Goal: Information Seeking & Learning: Learn about a topic

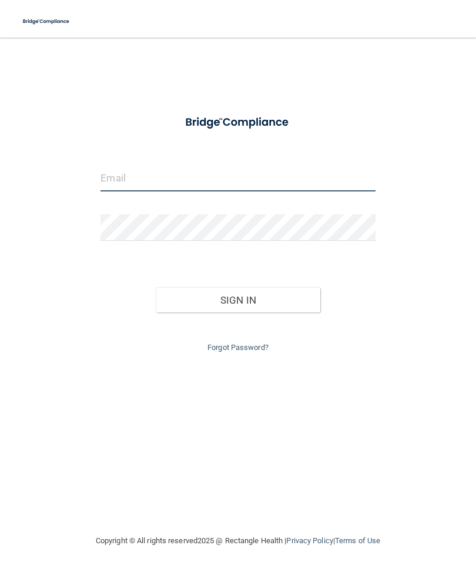
type input "[EMAIL_ADDRESS][DOMAIN_NAME]"
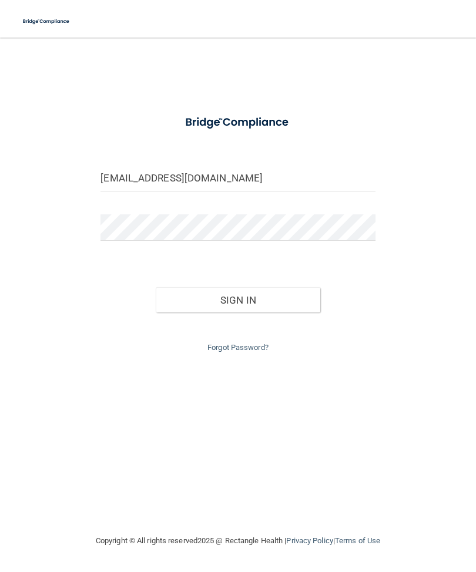
click at [237, 297] on button "Sign In" at bounding box center [238, 300] width 164 height 26
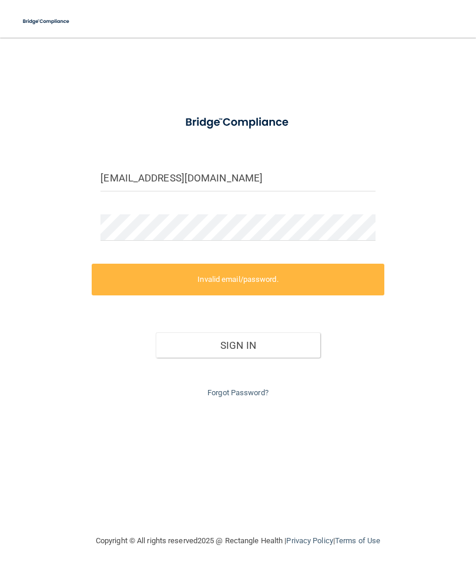
click at [261, 344] on button "Sign In" at bounding box center [238, 345] width 164 height 26
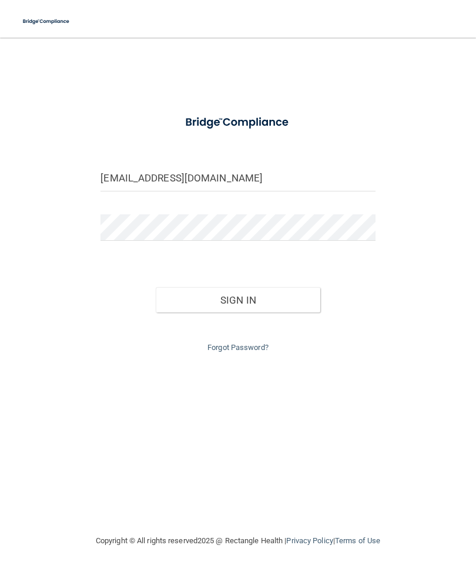
click at [251, 302] on button "Sign In" at bounding box center [238, 300] width 164 height 26
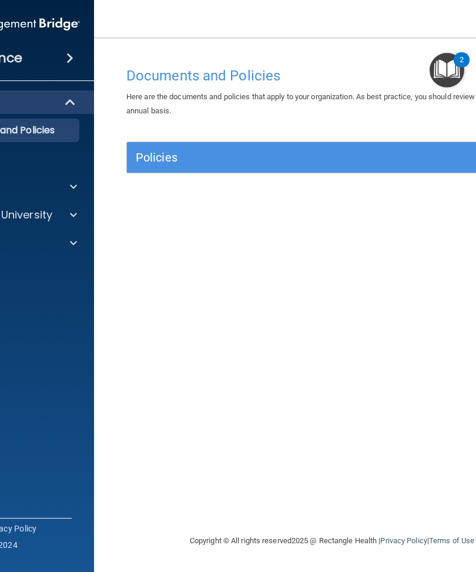
click at [79, 216] on div at bounding box center [71, 215] width 29 height 14
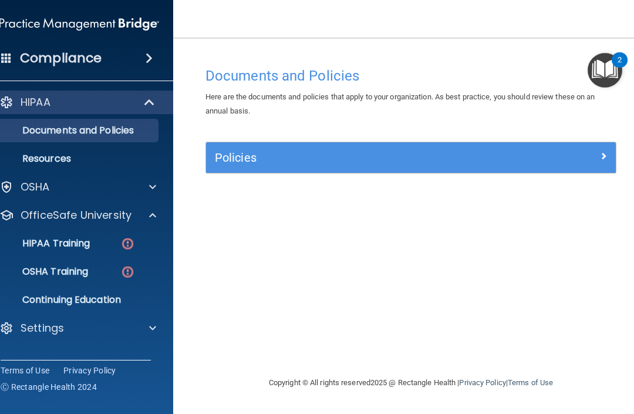
click at [79, 244] on p "HIPAA Training" at bounding box center [41, 243] width 97 height 12
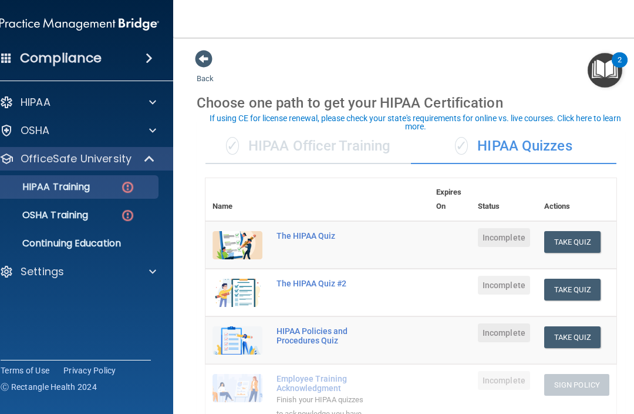
click at [475, 240] on button "Take Quiz" at bounding box center [573, 242] width 56 height 22
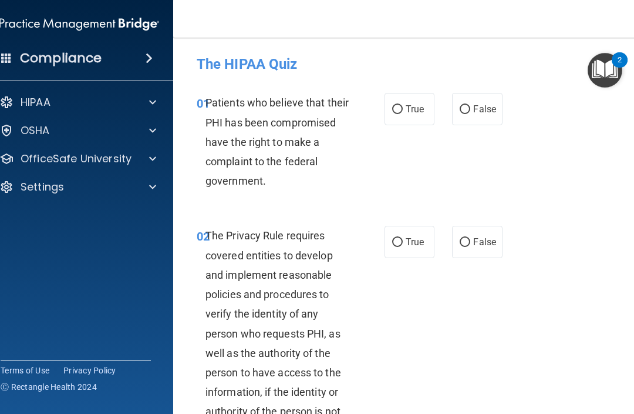
click at [398, 113] on input "True" at bounding box center [397, 109] width 11 height 9
radio input "true"
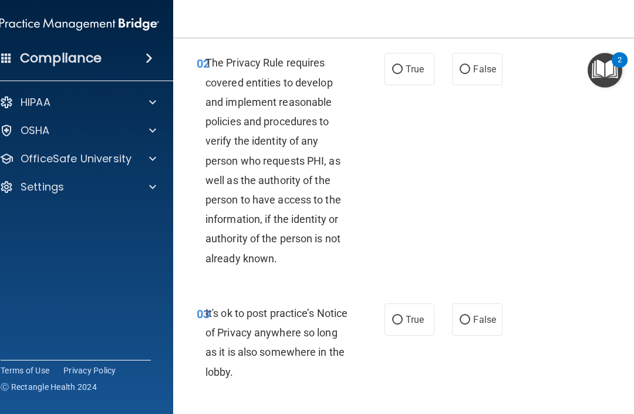
scroll to position [173, 0]
click at [412, 67] on span "True" at bounding box center [415, 68] width 18 height 11
click at [403, 67] on input "True" at bounding box center [397, 69] width 11 height 9
radio input "true"
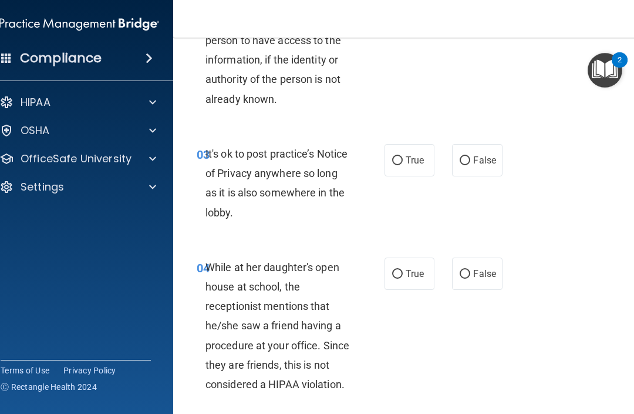
scroll to position [335, 0]
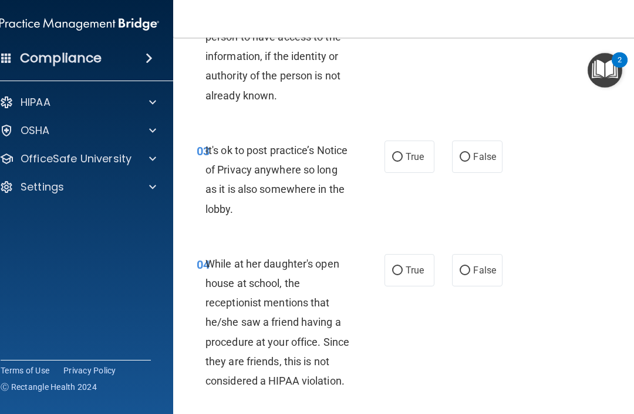
click at [411, 159] on span "True" at bounding box center [415, 156] width 18 height 11
click at [403, 159] on input "True" at bounding box center [397, 157] width 11 height 9
radio input "true"
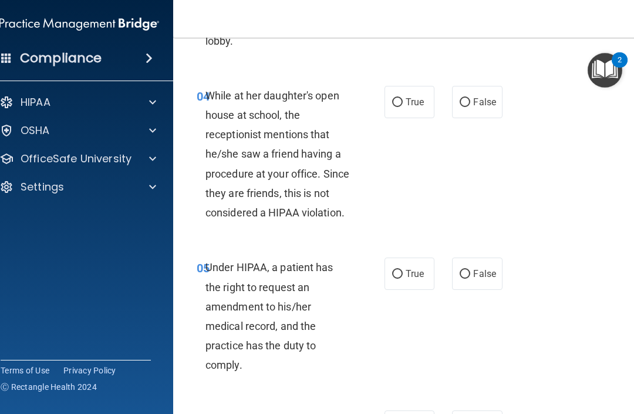
scroll to position [505, 0]
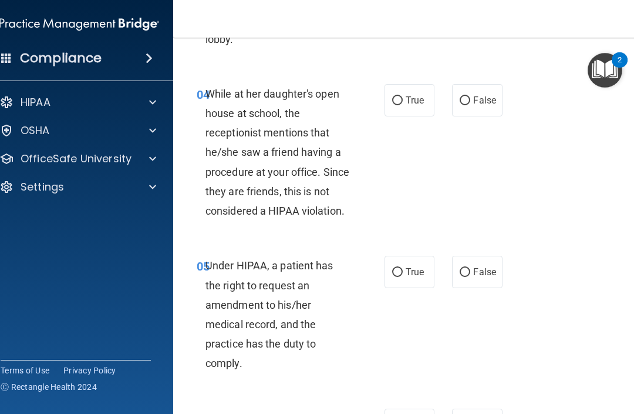
click at [466, 100] on input "False" at bounding box center [465, 100] width 11 height 9
radio input "true"
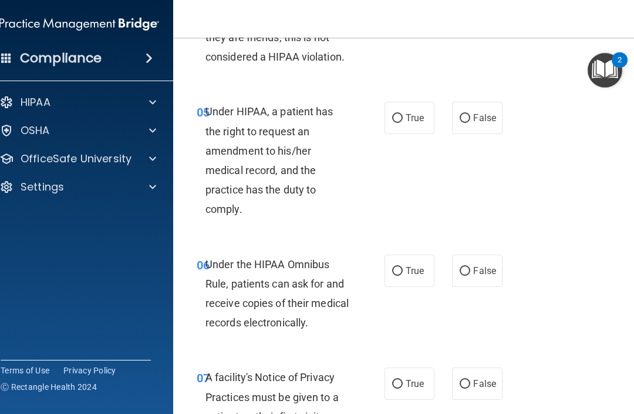
scroll to position [661, 0]
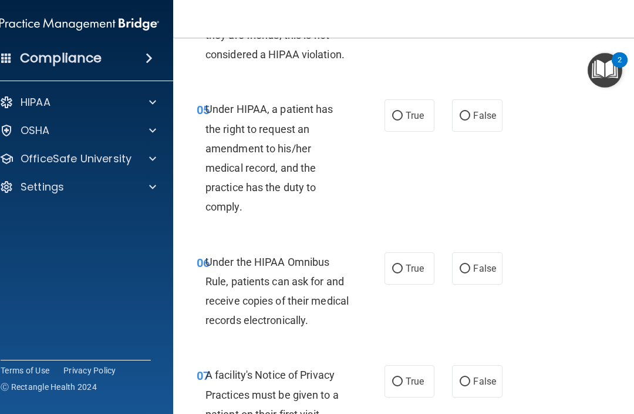
click at [400, 113] on input "True" at bounding box center [397, 116] width 11 height 9
radio input "true"
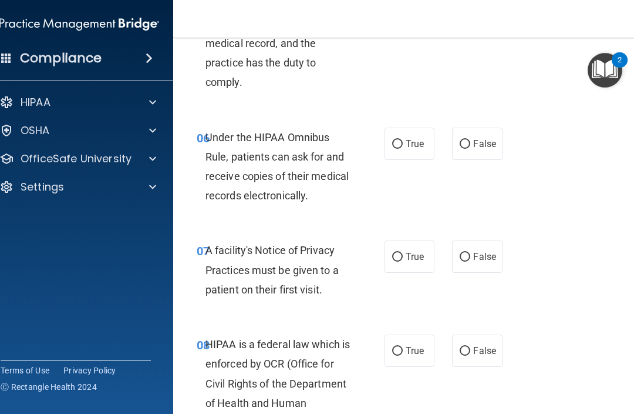
scroll to position [789, 0]
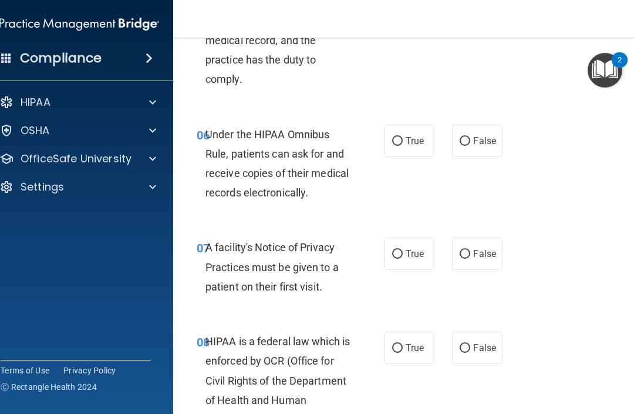
click at [407, 136] on span "True" at bounding box center [415, 140] width 18 height 11
click at [403, 137] on input "True" at bounding box center [397, 141] width 11 height 9
radio input "true"
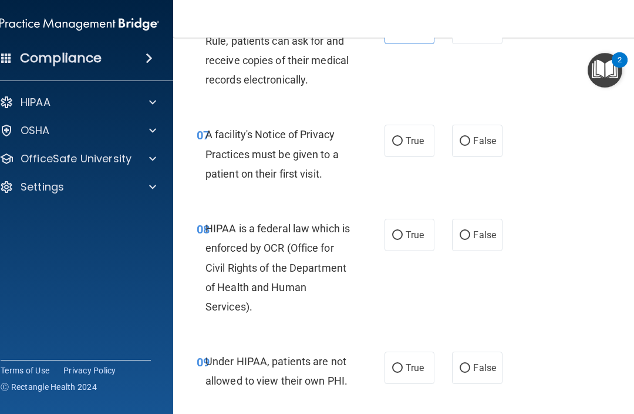
scroll to position [906, 0]
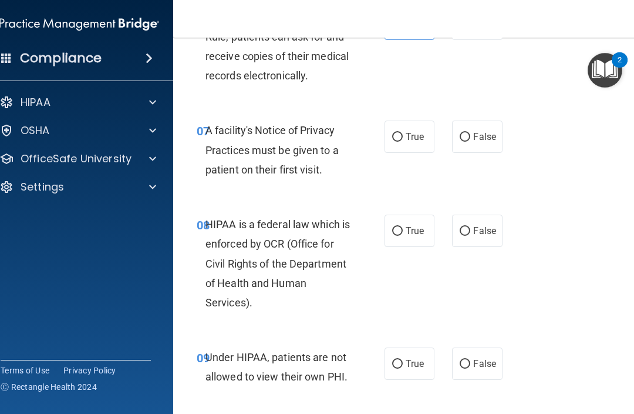
click at [410, 135] on span "True" at bounding box center [415, 136] width 18 height 11
click at [403, 135] on input "True" at bounding box center [397, 137] width 11 height 9
radio input "true"
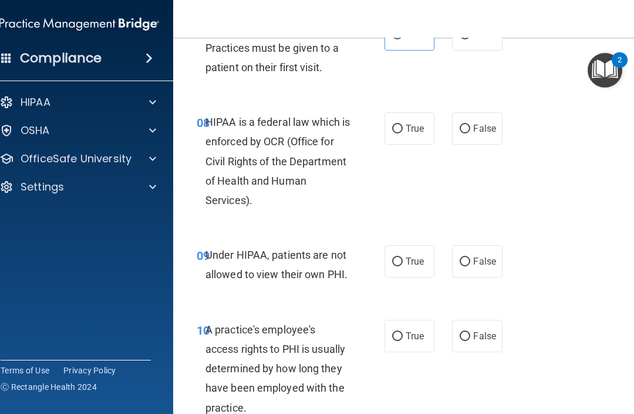
scroll to position [1010, 0]
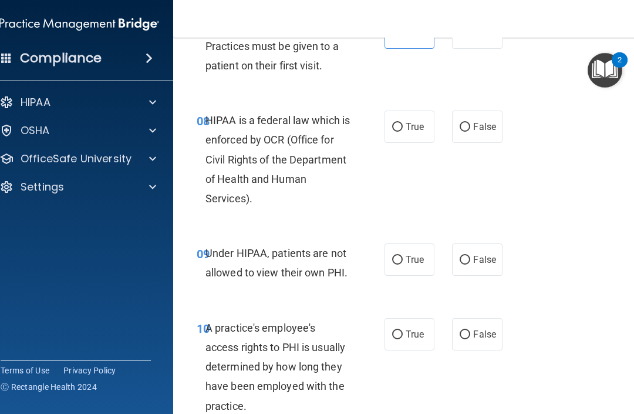
click at [409, 131] on label "True" at bounding box center [410, 126] width 50 height 32
click at [403, 131] on input "True" at bounding box center [397, 127] width 11 height 9
radio input "true"
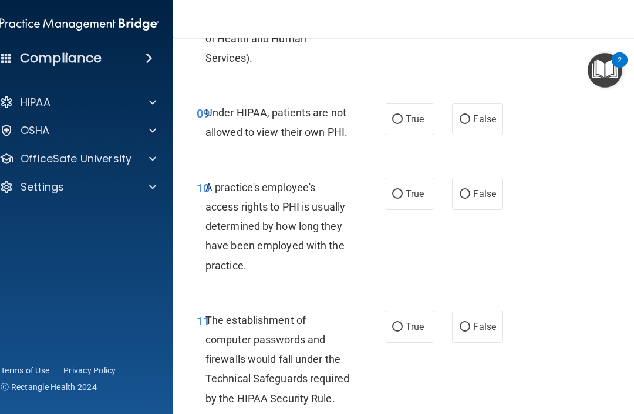
scroll to position [1153, 0]
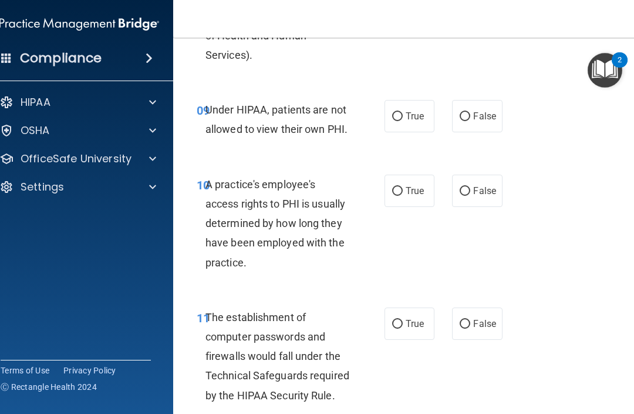
click at [475, 113] on span "False" at bounding box center [484, 115] width 23 height 11
click at [471, 113] on input "False" at bounding box center [465, 116] width 11 height 9
radio input "true"
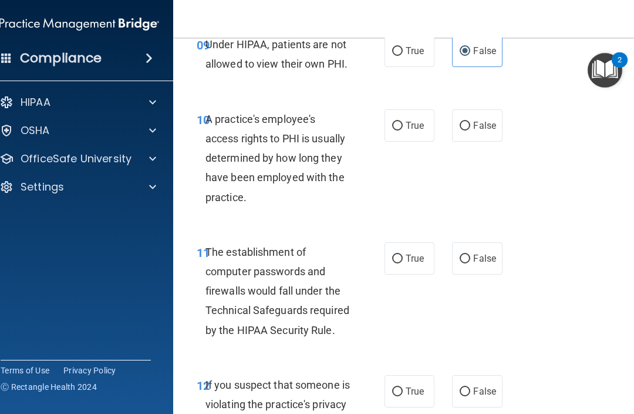
scroll to position [1220, 0]
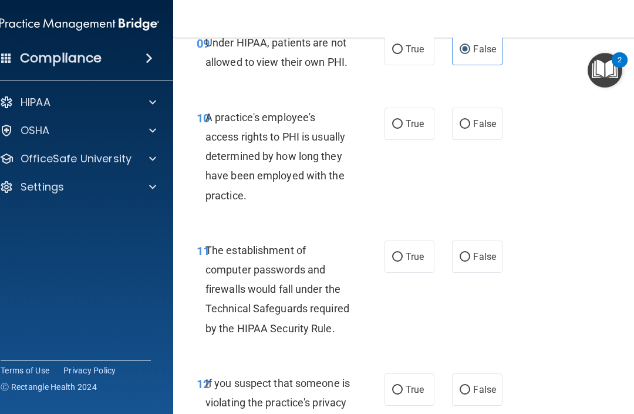
click at [475, 119] on span "False" at bounding box center [484, 123] width 23 height 11
click at [471, 120] on input "False" at bounding box center [465, 124] width 11 height 9
radio input "true"
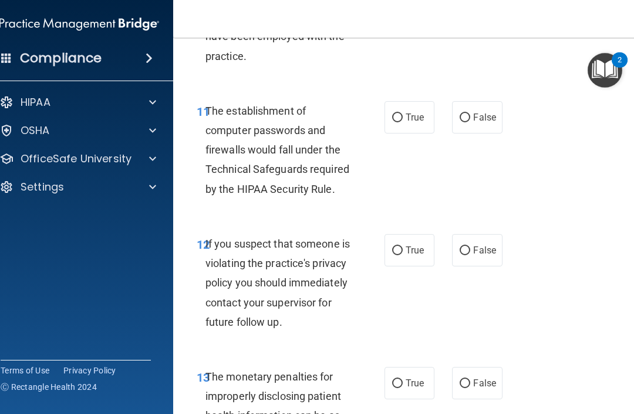
scroll to position [1362, 0]
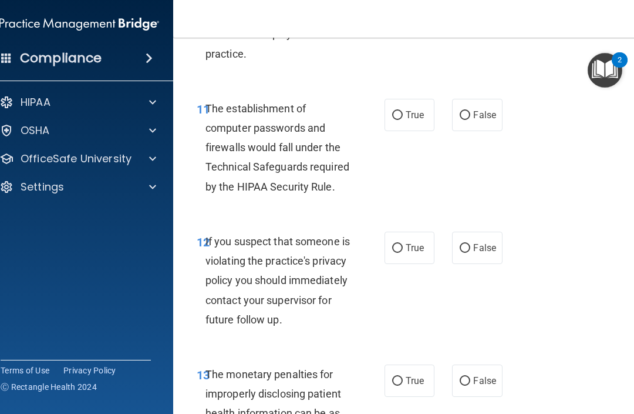
click at [402, 120] on label "True" at bounding box center [410, 115] width 50 height 32
click at [402, 120] on input "True" at bounding box center [397, 115] width 11 height 9
radio input "true"
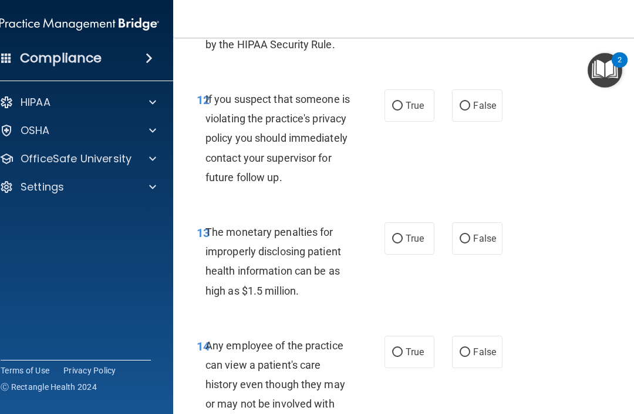
scroll to position [1506, 0]
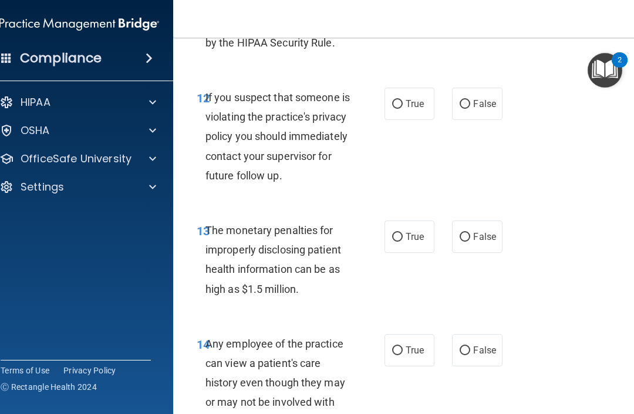
click at [408, 98] on span "True" at bounding box center [415, 103] width 18 height 11
click at [403, 100] on input "True" at bounding box center [397, 104] width 11 height 9
radio input "true"
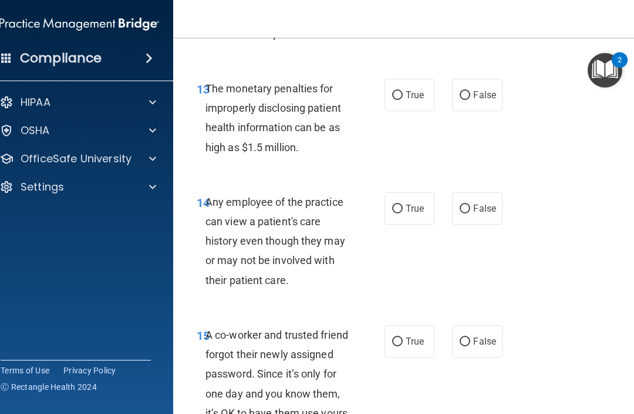
scroll to position [1650, 0]
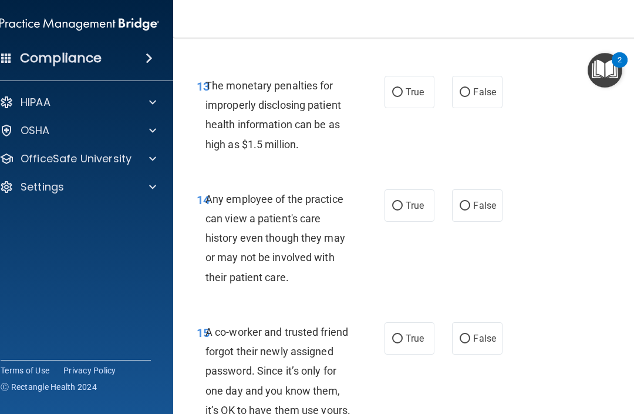
click at [408, 98] on span "True" at bounding box center [415, 91] width 18 height 11
click at [403, 97] on input "True" at bounding box center [397, 92] width 11 height 9
radio input "true"
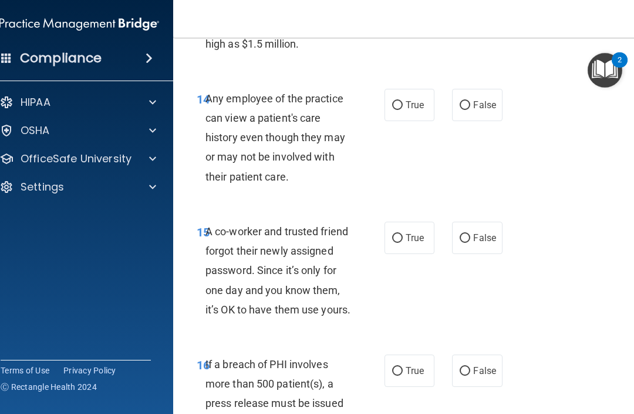
scroll to position [1752, 0]
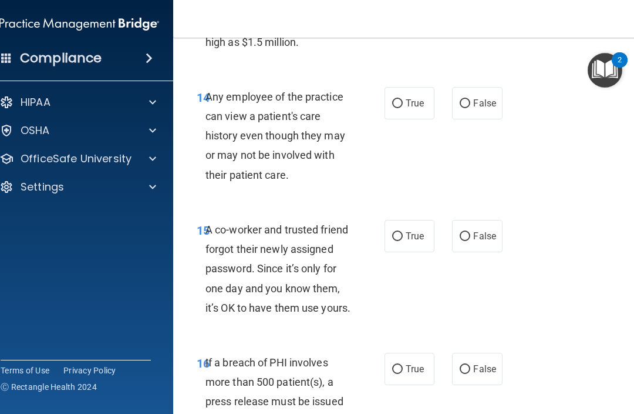
click at [421, 109] on span "True" at bounding box center [415, 103] width 18 height 11
click at [403, 108] on input "True" at bounding box center [397, 103] width 11 height 9
radio input "true"
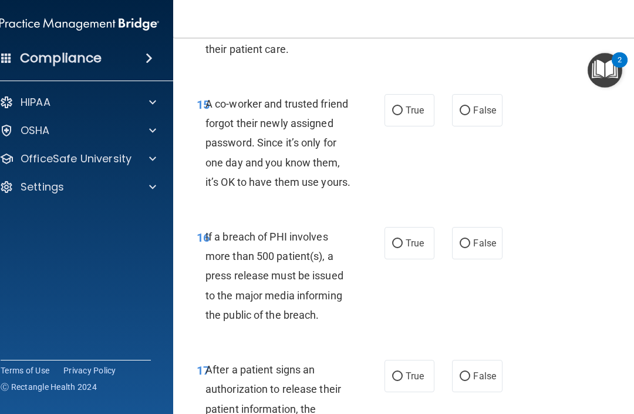
scroll to position [1883, 0]
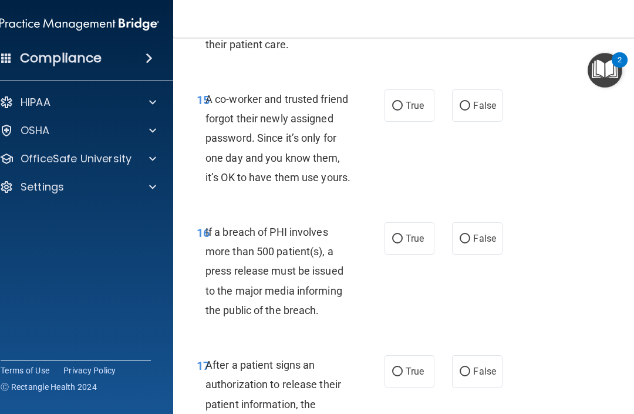
click at [475, 111] on span "False" at bounding box center [484, 105] width 23 height 11
click at [471, 110] on input "False" at bounding box center [465, 106] width 11 height 9
radio input "true"
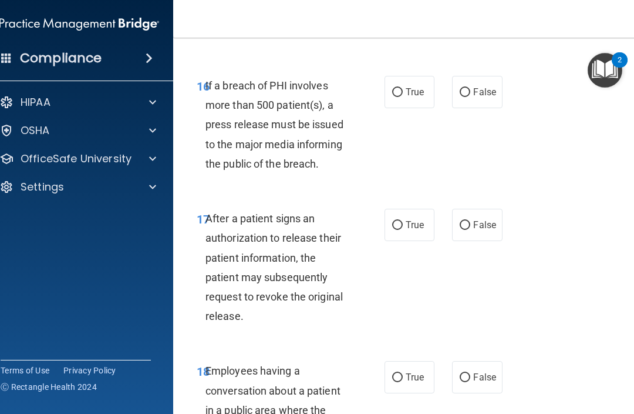
scroll to position [2032, 0]
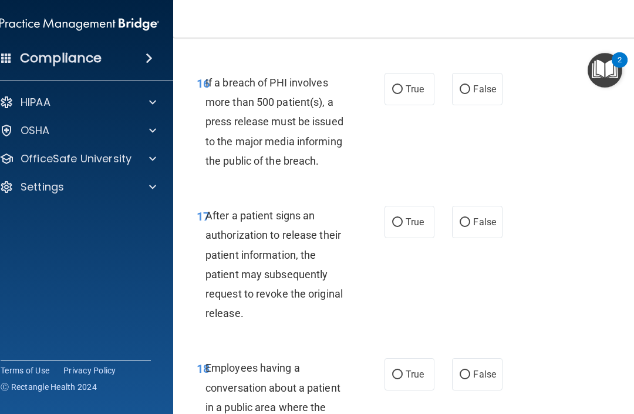
click at [401, 94] on input "True" at bounding box center [397, 89] width 11 height 9
radio input "true"
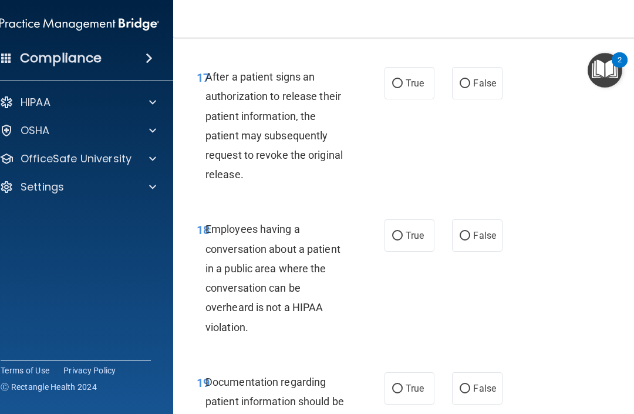
scroll to position [2172, 0]
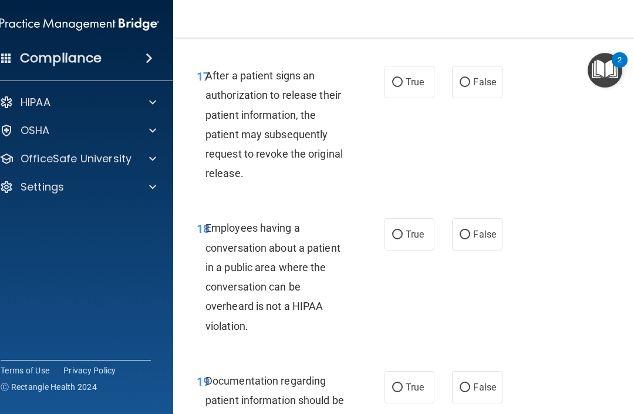
click at [435, 98] on label "True" at bounding box center [410, 82] width 50 height 32
click at [403, 87] on input "True" at bounding box center [397, 82] width 11 height 9
radio input "true"
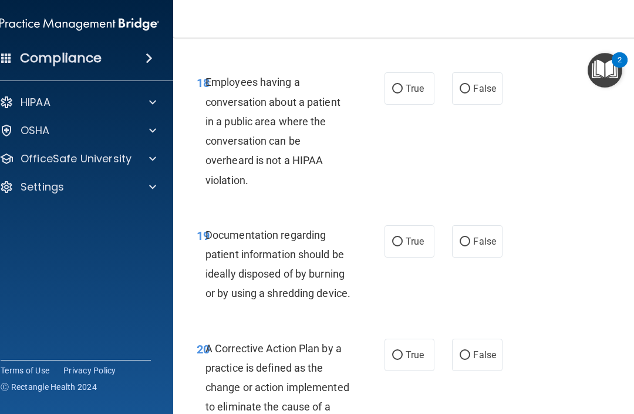
scroll to position [2322, 0]
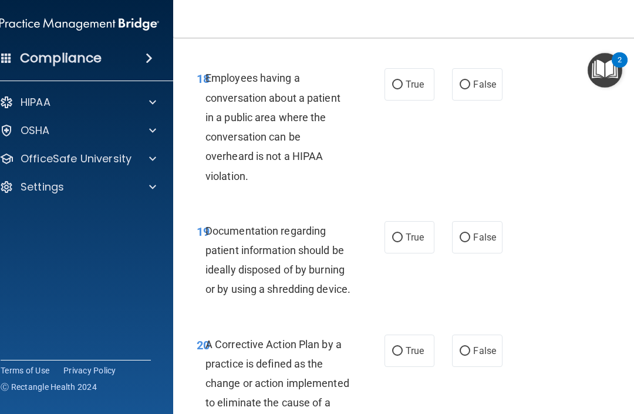
click at [475, 90] on span "False" at bounding box center [484, 84] width 23 height 11
click at [471, 89] on input "False" at bounding box center [465, 84] width 11 height 9
radio input "true"
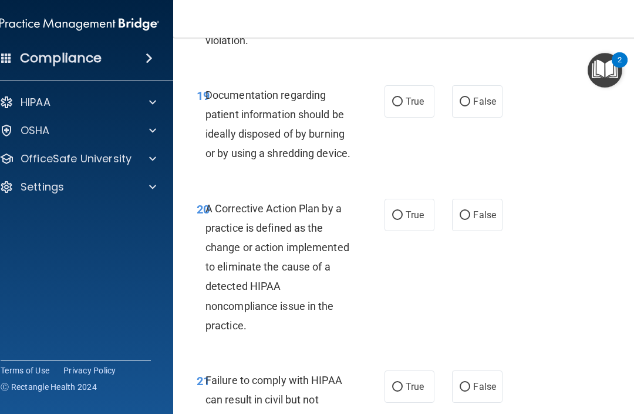
scroll to position [2459, 0]
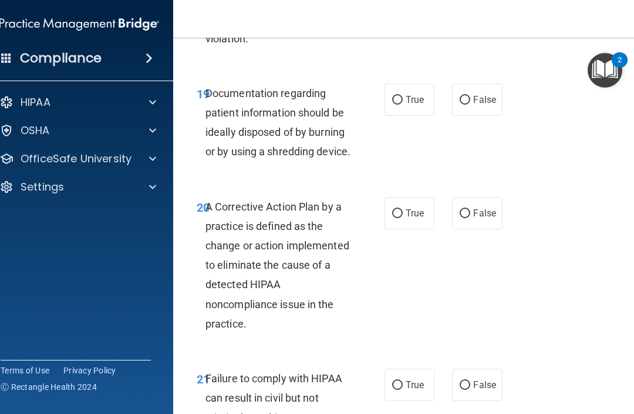
click at [399, 105] on input "True" at bounding box center [397, 100] width 11 height 9
radio input "true"
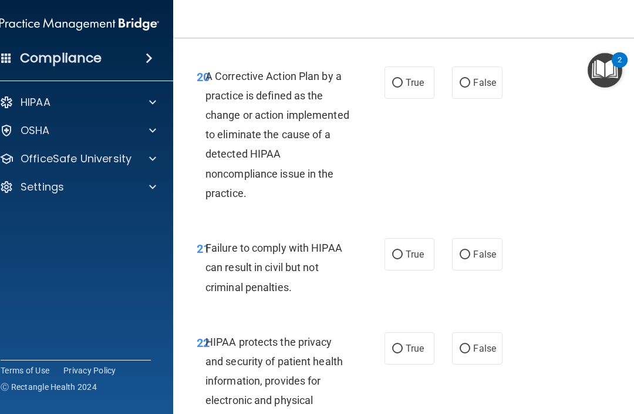
scroll to position [2590, 0]
click at [416, 88] on span "True" at bounding box center [415, 81] width 18 height 11
click at [403, 87] on input "True" at bounding box center [397, 82] width 11 height 9
radio input "true"
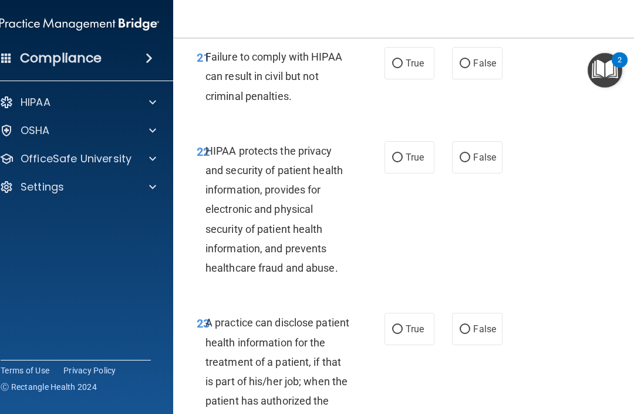
scroll to position [2789, 0]
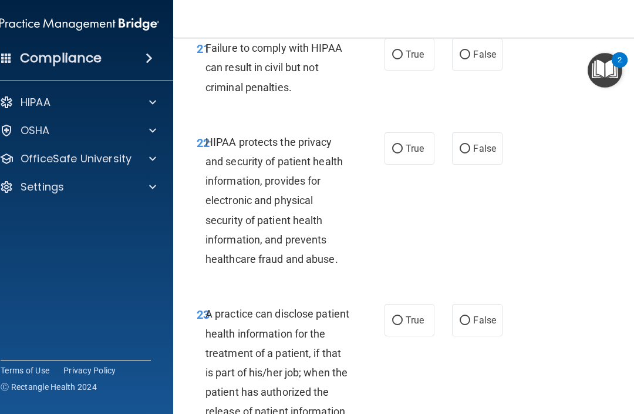
click at [468, 59] on input "False" at bounding box center [465, 55] width 11 height 9
radio input "true"
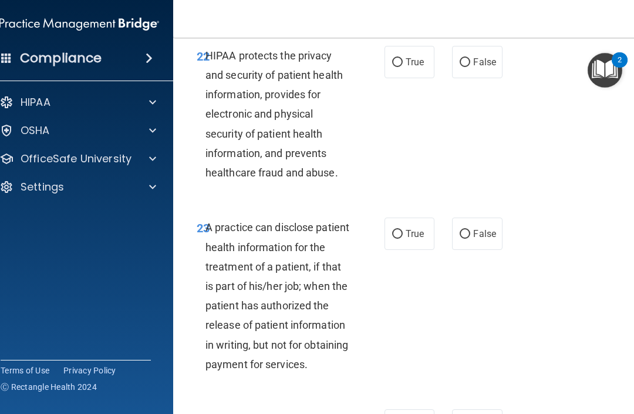
scroll to position [2873, 0]
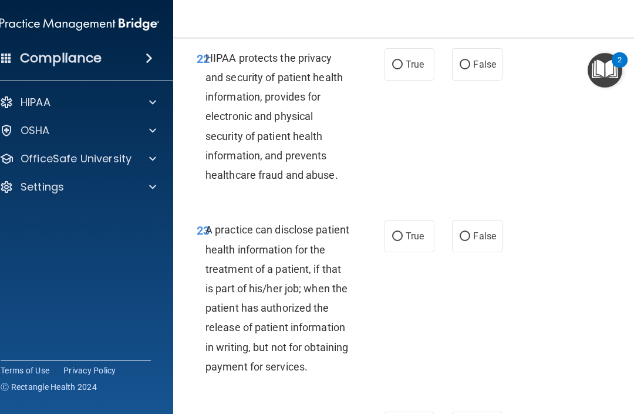
click at [405, 80] on label "True" at bounding box center [410, 64] width 50 height 32
click at [403, 69] on input "True" at bounding box center [397, 65] width 11 height 9
radio input "true"
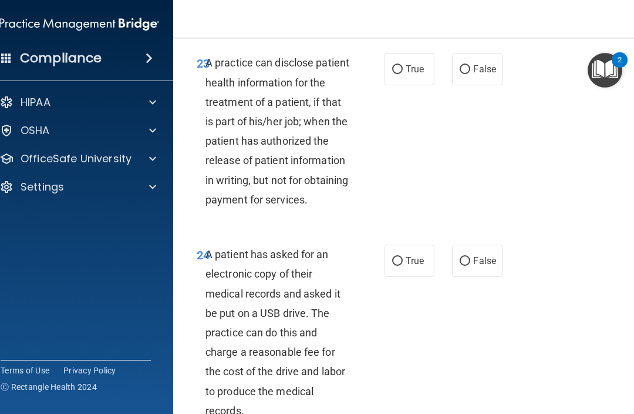
scroll to position [3041, 0]
click at [411, 74] on span "True" at bounding box center [415, 68] width 18 height 11
click at [403, 73] on input "True" at bounding box center [397, 69] width 11 height 9
radio input "true"
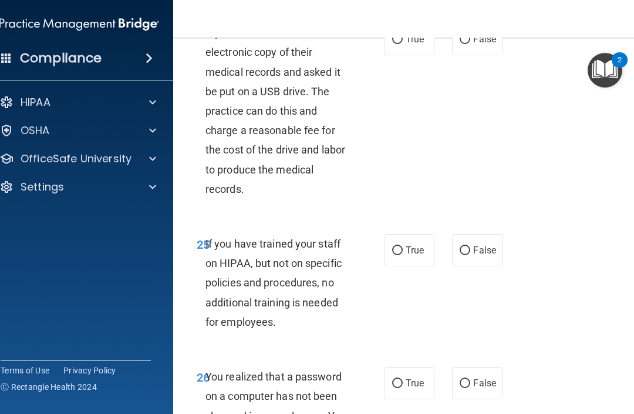
scroll to position [3265, 0]
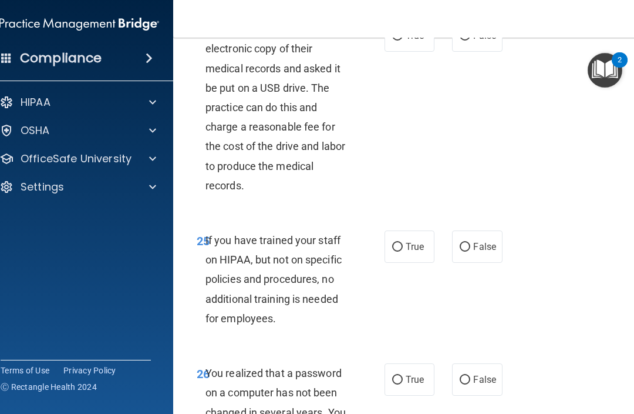
click at [402, 41] on input "True" at bounding box center [397, 36] width 11 height 9
radio input "true"
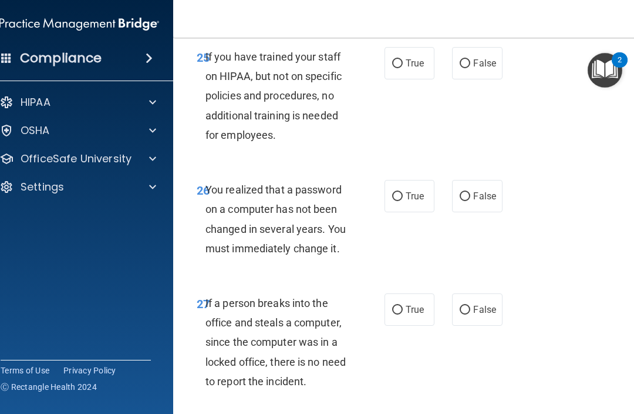
scroll to position [3450, 0]
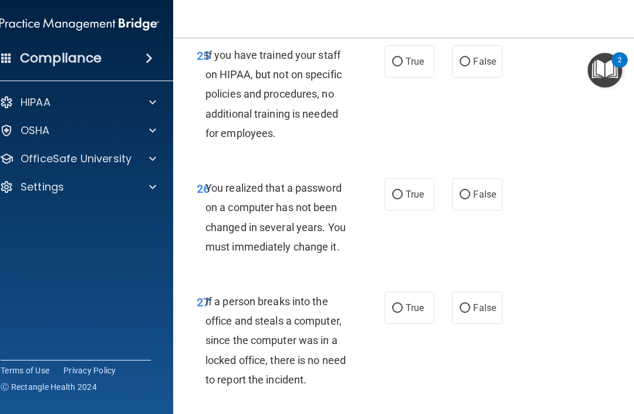
click at [475, 67] on span "False" at bounding box center [484, 61] width 23 height 11
click at [471, 66] on input "False" at bounding box center [465, 62] width 11 height 9
radio input "true"
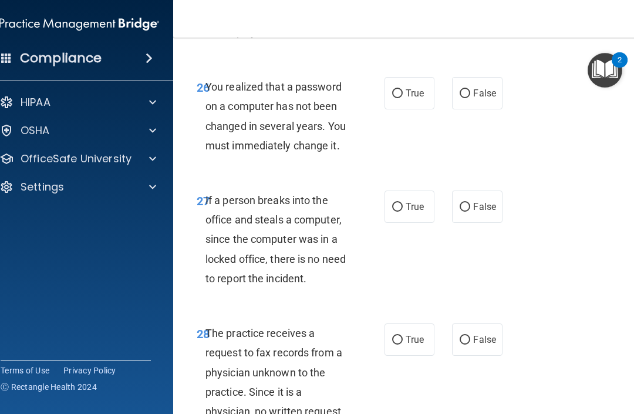
scroll to position [3556, 0]
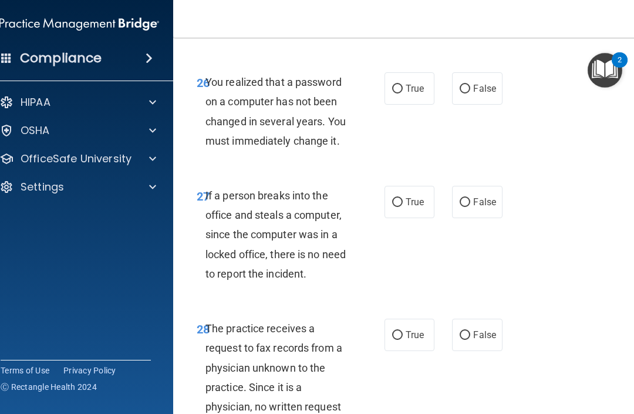
click at [469, 93] on input "False" at bounding box center [465, 89] width 11 height 9
radio input "true"
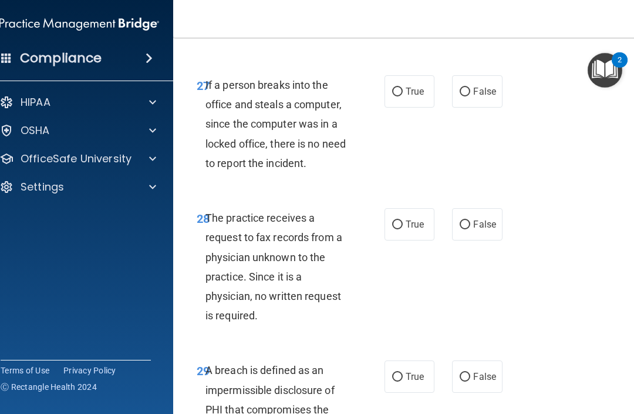
scroll to position [3667, 0]
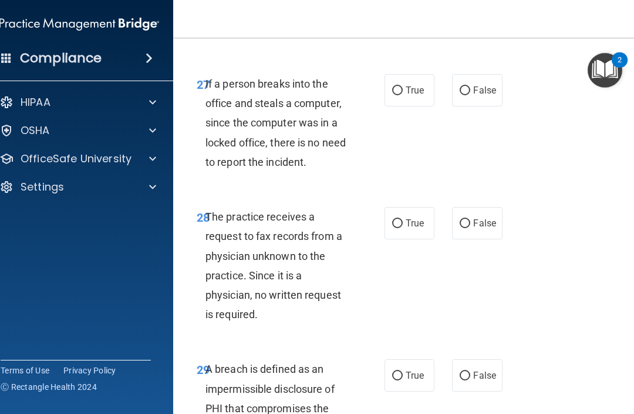
click at [475, 96] on span "False" at bounding box center [484, 90] width 23 height 11
click at [471, 95] on input "False" at bounding box center [465, 90] width 11 height 9
radio input "true"
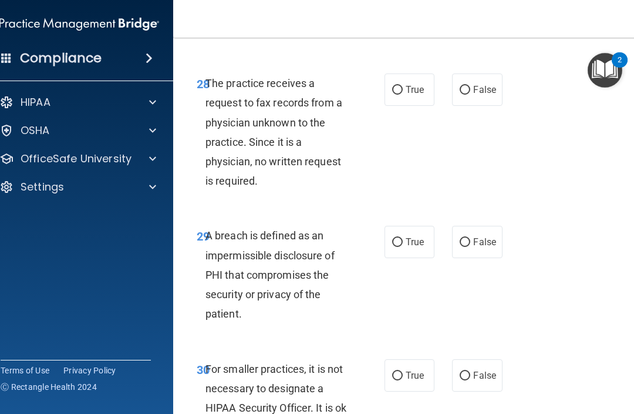
scroll to position [3801, 0]
click at [469, 94] on input "False" at bounding box center [465, 89] width 11 height 9
radio input "true"
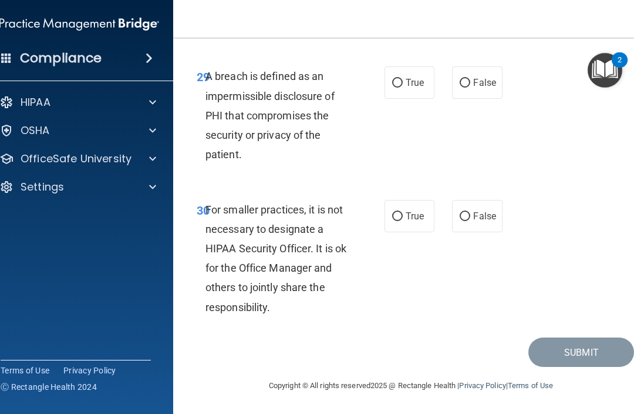
scroll to position [4005, 0]
click at [415, 88] on span "True" at bounding box center [415, 82] width 18 height 11
click at [403, 88] on input "True" at bounding box center [397, 83] width 11 height 9
radio input "true"
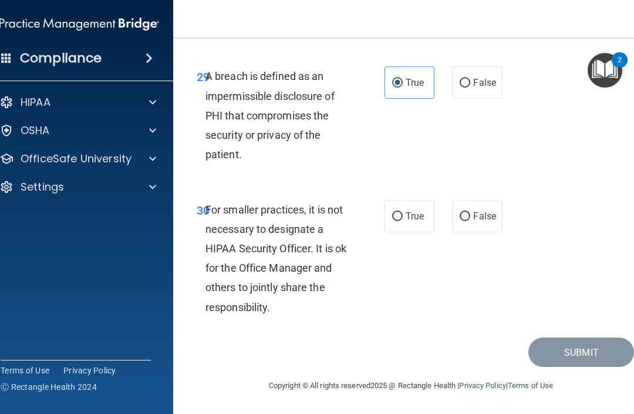
click at [475, 220] on span "False" at bounding box center [484, 215] width 23 height 11
click at [471, 220] on input "False" at bounding box center [465, 216] width 11 height 9
radio input "true"
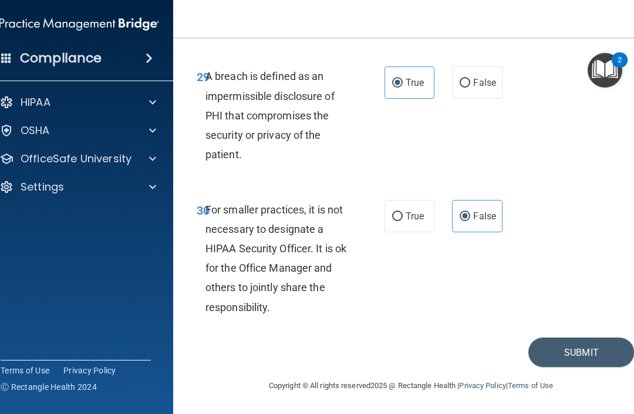
click at [475, 354] on button "Submit" at bounding box center [582, 352] width 106 height 30
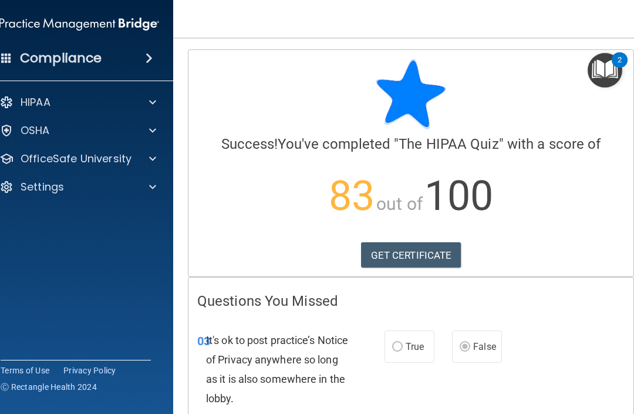
click at [158, 126] on div at bounding box center [150, 130] width 29 height 14
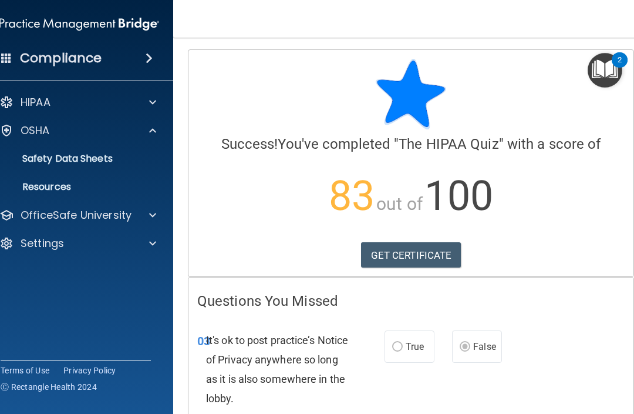
click at [475, 73] on img "Open Resource Center, 2 new notifications" at bounding box center [605, 70] width 35 height 35
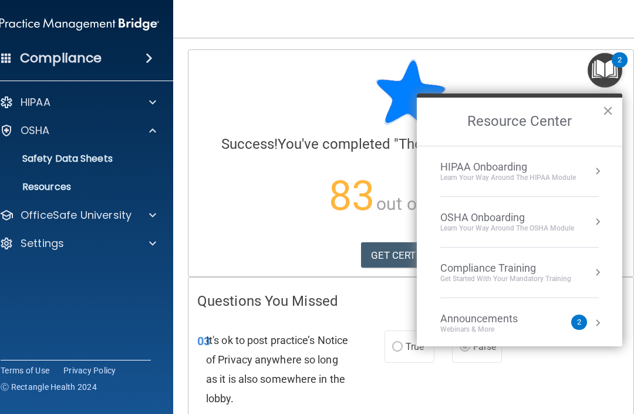
click at [475, 313] on div "Announcements Webinars & More" at bounding box center [503, 323] width 125 height 22
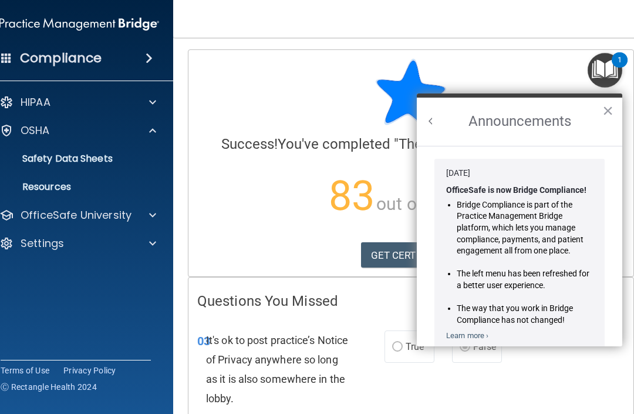
click at [475, 109] on button "×" at bounding box center [608, 110] width 11 height 19
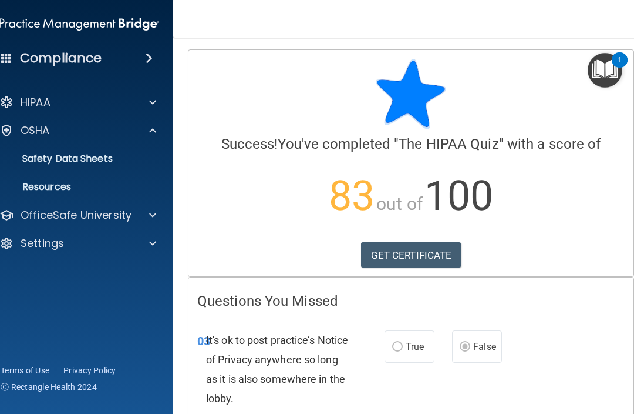
click at [475, 68] on img "Open Resource Center, 1 new notification" at bounding box center [605, 70] width 35 height 35
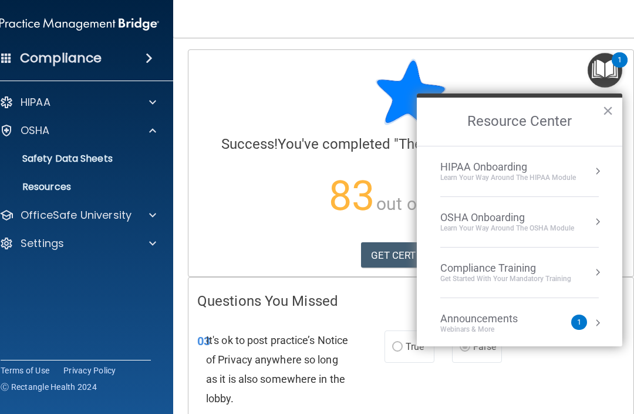
click at [475, 313] on div "Announcements Webinars & More" at bounding box center [503, 323] width 125 height 22
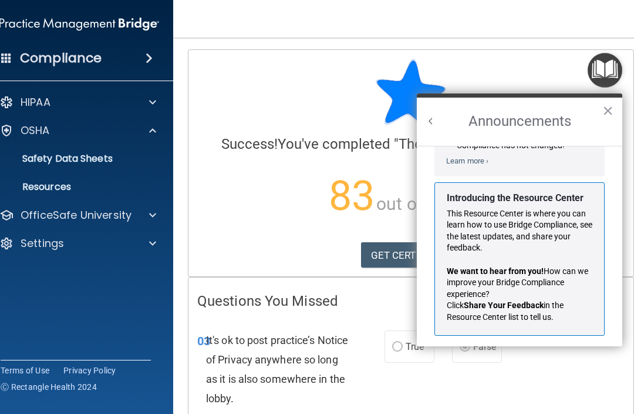
scroll to position [174, 0]
click at [475, 116] on button "×" at bounding box center [608, 110] width 11 height 19
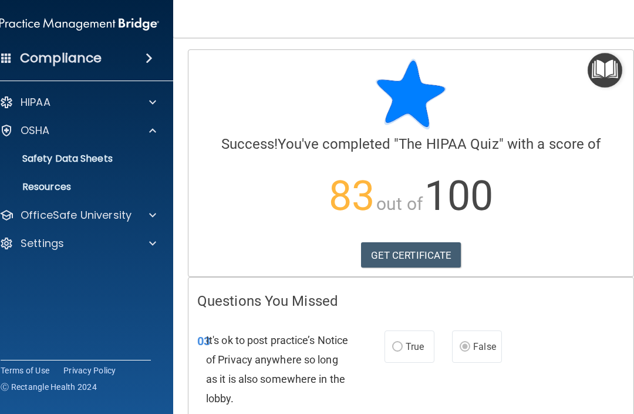
scroll to position [0, 0]
click at [155, 216] on span at bounding box center [152, 215] width 7 height 14
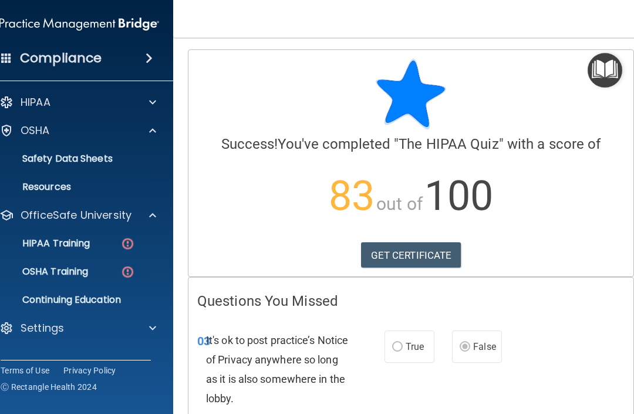
click at [122, 239] on img at bounding box center [127, 243] width 15 height 15
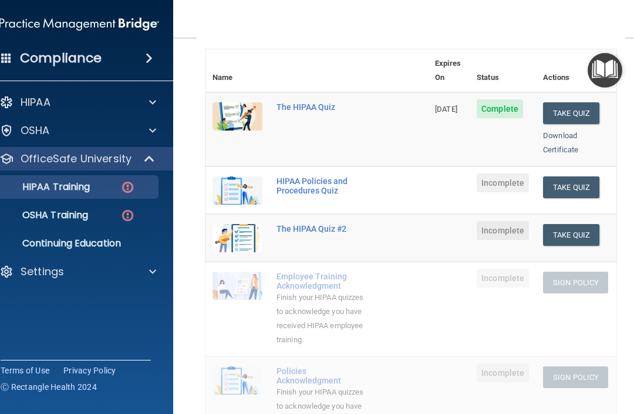
scroll to position [133, 0]
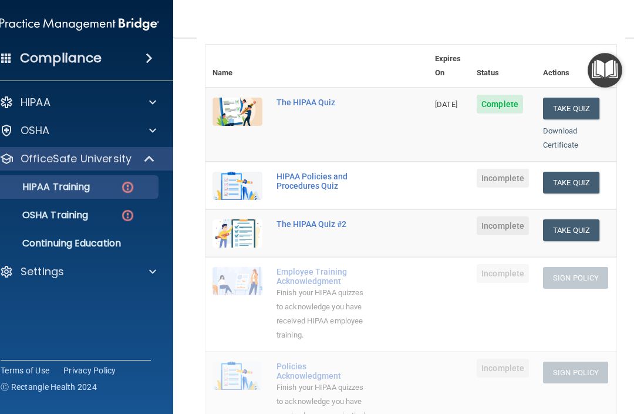
click at [475, 172] on button "Take Quiz" at bounding box center [571, 183] width 56 height 22
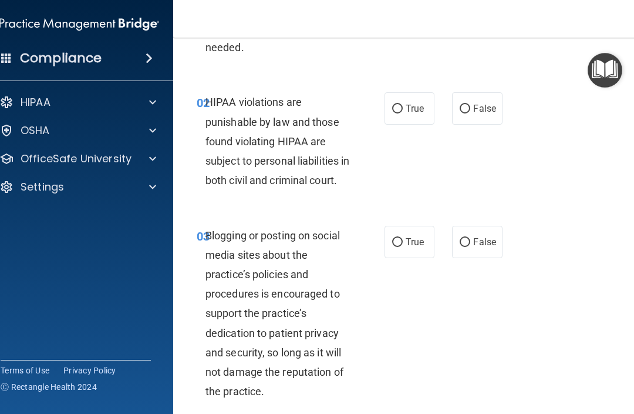
click at [408, 106] on span "True" at bounding box center [415, 108] width 18 height 11
click at [403, 106] on input "True" at bounding box center [397, 109] width 11 height 9
radio input "true"
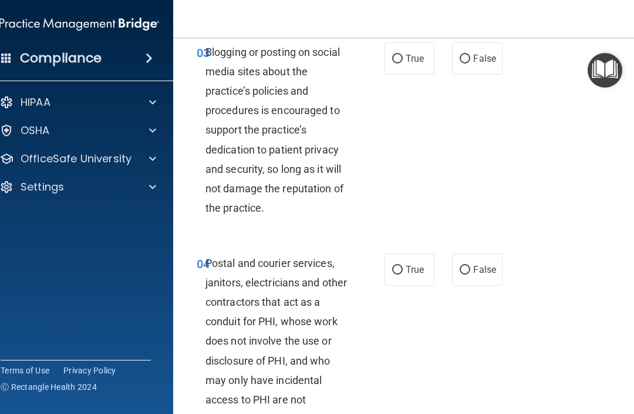
scroll to position [320, 0]
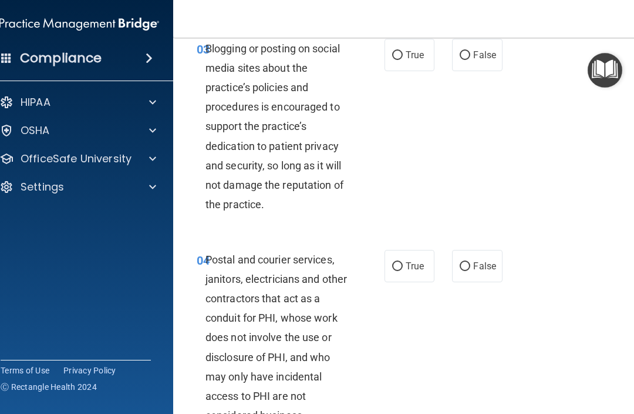
click at [475, 61] on span "False" at bounding box center [484, 54] width 23 height 11
click at [471, 60] on input "False" at bounding box center [465, 55] width 11 height 9
radio input "true"
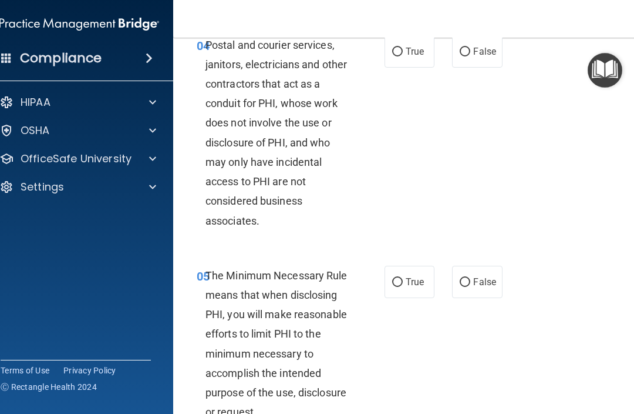
scroll to position [536, 0]
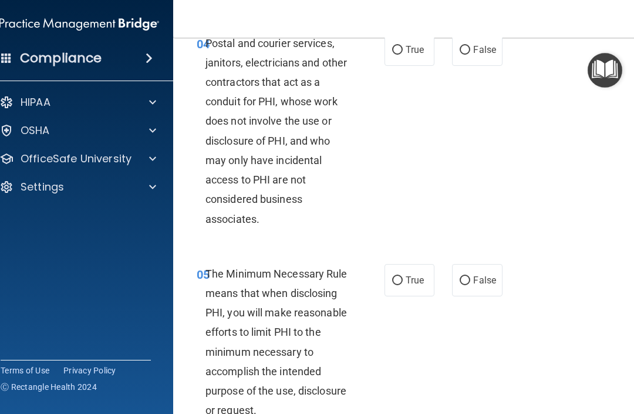
click at [475, 55] on span "False" at bounding box center [484, 49] width 23 height 11
click at [471, 55] on input "False" at bounding box center [465, 50] width 11 height 9
radio input "true"
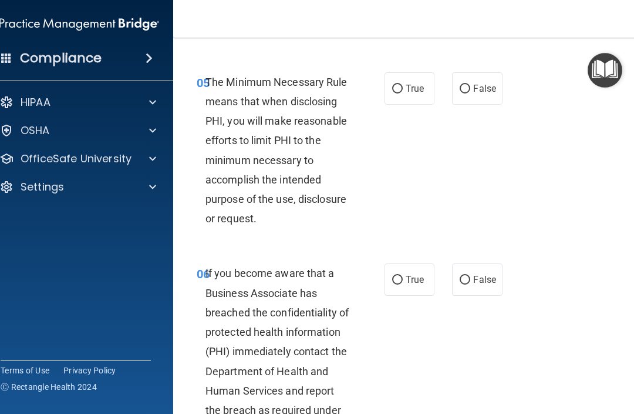
scroll to position [730, 0]
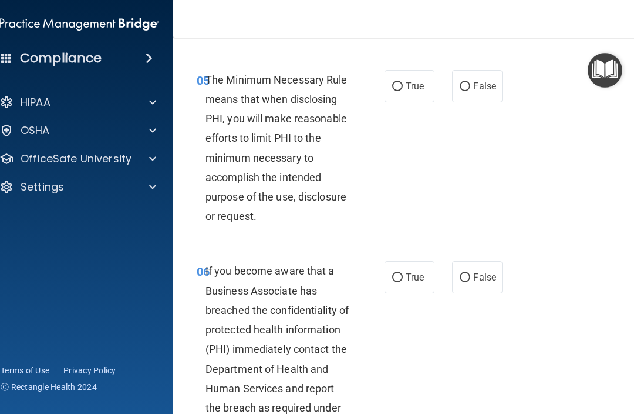
click at [408, 92] on span "True" at bounding box center [415, 85] width 18 height 11
click at [403, 91] on input "True" at bounding box center [397, 86] width 11 height 9
radio input "true"
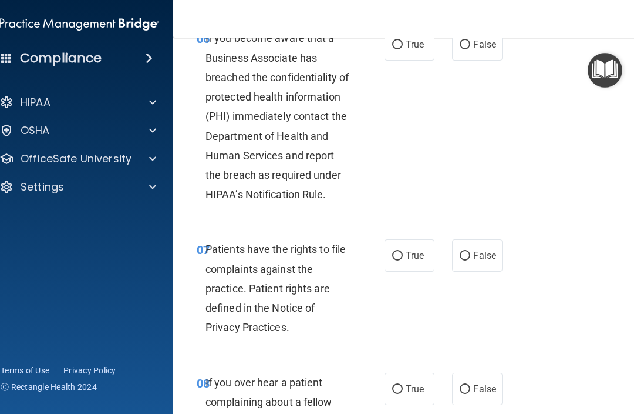
scroll to position [966, 0]
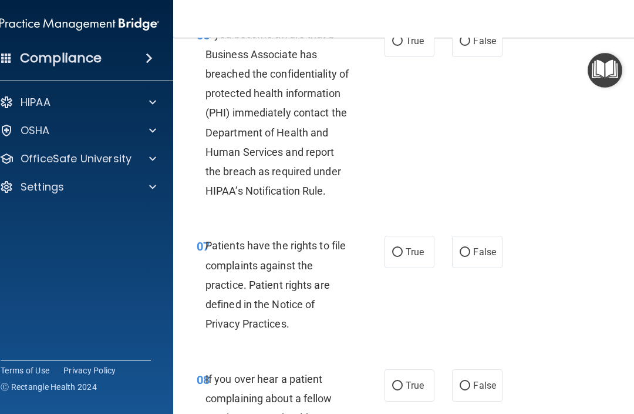
click at [471, 46] on input "False" at bounding box center [465, 41] width 11 height 9
radio input "true"
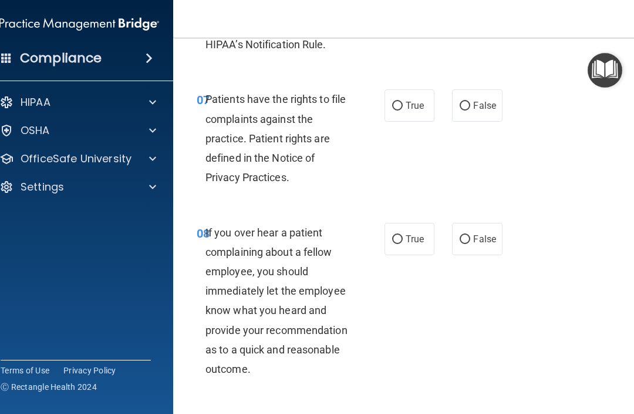
scroll to position [1114, 0]
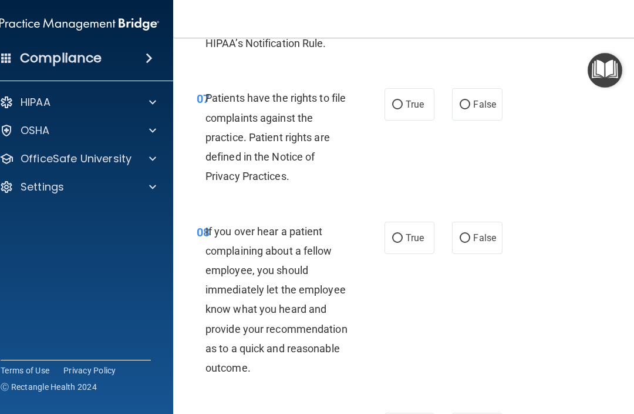
click at [402, 113] on label "True" at bounding box center [410, 104] width 50 height 32
click at [402, 109] on input "True" at bounding box center [397, 104] width 11 height 9
radio input "true"
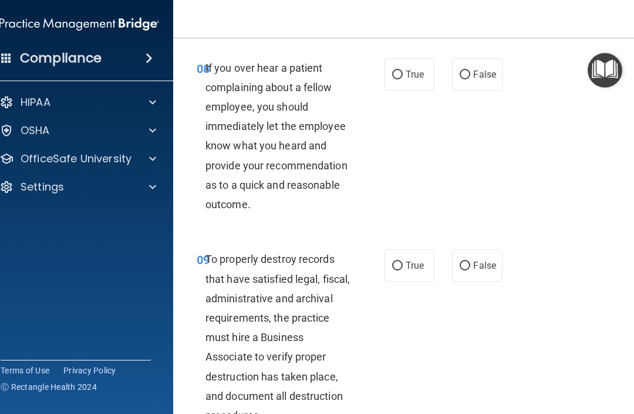
scroll to position [1280, 0]
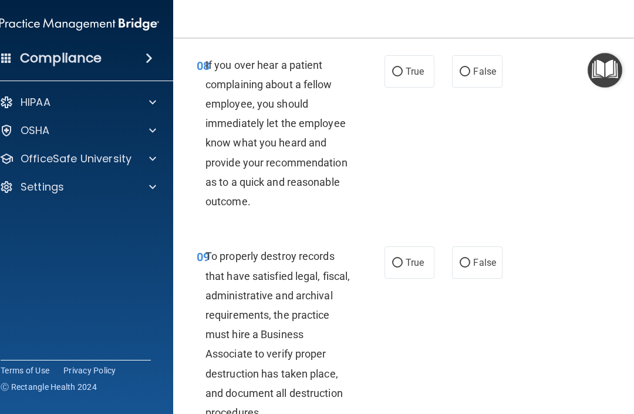
click at [475, 77] on span "False" at bounding box center [484, 71] width 23 height 11
click at [471, 76] on input "False" at bounding box center [465, 72] width 11 height 9
radio input "true"
click at [402, 76] on input "True" at bounding box center [397, 72] width 11 height 9
radio input "true"
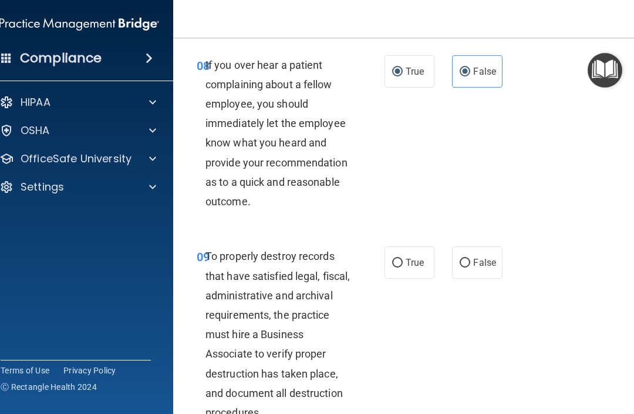
radio input "false"
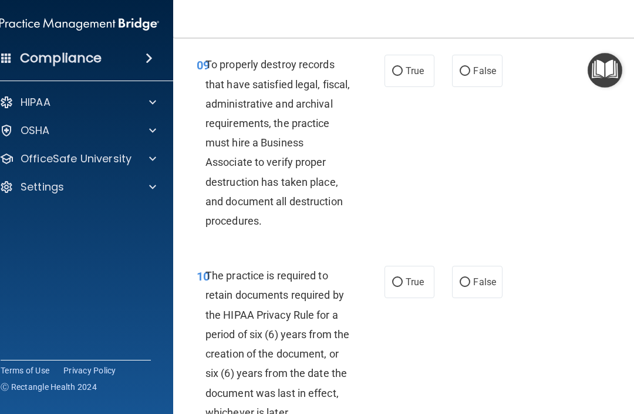
scroll to position [1471, 0]
click at [401, 76] on input "True" at bounding box center [397, 72] width 11 height 9
radio input "true"
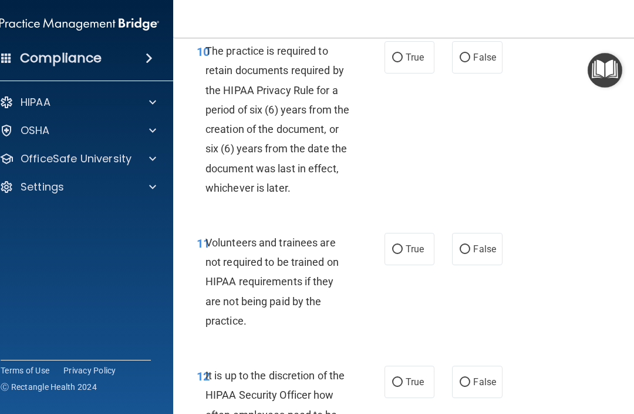
scroll to position [1699, 0]
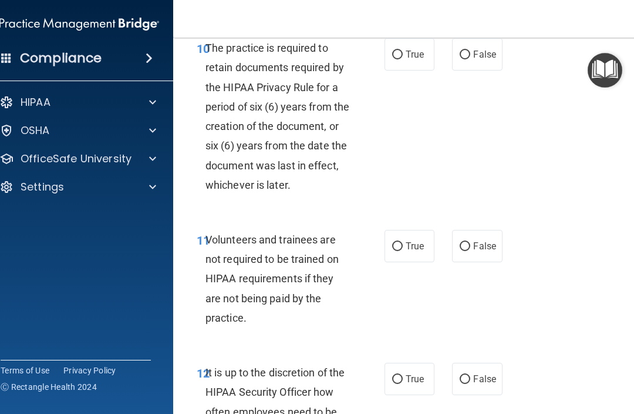
click at [402, 59] on input "True" at bounding box center [397, 55] width 11 height 9
radio input "true"
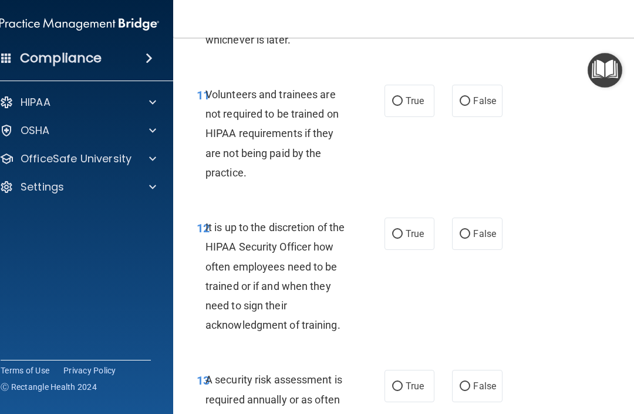
scroll to position [1845, 0]
click at [475, 103] on label "False" at bounding box center [477, 100] width 50 height 32
click at [471, 103] on input "False" at bounding box center [465, 100] width 11 height 9
radio input "true"
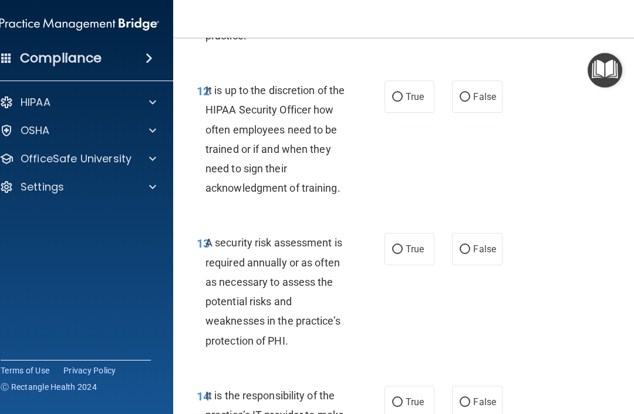
scroll to position [1983, 0]
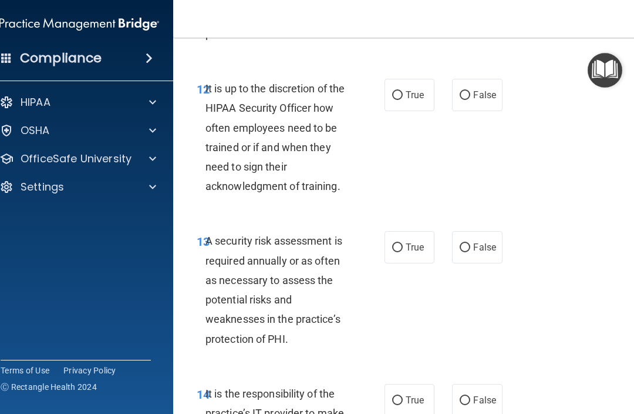
click at [475, 100] on span "False" at bounding box center [484, 94] width 23 height 11
click at [471, 100] on input "False" at bounding box center [465, 95] width 11 height 9
radio input "true"
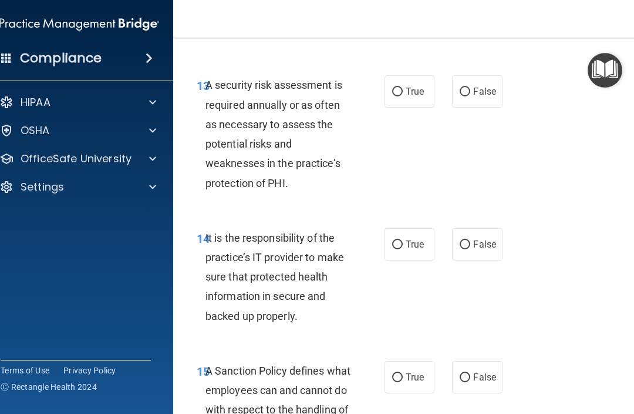
scroll to position [2135, 0]
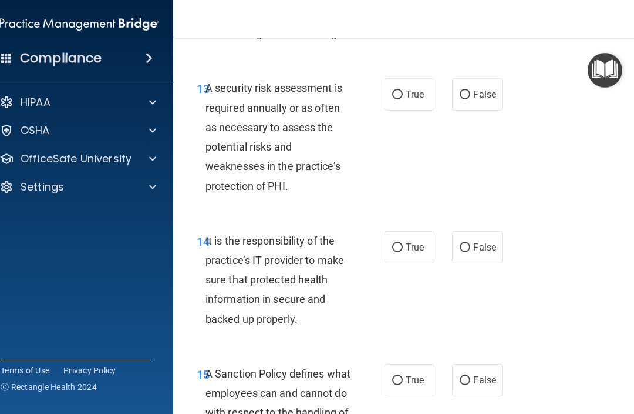
click at [411, 100] on span "True" at bounding box center [415, 94] width 18 height 11
click at [403, 99] on input "True" at bounding box center [397, 94] width 11 height 9
radio input "true"
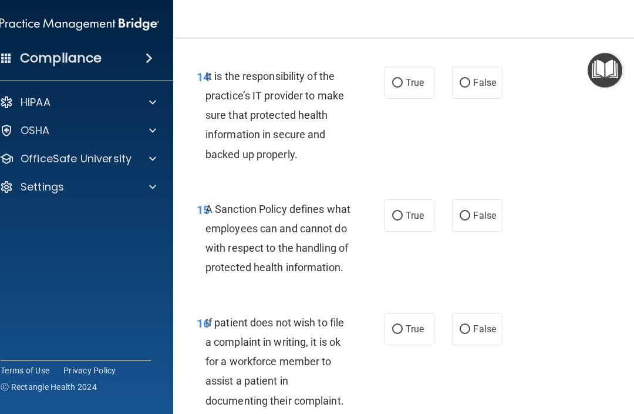
scroll to position [2302, 0]
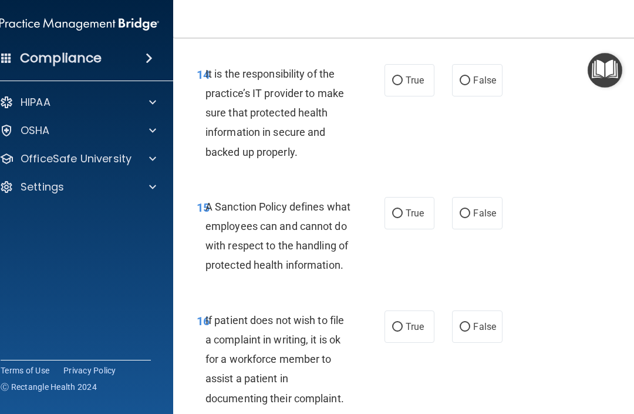
click at [402, 82] on label "True" at bounding box center [410, 80] width 50 height 32
click at [402, 82] on input "True" at bounding box center [397, 80] width 11 height 9
radio input "true"
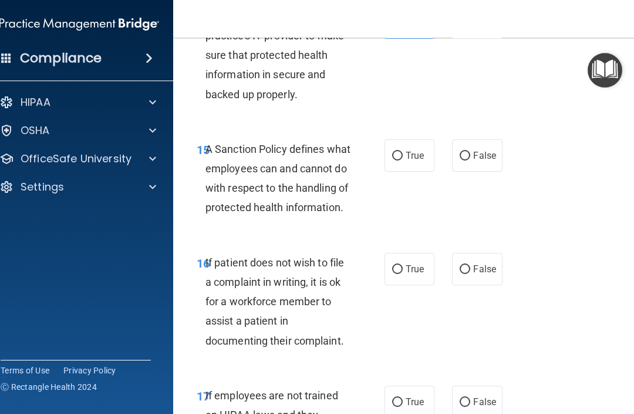
scroll to position [2362, 0]
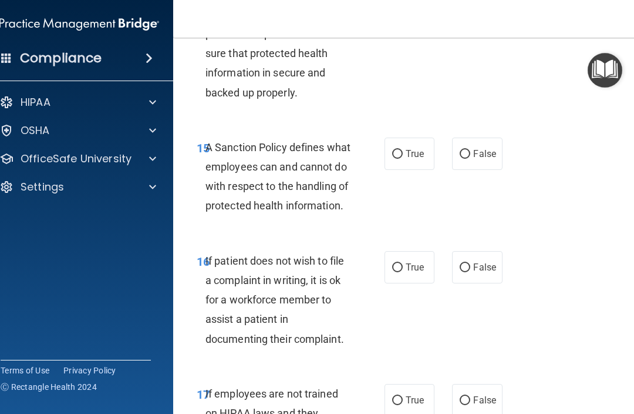
click at [424, 149] on label "True" at bounding box center [410, 153] width 50 height 32
click at [403, 150] on input "True" at bounding box center [397, 154] width 11 height 9
radio input "true"
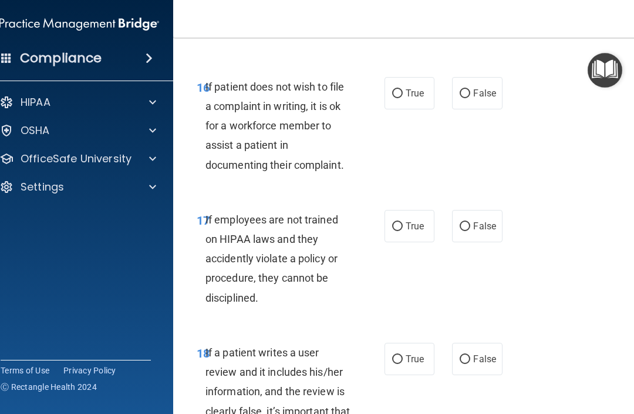
scroll to position [2537, 0]
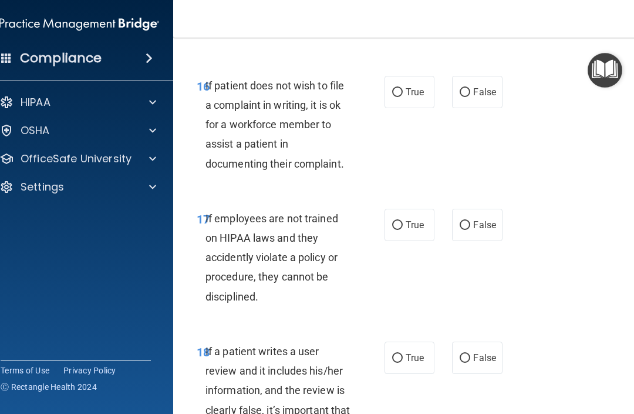
click at [403, 108] on label "True" at bounding box center [410, 92] width 50 height 32
click at [403, 97] on input "True" at bounding box center [397, 92] width 11 height 9
radio input "true"
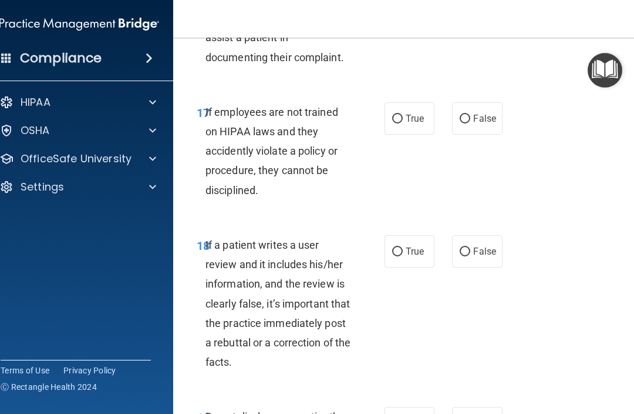
scroll to position [2655, 0]
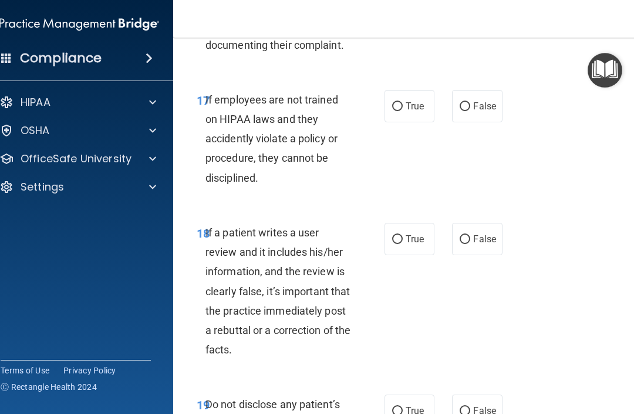
click at [469, 111] on input "False" at bounding box center [465, 106] width 11 height 9
radio input "true"
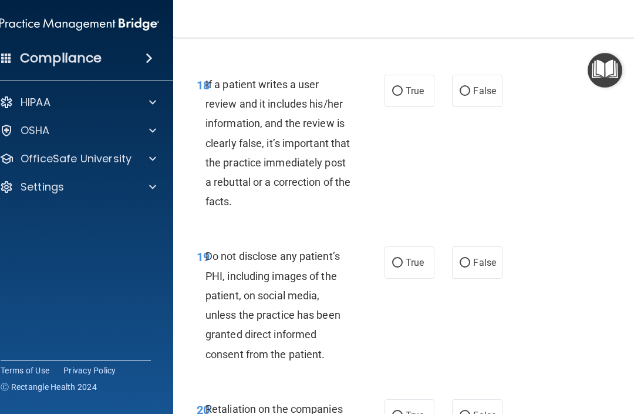
scroll to position [2806, 0]
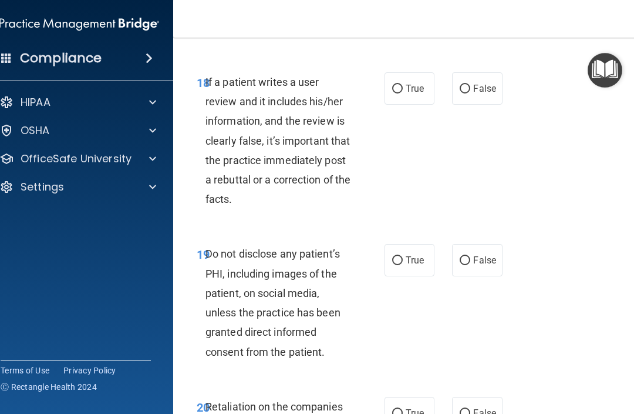
click at [475, 105] on label "False" at bounding box center [477, 88] width 50 height 32
click at [471, 93] on input "False" at bounding box center [465, 89] width 11 height 9
radio input "true"
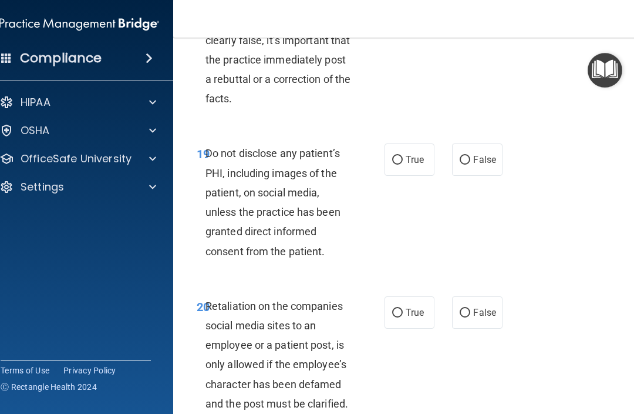
scroll to position [2913, 0]
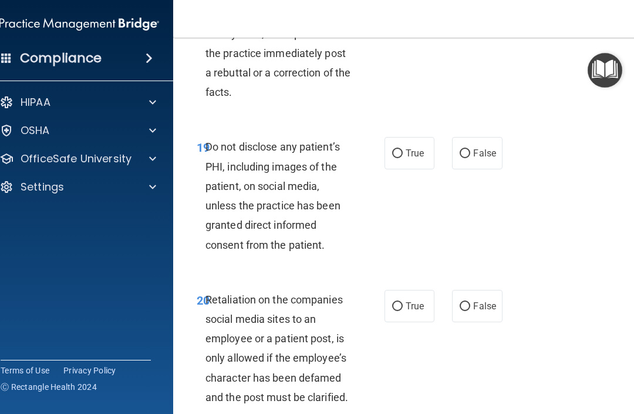
click at [419, 159] on span "True" at bounding box center [415, 152] width 18 height 11
click at [403, 158] on input "True" at bounding box center [397, 153] width 11 height 9
radio input "true"
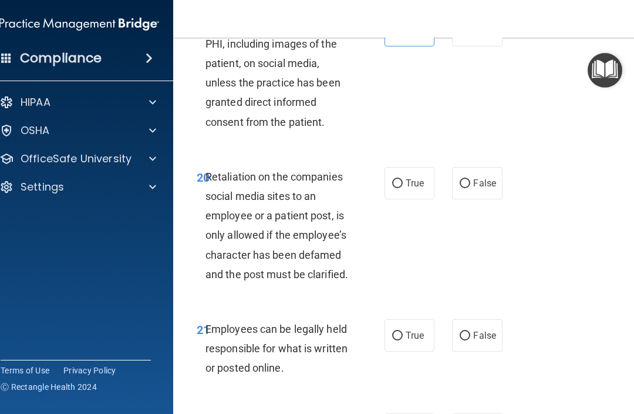
scroll to position [3051, 0]
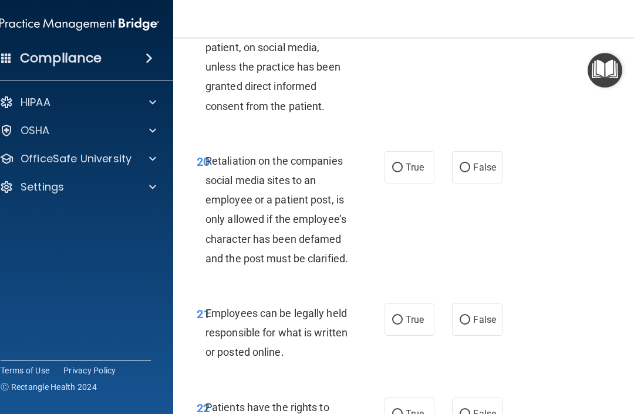
click at [475, 173] on span "False" at bounding box center [484, 167] width 23 height 11
click at [471, 172] on input "False" at bounding box center [465, 167] width 11 height 9
radio input "true"
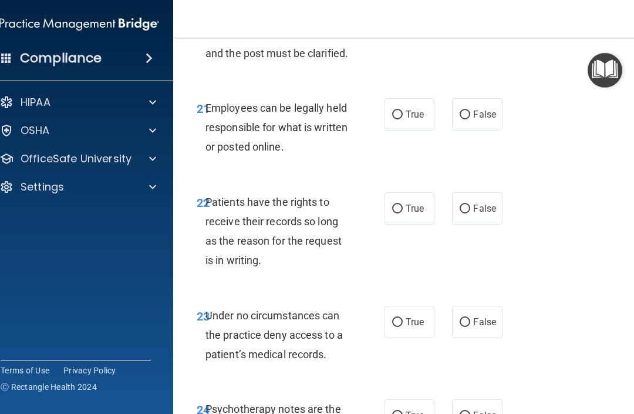
scroll to position [3246, 0]
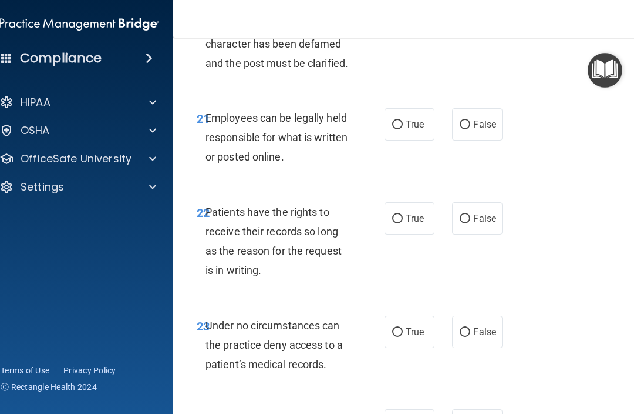
click at [411, 140] on label "True" at bounding box center [410, 124] width 50 height 32
click at [403, 129] on input "True" at bounding box center [397, 124] width 11 height 9
radio input "true"
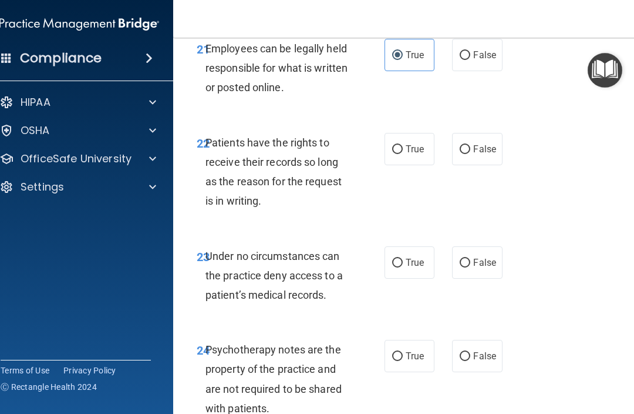
scroll to position [3321, 0]
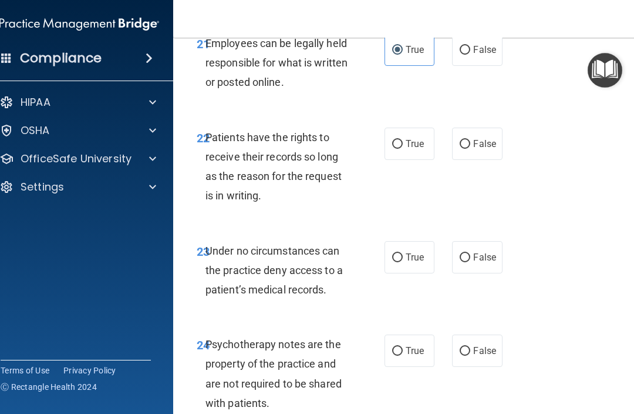
click at [401, 149] on input "True" at bounding box center [397, 144] width 11 height 9
radio input "true"
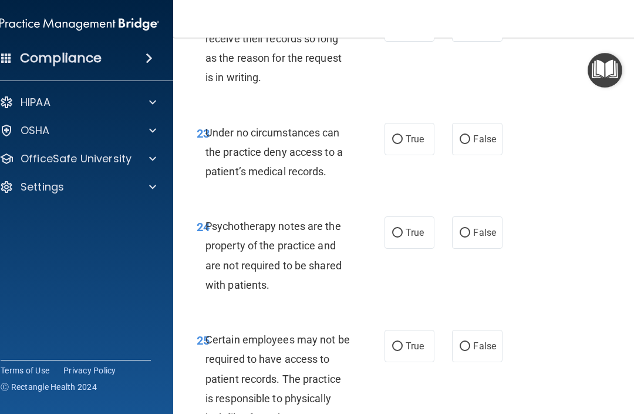
scroll to position [3444, 0]
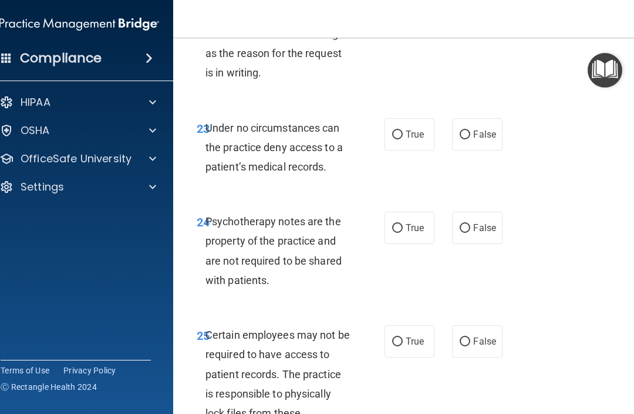
click at [417, 140] on span "True" at bounding box center [415, 134] width 18 height 11
click at [403, 139] on input "True" at bounding box center [397, 134] width 11 height 9
radio input "true"
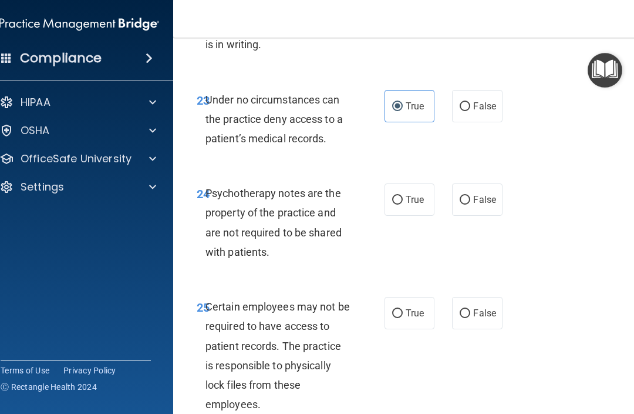
scroll to position [3472, 0]
click at [468, 110] on input "False" at bounding box center [465, 106] width 11 height 9
radio input "true"
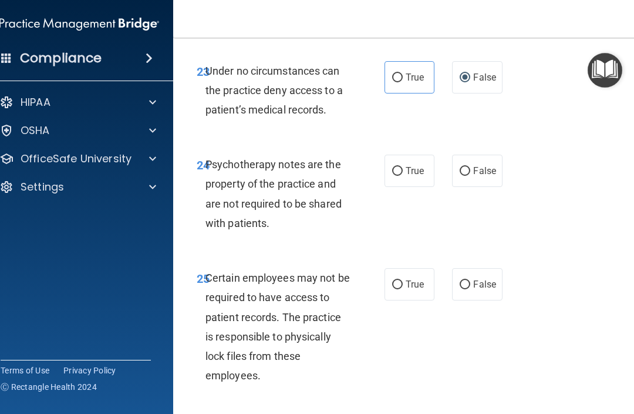
scroll to position [3502, 0]
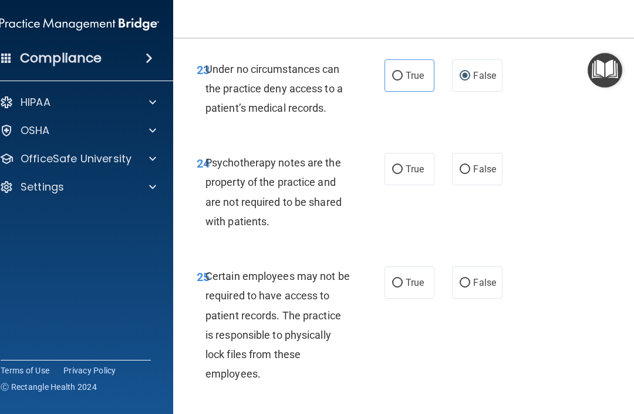
click at [406, 81] on span "True" at bounding box center [415, 75] width 18 height 11
click at [403, 80] on input "True" at bounding box center [397, 76] width 11 height 9
radio input "true"
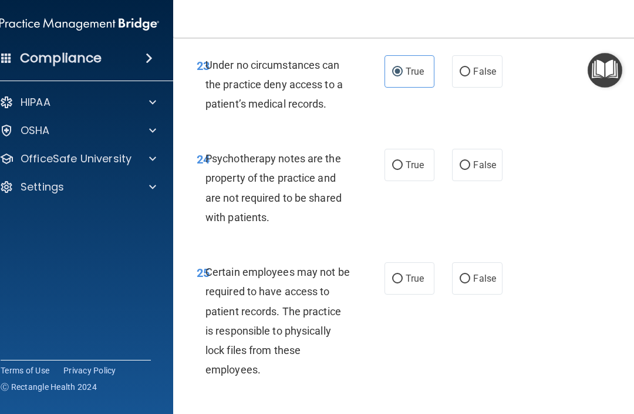
scroll to position [3506, 0]
click at [475, 88] on label "False" at bounding box center [477, 71] width 50 height 32
click at [471, 76] on input "False" at bounding box center [465, 72] width 11 height 9
radio input "true"
radio input "false"
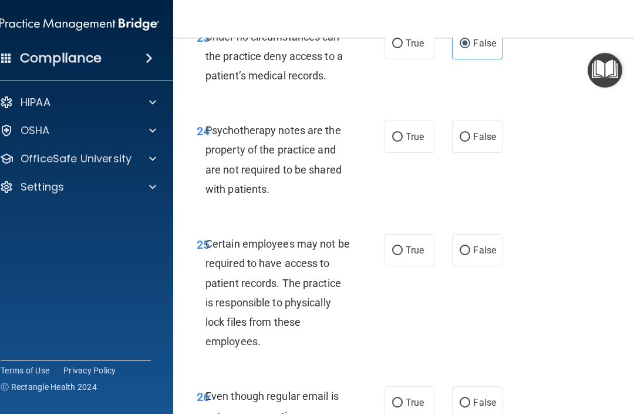
scroll to position [3538, 0]
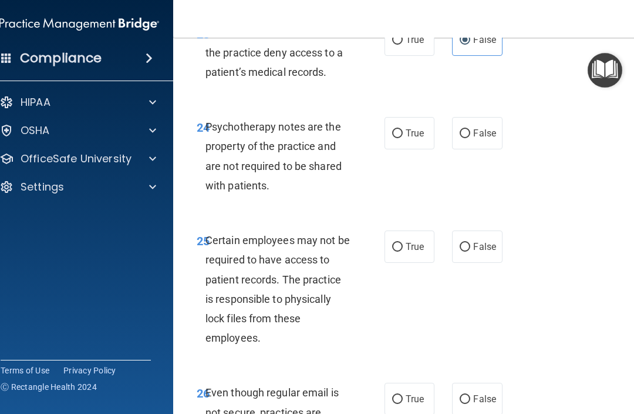
click at [458, 145] on label "False" at bounding box center [477, 133] width 50 height 32
click at [460, 138] on input "False" at bounding box center [465, 133] width 11 height 9
radio input "true"
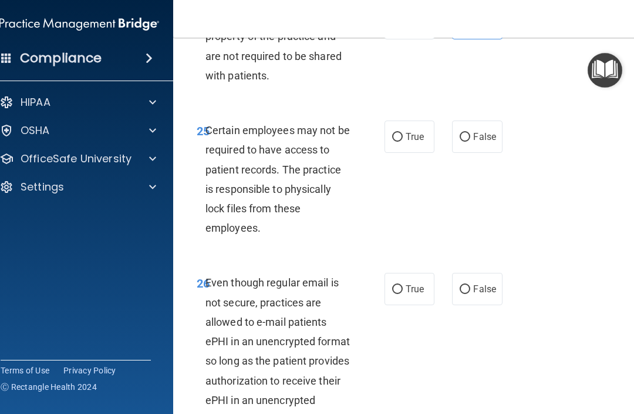
scroll to position [3647, 0]
click at [404, 153] on label "True" at bounding box center [410, 137] width 50 height 32
click at [403, 142] on input "True" at bounding box center [397, 137] width 11 height 9
radio input "true"
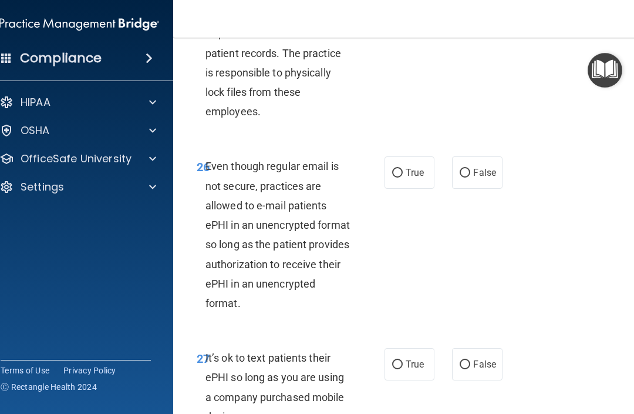
scroll to position [3765, 0]
click at [415, 183] on label "True" at bounding box center [410, 172] width 50 height 32
click at [403, 177] on input "True" at bounding box center [397, 172] width 11 height 9
radio input "true"
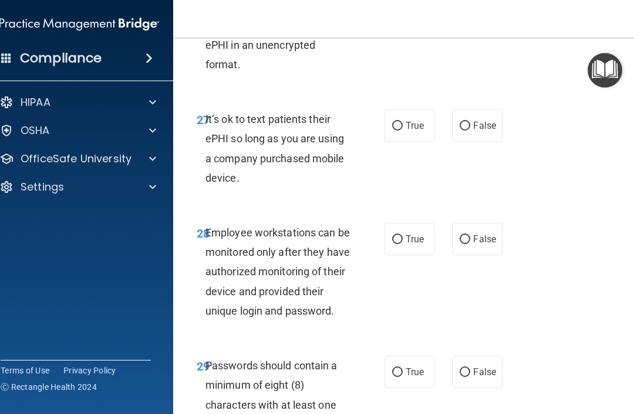
scroll to position [4004, 0]
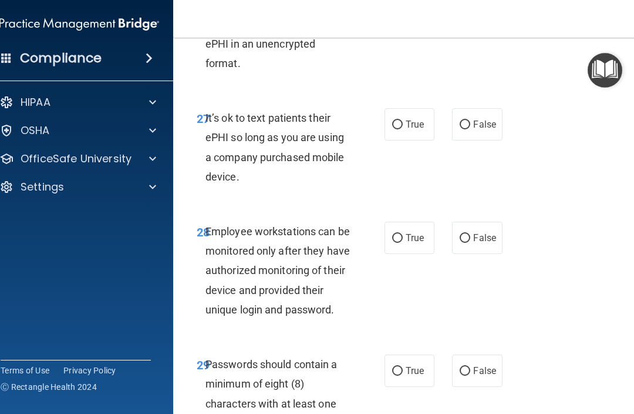
click at [469, 129] on input "False" at bounding box center [465, 124] width 11 height 9
radio input "true"
click at [412, 130] on span "True" at bounding box center [415, 124] width 18 height 11
click at [403, 129] on input "True" at bounding box center [397, 124] width 11 height 9
radio input "true"
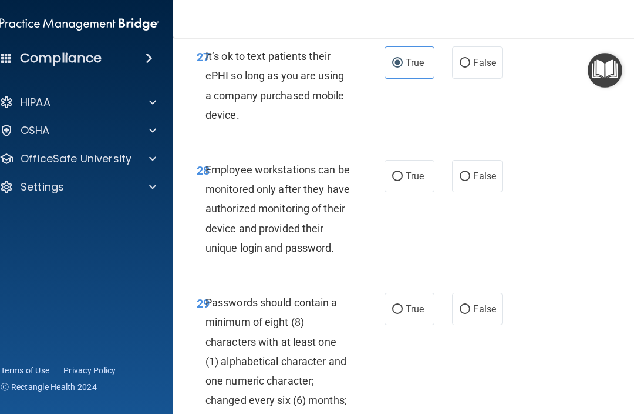
scroll to position [4066, 0]
click at [475, 68] on span "False" at bounding box center [484, 61] width 23 height 11
click at [471, 67] on input "False" at bounding box center [465, 62] width 11 height 9
radio input "true"
radio input "false"
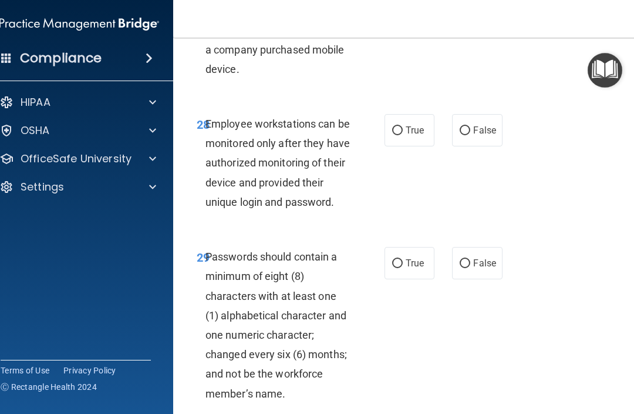
scroll to position [4119, 0]
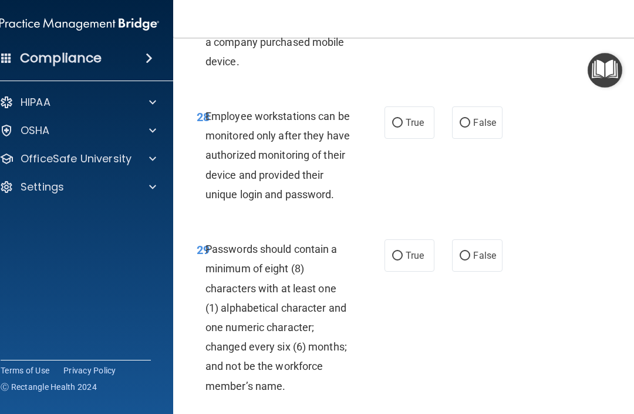
click at [401, 139] on label "True" at bounding box center [410, 122] width 50 height 32
click at [401, 127] on input "True" at bounding box center [397, 123] width 11 height 9
radio input "true"
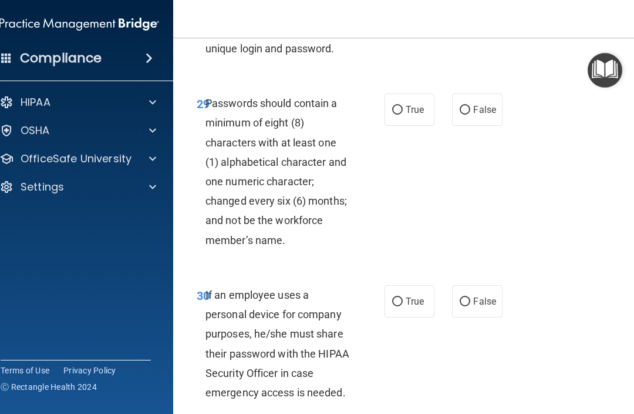
scroll to position [4255, 0]
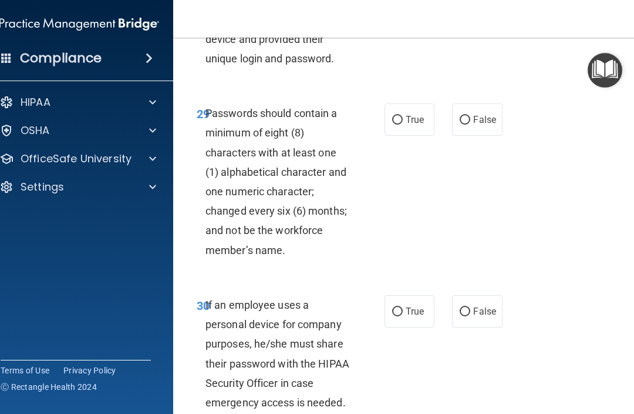
click at [414, 125] on span "True" at bounding box center [415, 119] width 18 height 11
click at [403, 125] on input "True" at bounding box center [397, 120] width 11 height 9
radio input "true"
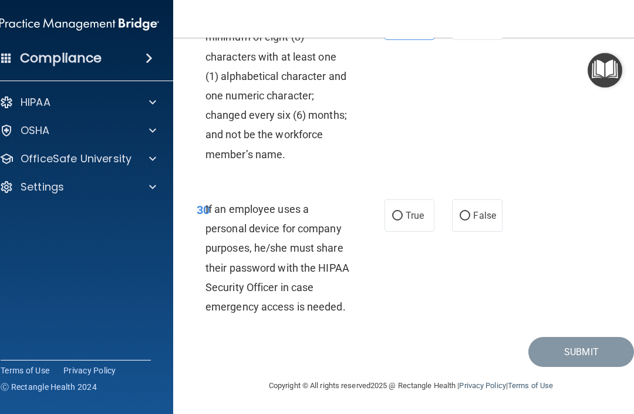
scroll to position [4365, 0]
click at [470, 230] on label "False" at bounding box center [477, 215] width 50 height 32
click at [470, 220] on input "False" at bounding box center [465, 215] width 11 height 9
radio input "true"
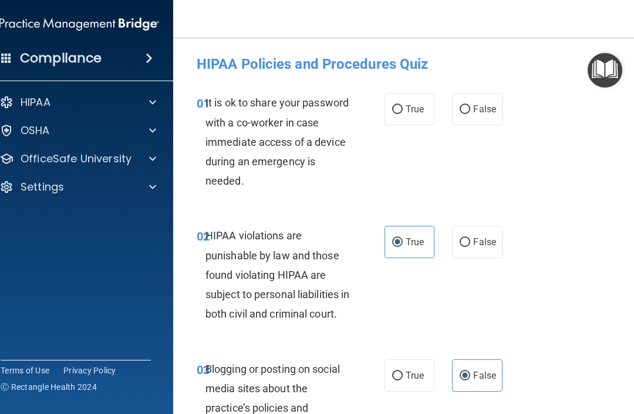
scroll to position [0, 0]
click at [466, 107] on input "False" at bounding box center [465, 109] width 11 height 9
radio input "true"
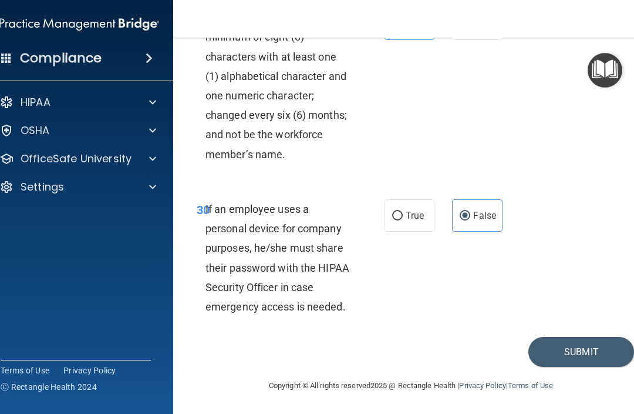
scroll to position [4365, 0]
click at [475, 354] on button "Submit" at bounding box center [582, 352] width 106 height 30
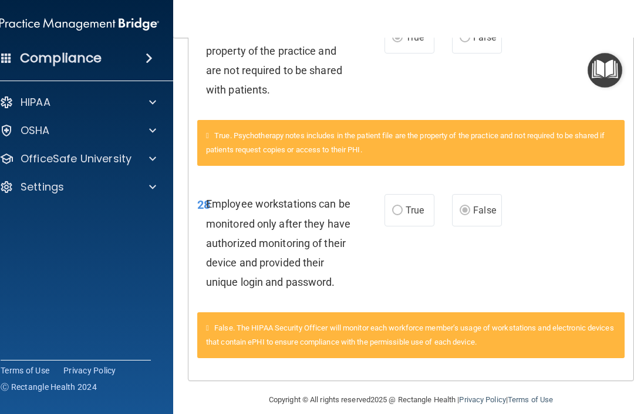
scroll to position [1633, 0]
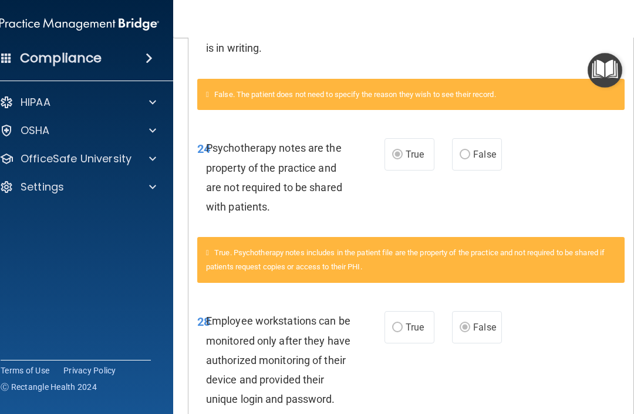
click at [151, 164] on span at bounding box center [152, 159] width 7 height 14
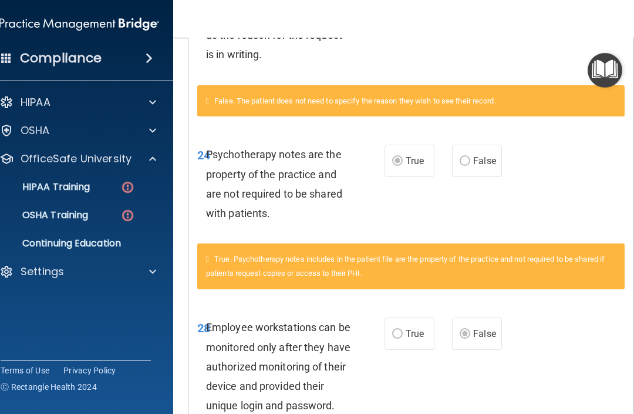
scroll to position [1510, 0]
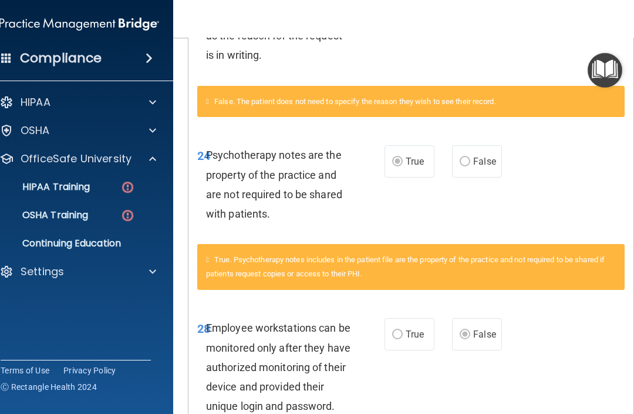
click at [126, 191] on img at bounding box center [127, 187] width 15 height 15
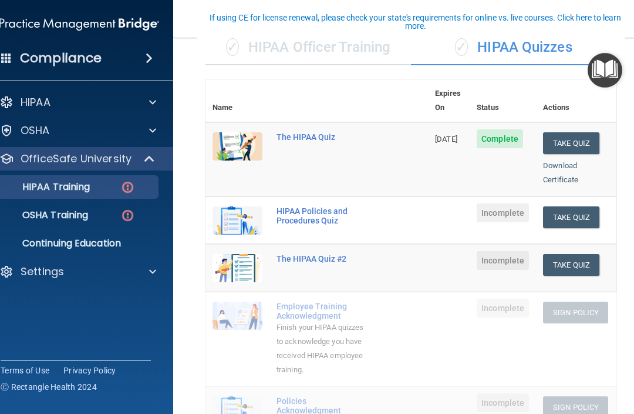
scroll to position [98, 0]
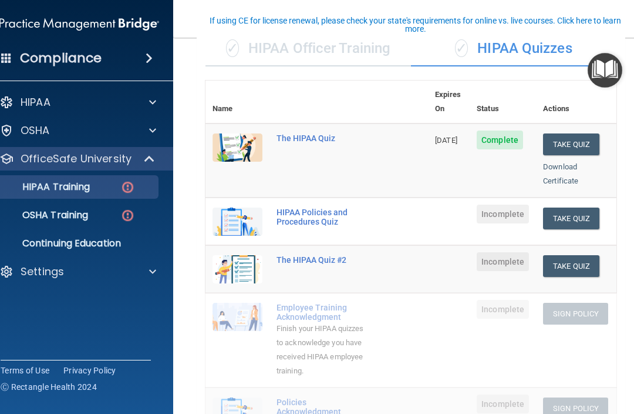
click at [475, 207] on button "Take Quiz" at bounding box center [571, 218] width 56 height 22
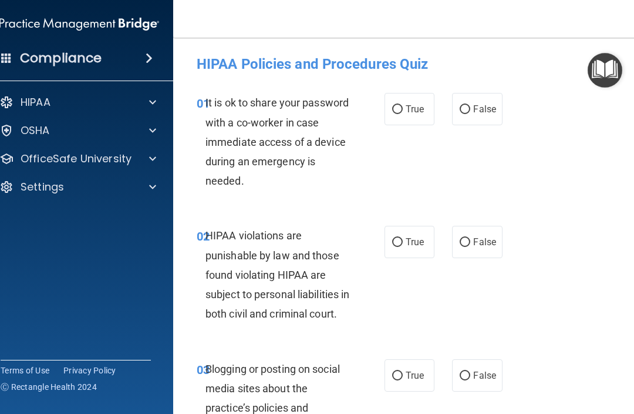
click at [475, 113] on span "False" at bounding box center [484, 108] width 23 height 11
click at [471, 113] on input "False" at bounding box center [465, 109] width 11 height 9
radio input "true"
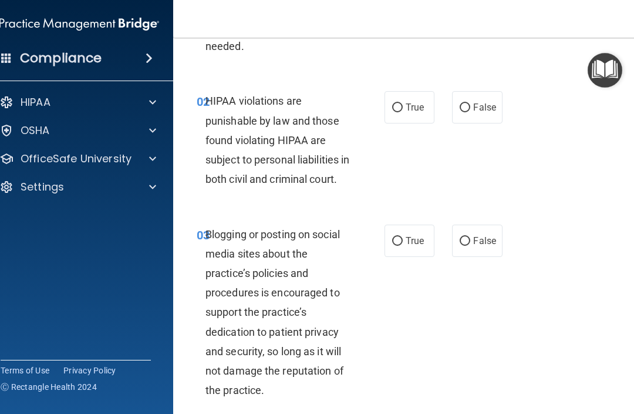
scroll to position [135, 0]
click at [407, 103] on span "True" at bounding box center [415, 106] width 18 height 11
click at [403, 103] on input "True" at bounding box center [397, 107] width 11 height 9
radio input "true"
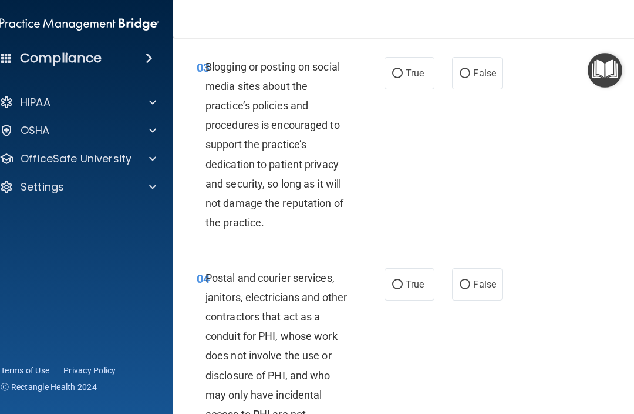
scroll to position [303, 0]
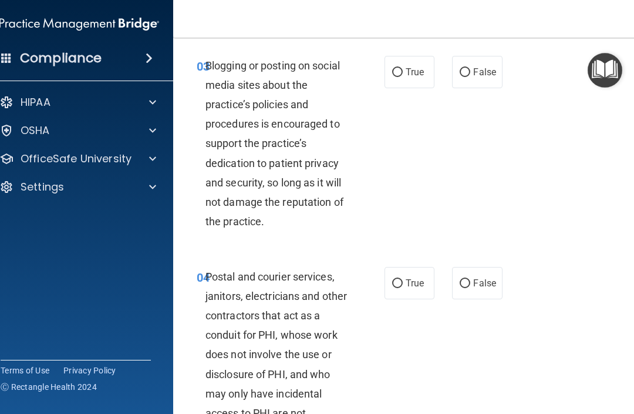
click at [475, 80] on label "False" at bounding box center [477, 72] width 50 height 32
click at [471, 77] on input "False" at bounding box center [465, 72] width 11 height 9
radio input "true"
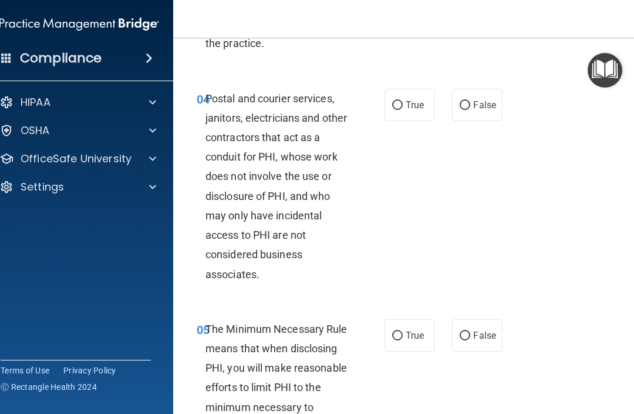
scroll to position [481, 0]
click at [390, 122] on label "True" at bounding box center [410, 105] width 50 height 32
click at [392, 110] on input "True" at bounding box center [397, 106] width 11 height 9
radio input "true"
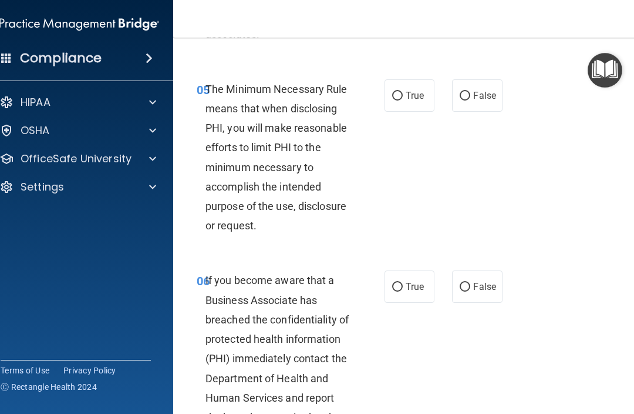
scroll to position [721, 0]
click at [407, 111] on label "True" at bounding box center [410, 95] width 50 height 32
click at [403, 100] on input "True" at bounding box center [397, 95] width 11 height 9
radio input "true"
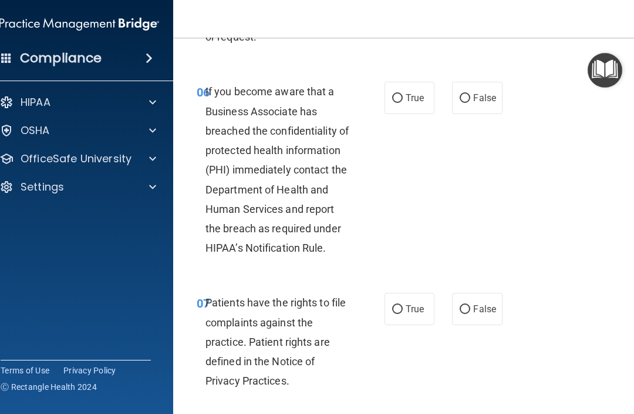
scroll to position [911, 0]
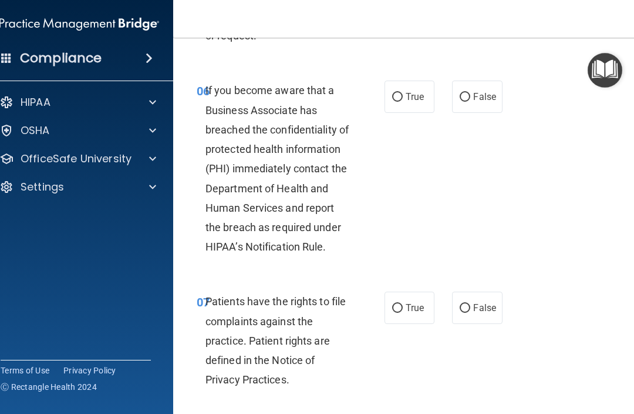
click at [475, 105] on label "False" at bounding box center [477, 96] width 50 height 32
click at [471, 102] on input "False" at bounding box center [465, 97] width 11 height 9
radio input "true"
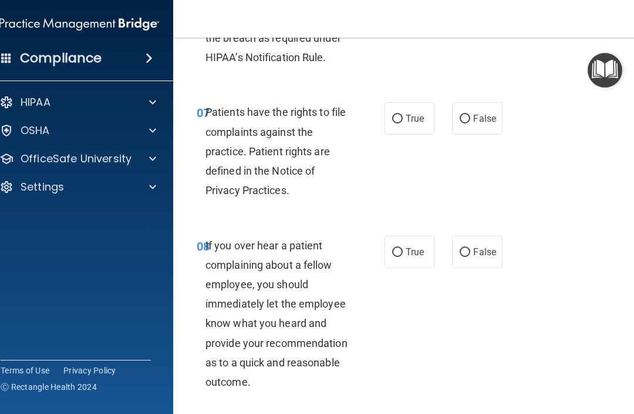
scroll to position [1101, 0]
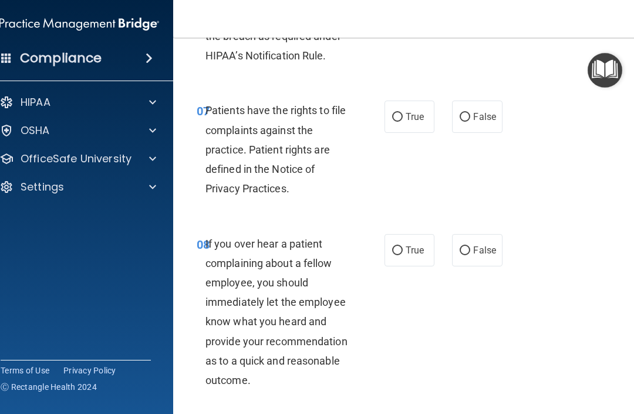
click at [409, 122] on span "True" at bounding box center [415, 116] width 18 height 11
click at [403, 122] on input "True" at bounding box center [397, 117] width 11 height 9
radio input "true"
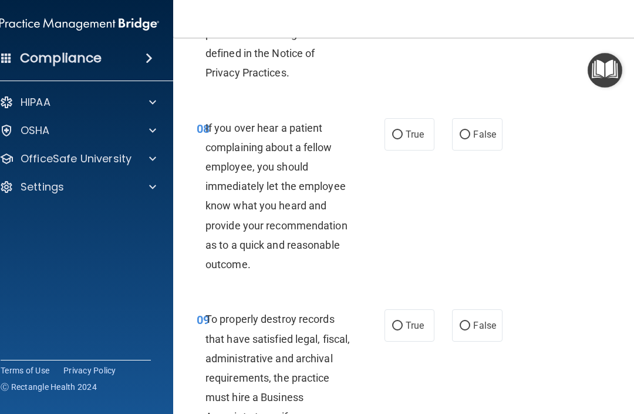
scroll to position [1220, 0]
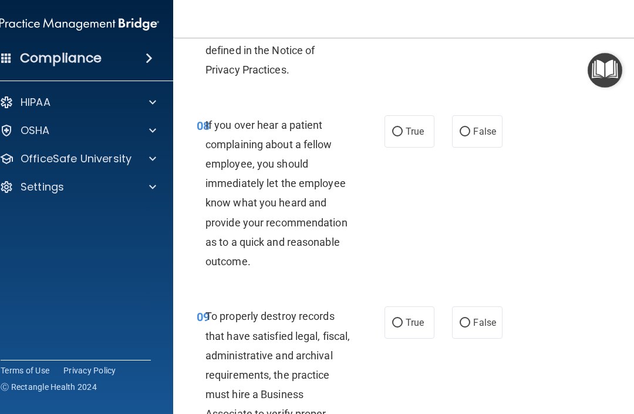
click at [475, 137] on span "False" at bounding box center [484, 131] width 23 height 11
click at [471, 136] on input "False" at bounding box center [465, 131] width 11 height 9
radio input "true"
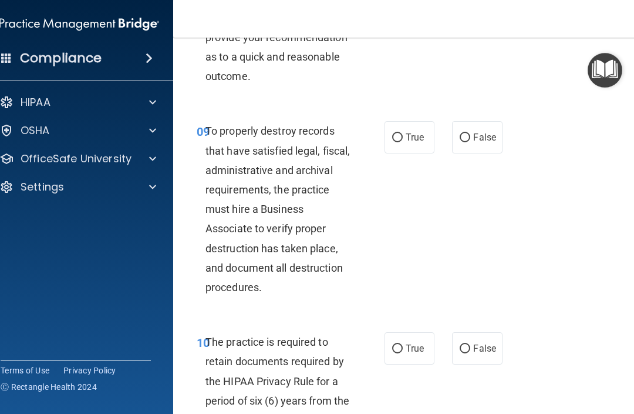
scroll to position [1408, 0]
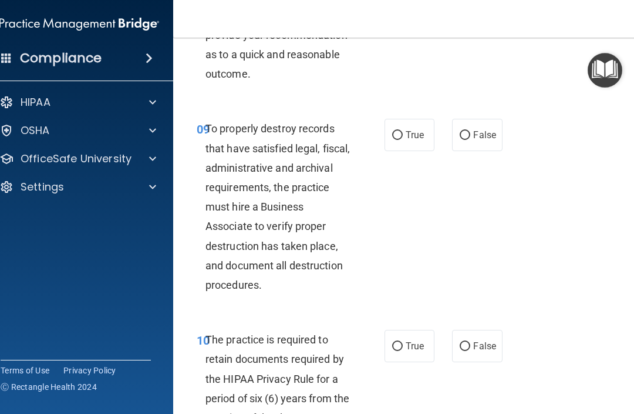
click at [418, 139] on label "True" at bounding box center [410, 135] width 50 height 32
click at [403, 139] on input "True" at bounding box center [397, 135] width 11 height 9
radio input "true"
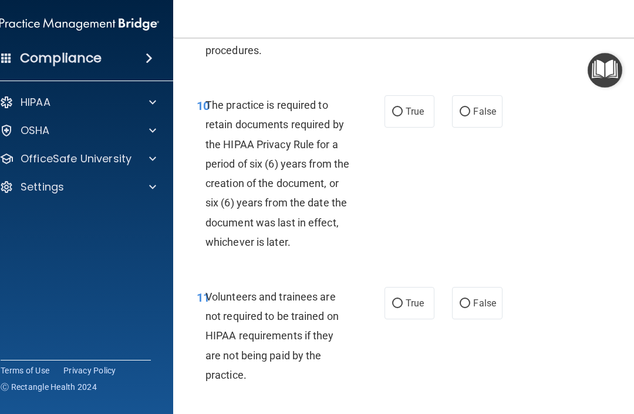
scroll to position [1644, 0]
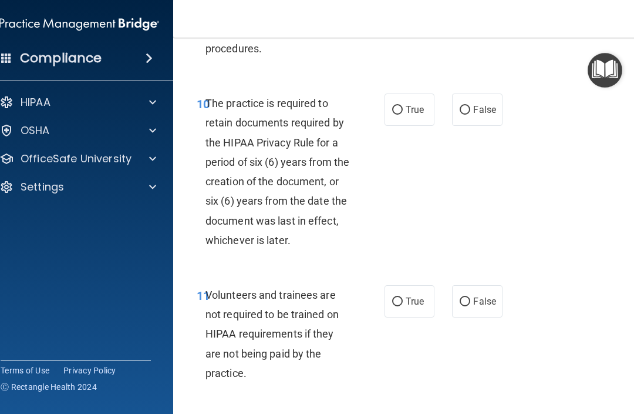
click at [408, 115] on span "True" at bounding box center [415, 109] width 18 height 11
click at [403, 115] on input "True" at bounding box center [397, 110] width 11 height 9
radio input "true"
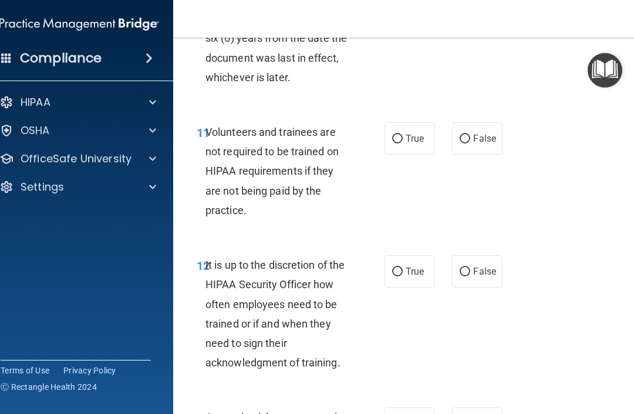
click at [471, 144] on label "False" at bounding box center [477, 138] width 50 height 32
click at [471, 143] on input "False" at bounding box center [465, 139] width 11 height 9
radio input "true"
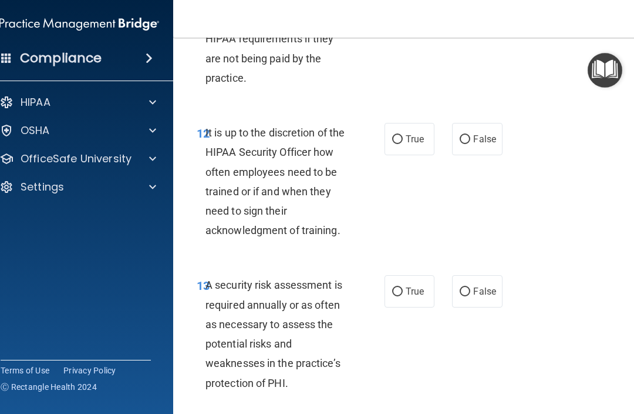
scroll to position [1938, 0]
click at [475, 145] on span "False" at bounding box center [484, 139] width 23 height 11
click at [471, 145] on input "False" at bounding box center [465, 140] width 11 height 9
radio input "true"
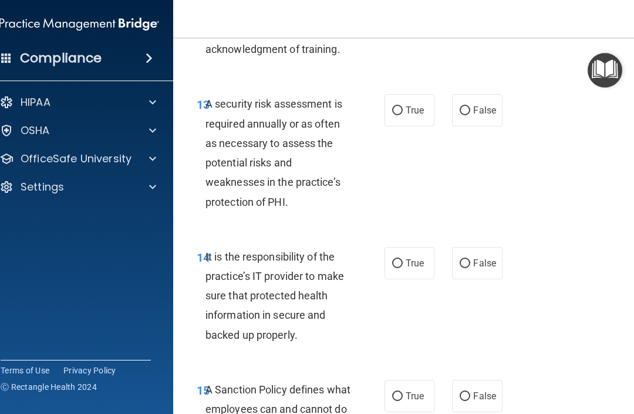
scroll to position [2118, 0]
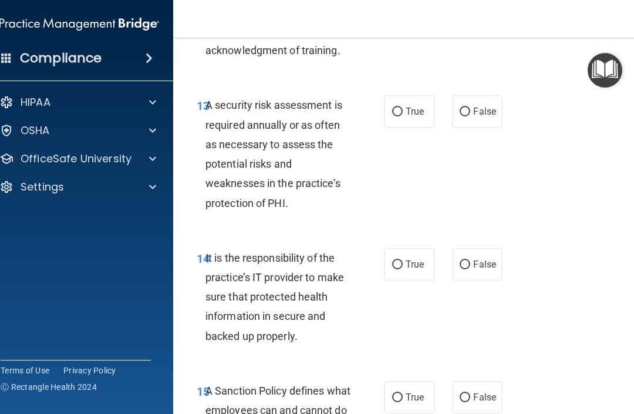
click at [407, 116] on span "True" at bounding box center [415, 111] width 18 height 11
click at [403, 116] on input "True" at bounding box center [397, 112] width 11 height 9
radio input "true"
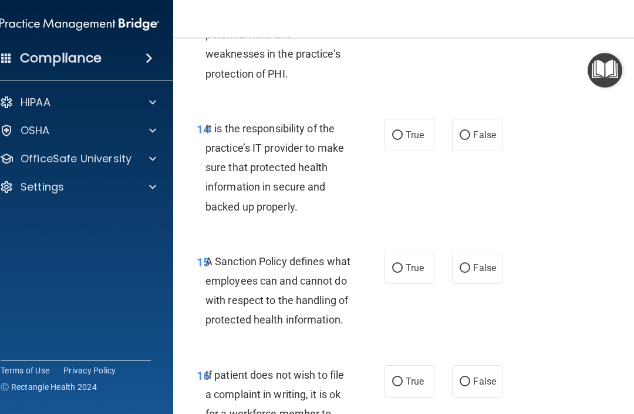
click at [470, 138] on label "False" at bounding box center [477, 135] width 50 height 32
click at [470, 138] on input "False" at bounding box center [465, 135] width 11 height 9
radio input "true"
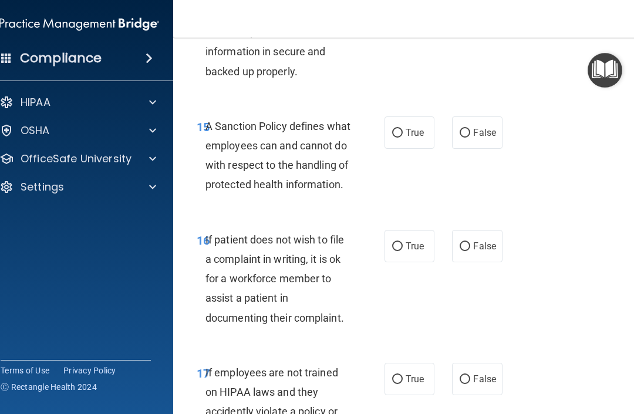
scroll to position [2384, 0]
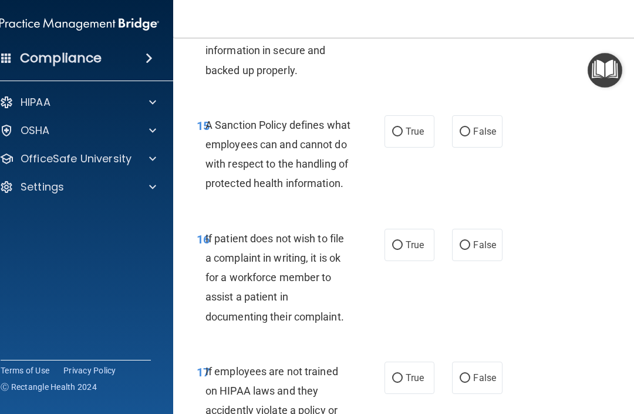
click at [408, 137] on span "True" at bounding box center [415, 131] width 18 height 11
click at [403, 136] on input "True" at bounding box center [397, 131] width 11 height 9
radio input "true"
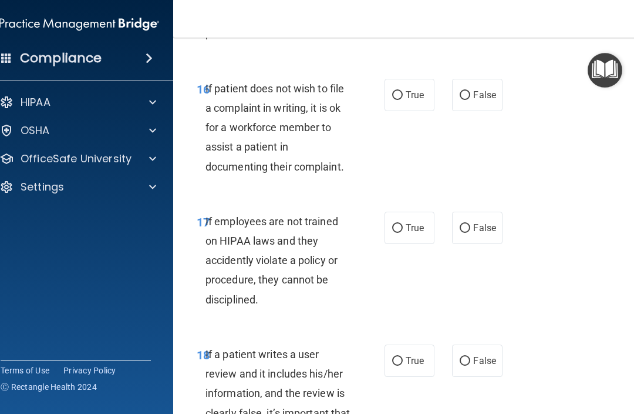
scroll to position [2534, 0]
click at [402, 110] on label "True" at bounding box center [410, 94] width 50 height 32
click at [402, 99] on input "True" at bounding box center [397, 94] width 11 height 9
radio input "true"
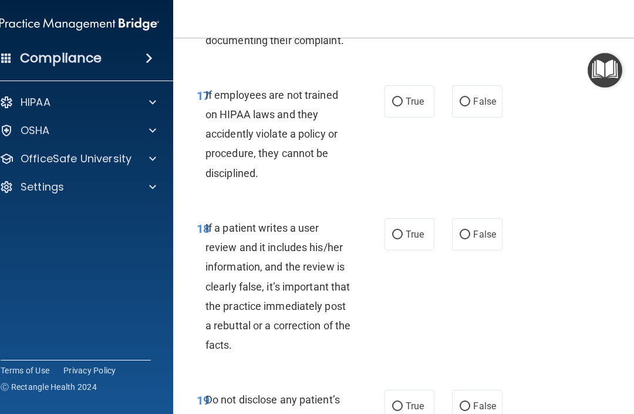
scroll to position [2661, 0]
click at [475, 106] on span "False" at bounding box center [484, 100] width 23 height 11
click at [471, 106] on input "False" at bounding box center [465, 101] width 11 height 9
radio input "true"
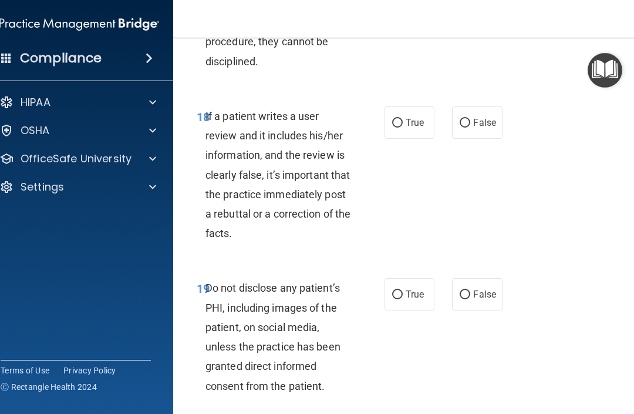
scroll to position [2770, 0]
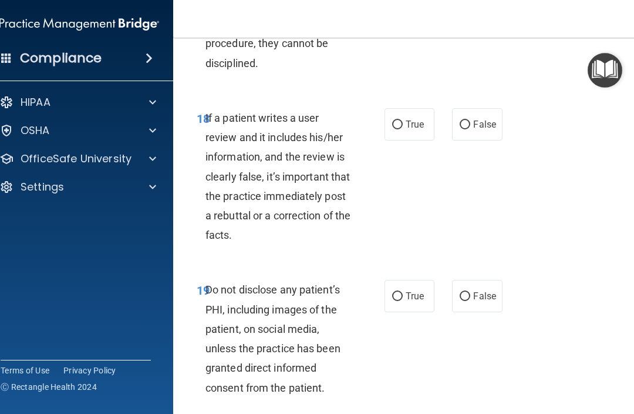
click at [475, 140] on label "False" at bounding box center [477, 124] width 50 height 32
click at [471, 129] on input "False" at bounding box center [465, 124] width 11 height 9
radio input "true"
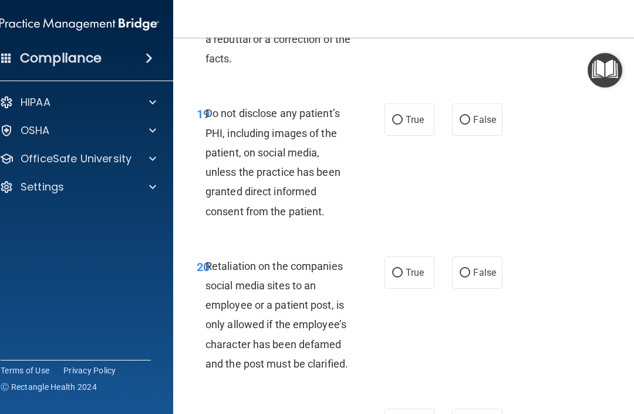
scroll to position [2948, 0]
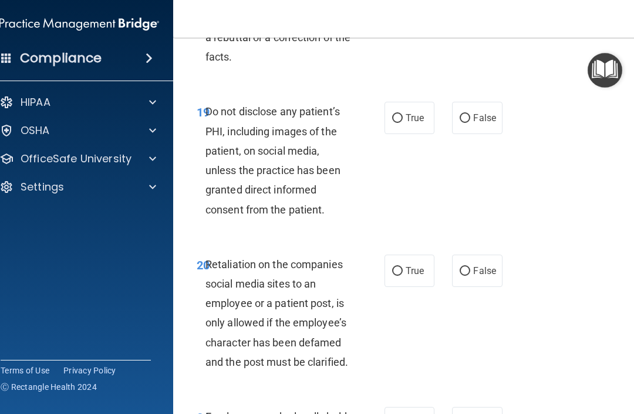
click at [402, 123] on input "True" at bounding box center [397, 118] width 11 height 9
radio input "true"
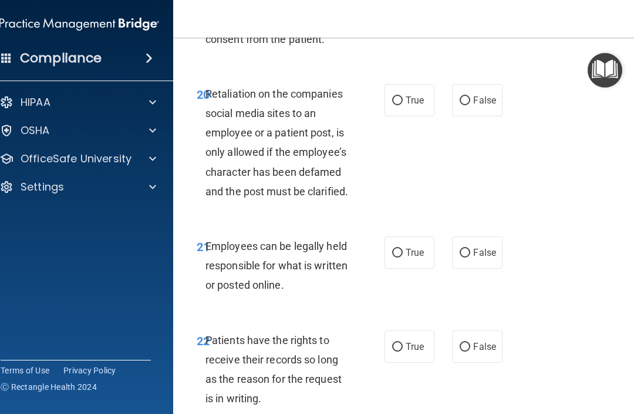
scroll to position [3119, 0]
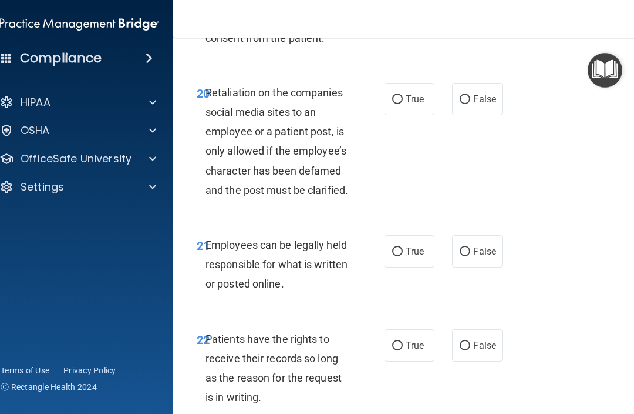
click at [472, 115] on label "False" at bounding box center [477, 99] width 50 height 32
click at [471, 104] on input "False" at bounding box center [465, 99] width 11 height 9
radio input "true"
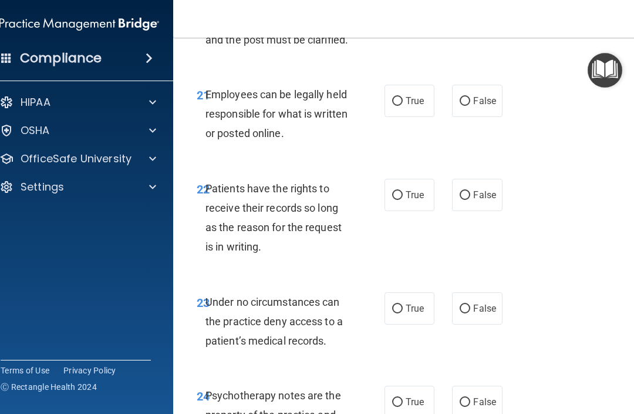
scroll to position [3270, 0]
click at [415, 106] on span "True" at bounding box center [415, 100] width 18 height 11
click at [403, 105] on input "True" at bounding box center [397, 100] width 11 height 9
radio input "true"
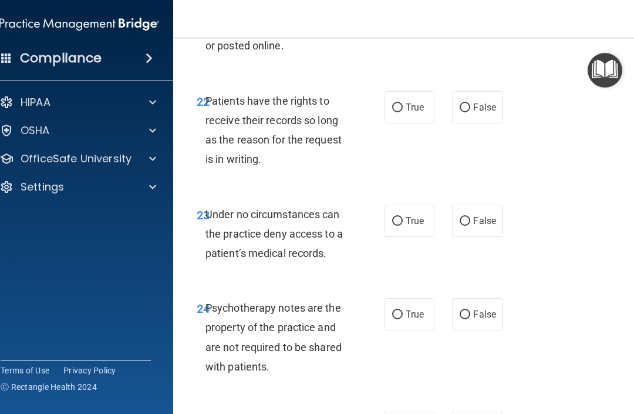
scroll to position [3358, 0]
click at [402, 112] on input "True" at bounding box center [397, 107] width 11 height 9
radio input "true"
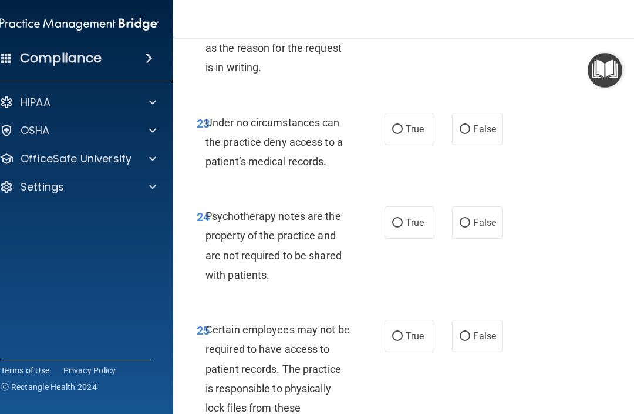
scroll to position [3457, 0]
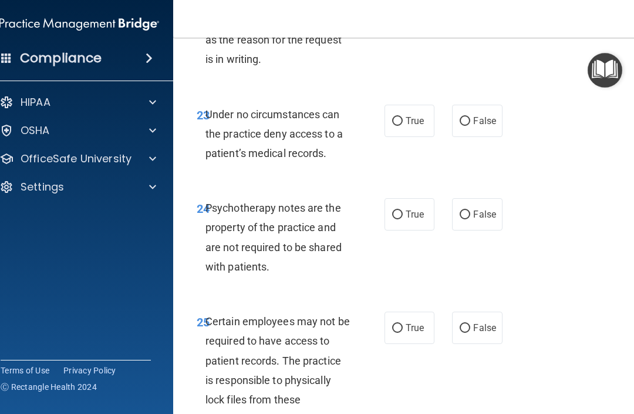
click at [470, 126] on input "False" at bounding box center [465, 121] width 11 height 9
radio input "true"
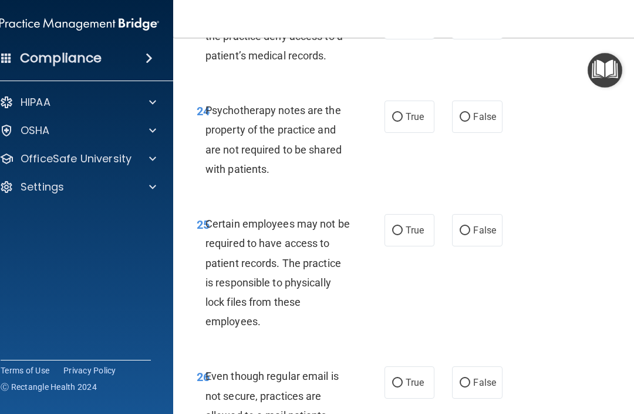
scroll to position [3555, 0]
click at [402, 121] on input "True" at bounding box center [397, 116] width 11 height 9
radio input "true"
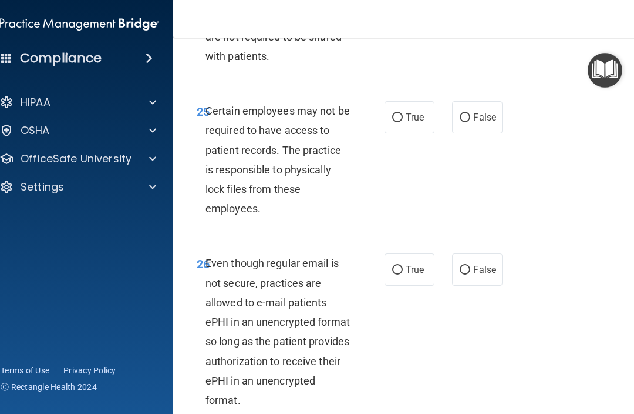
scroll to position [3670, 0]
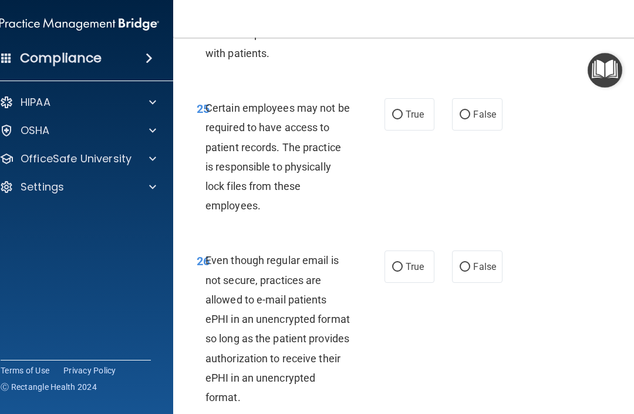
click at [409, 120] on span "True" at bounding box center [415, 114] width 18 height 11
click at [403, 119] on input "True" at bounding box center [397, 114] width 11 height 9
radio input "true"
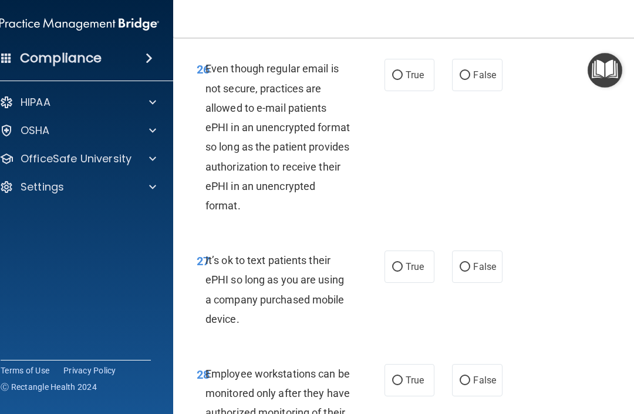
scroll to position [3863, 0]
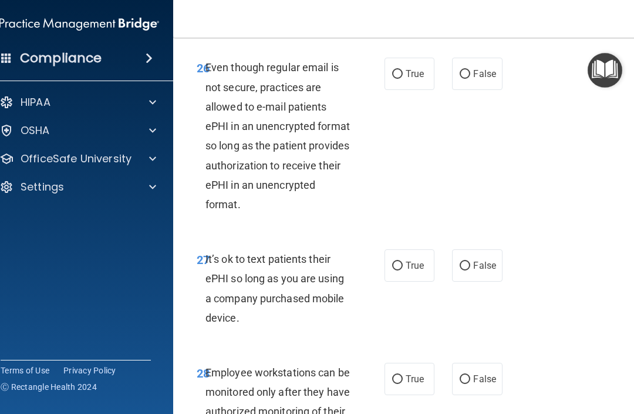
click at [414, 79] on span "True" at bounding box center [415, 73] width 18 height 11
click at [403, 79] on input "True" at bounding box center [397, 74] width 11 height 9
radio input "true"
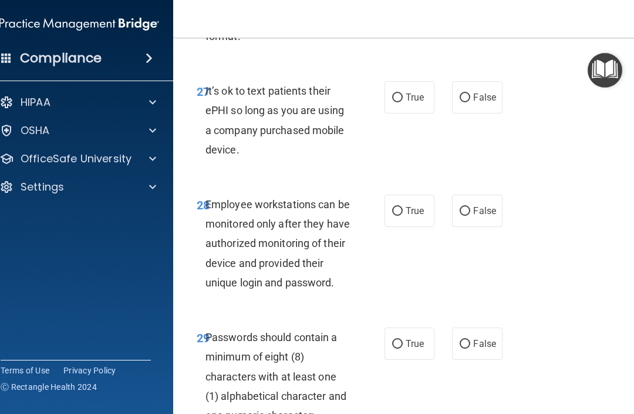
scroll to position [4032, 0]
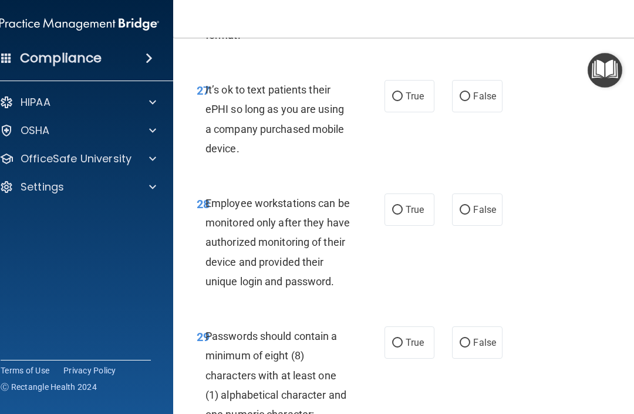
click at [469, 101] on input "False" at bounding box center [465, 96] width 11 height 9
radio input "true"
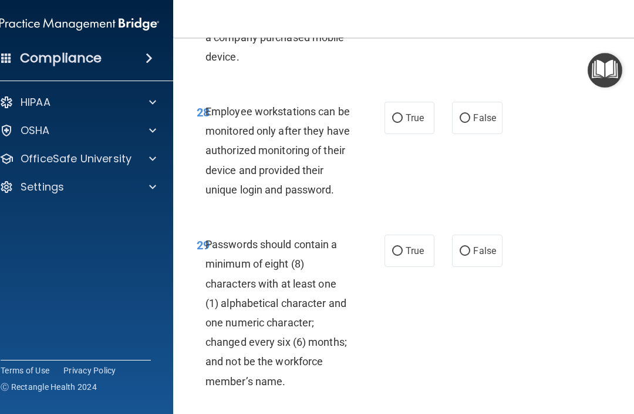
scroll to position [4126, 0]
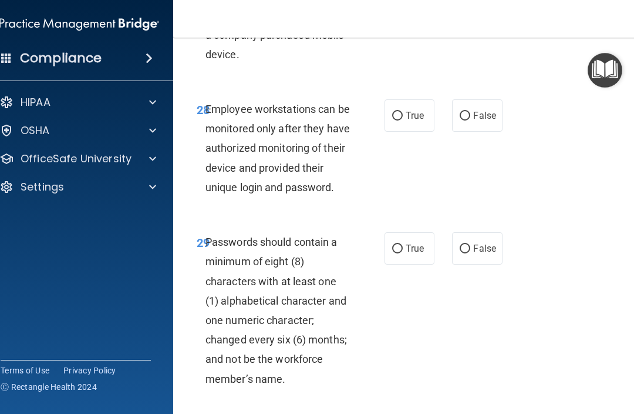
click at [475, 123] on label "False" at bounding box center [477, 115] width 50 height 32
click at [471, 120] on input "False" at bounding box center [465, 116] width 11 height 9
radio input "true"
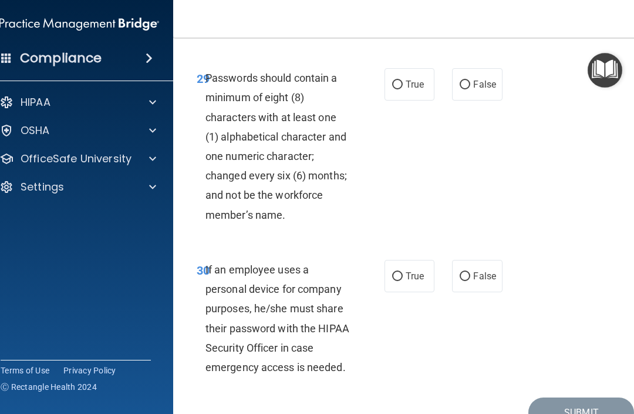
scroll to position [4291, 0]
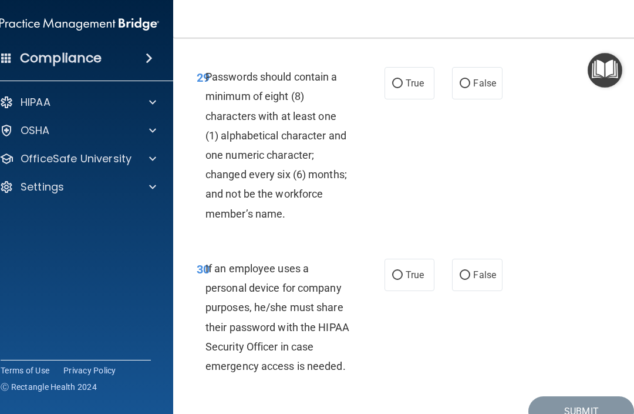
click at [408, 89] on span "True" at bounding box center [415, 83] width 18 height 11
click at [403, 88] on input "True" at bounding box center [397, 83] width 11 height 9
radio input "true"
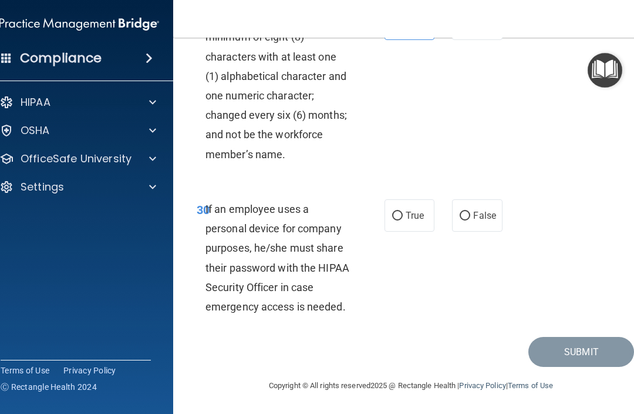
scroll to position [4365, 0]
click at [415, 214] on span "True" at bounding box center [415, 215] width 18 height 11
click at [403, 214] on input "True" at bounding box center [397, 215] width 11 height 9
radio input "true"
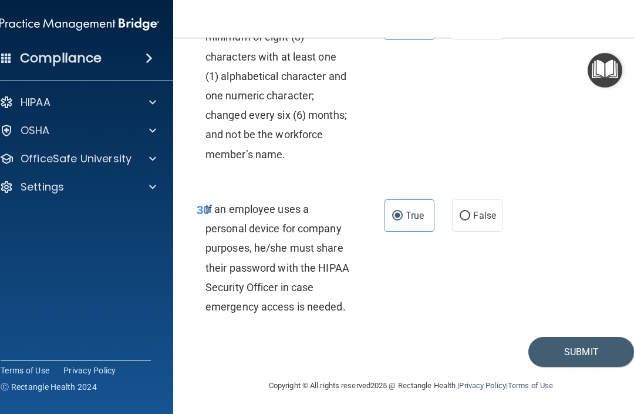
click at [475, 357] on button "Submit" at bounding box center [582, 352] width 106 height 30
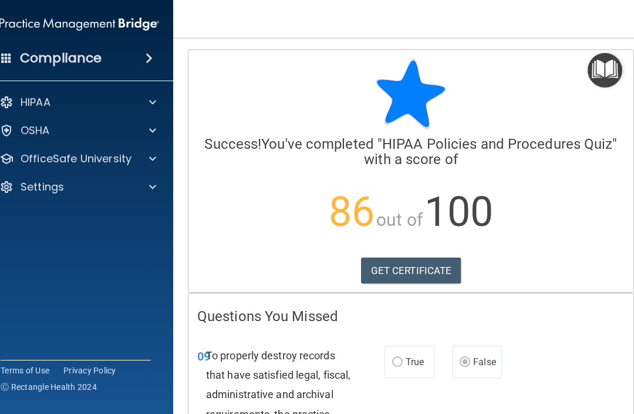
click at [154, 161] on span at bounding box center [152, 159] width 7 height 14
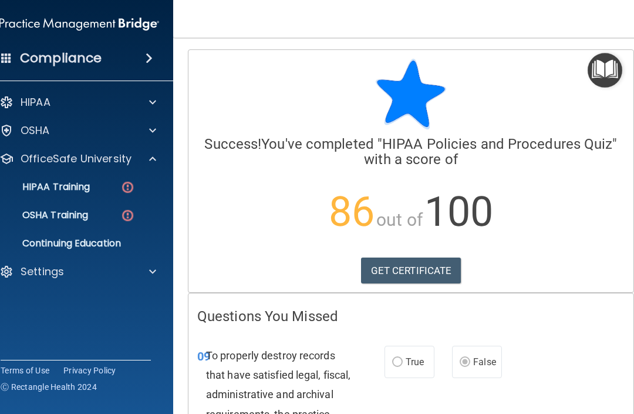
click at [116, 188] on div "HIPAA Training" at bounding box center [73, 187] width 160 height 12
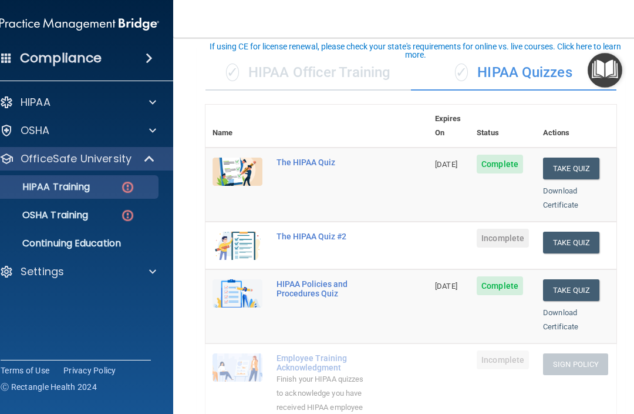
scroll to position [78, 0]
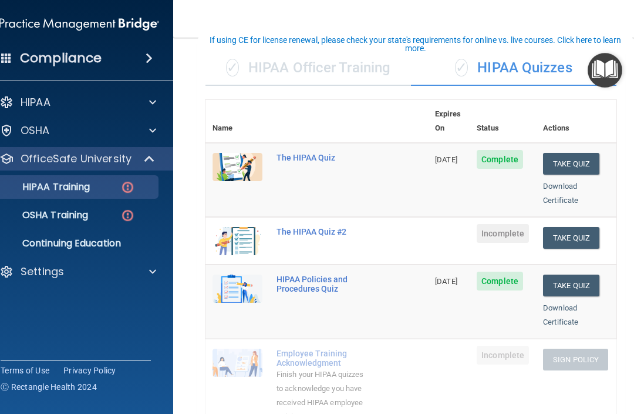
click at [475, 224] on span "Incomplete" at bounding box center [503, 233] width 52 height 19
click at [311, 227] on div "The HIPAA Quiz #2" at bounding box center [323, 231] width 93 height 9
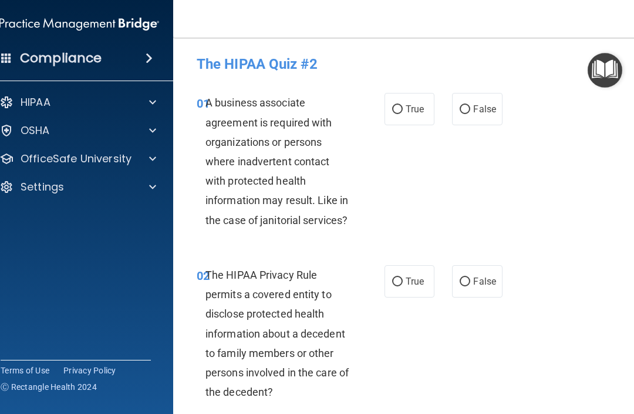
click at [154, 160] on span at bounding box center [152, 159] width 7 height 14
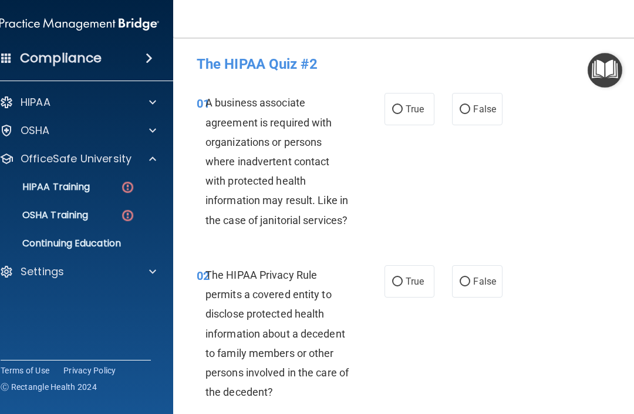
click at [117, 189] on div "HIPAA Training" at bounding box center [73, 187] width 160 height 12
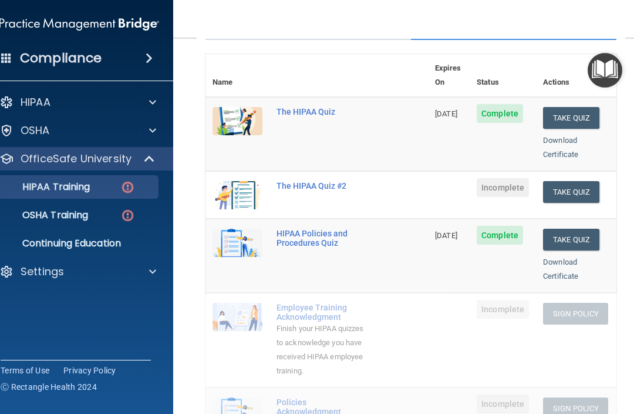
scroll to position [123, 0]
click at [475, 182] on button "Take Quiz" at bounding box center [571, 193] width 56 height 22
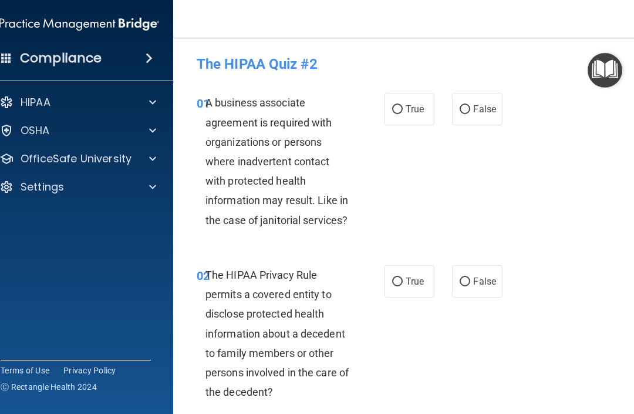
click at [407, 105] on span "True" at bounding box center [415, 108] width 18 height 11
click at [403, 105] on input "True" at bounding box center [397, 109] width 11 height 9
radio input "true"
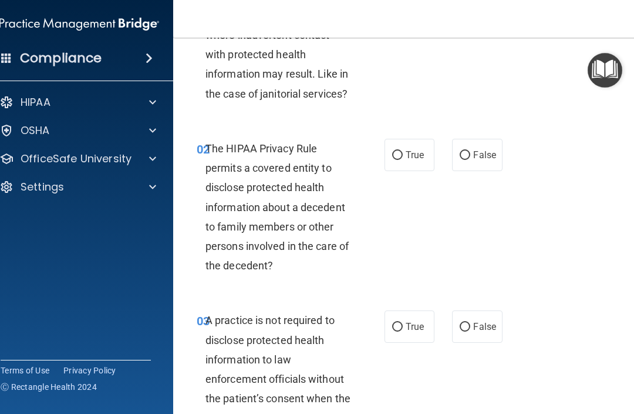
scroll to position [125, 0]
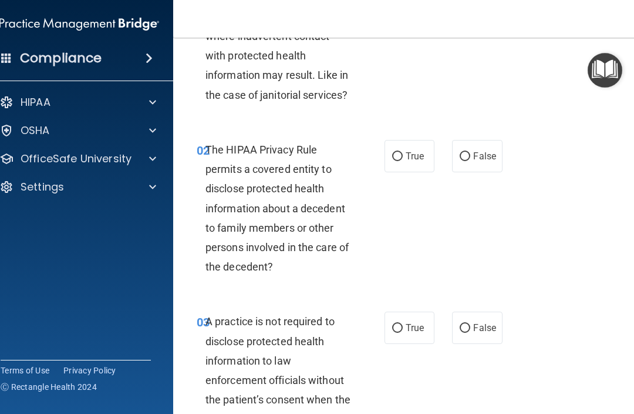
click at [402, 155] on input "True" at bounding box center [397, 156] width 11 height 9
radio input "true"
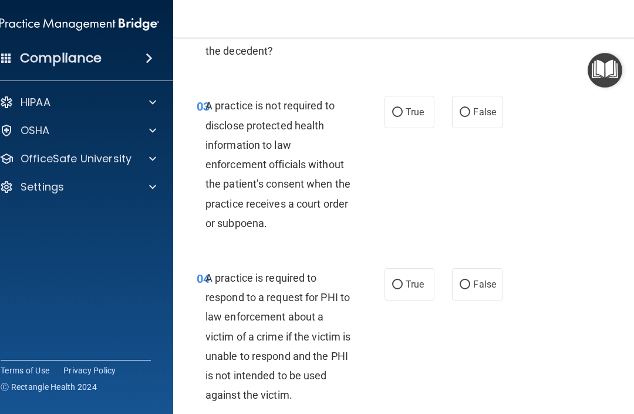
scroll to position [341, 0]
click at [475, 110] on span "False" at bounding box center [484, 111] width 23 height 11
click at [471, 110] on input "False" at bounding box center [465, 112] width 11 height 9
radio input "true"
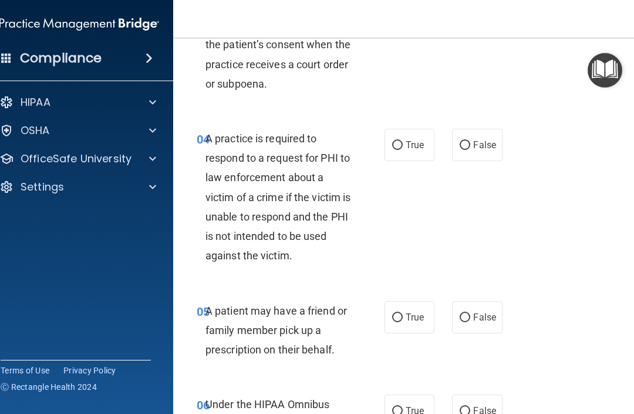
scroll to position [482, 0]
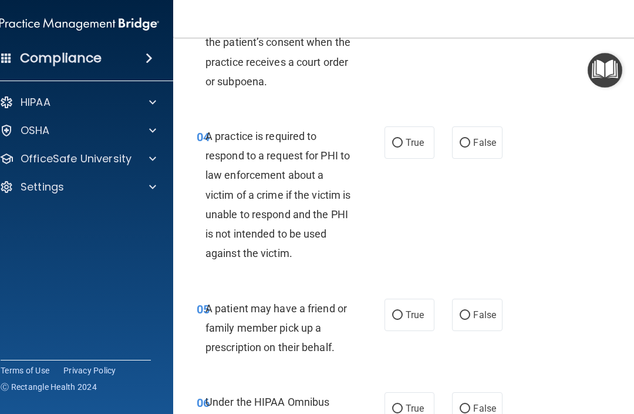
click at [402, 139] on input "True" at bounding box center [397, 143] width 11 height 9
radio input "true"
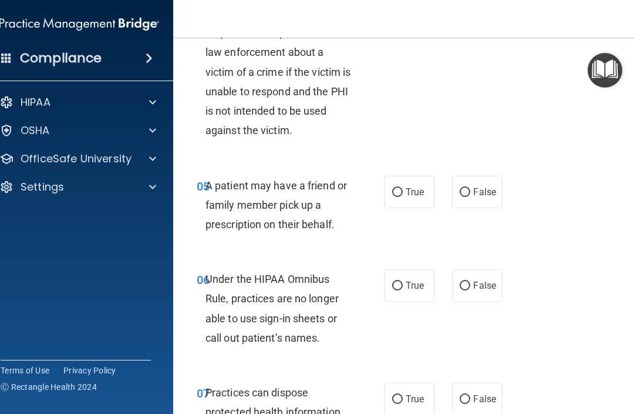
scroll to position [607, 0]
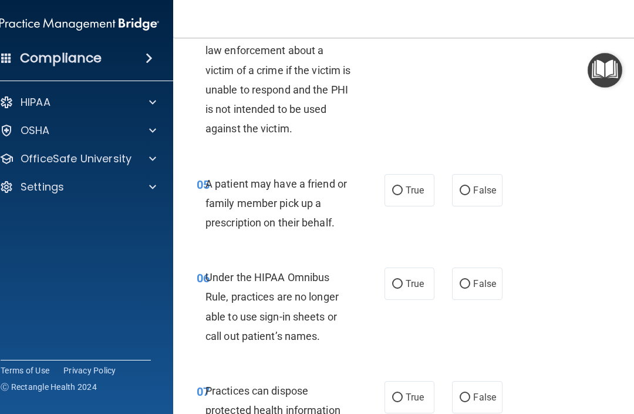
click at [416, 186] on span "True" at bounding box center [415, 189] width 18 height 11
click at [403, 186] on input "True" at bounding box center [397, 190] width 11 height 9
radio input "true"
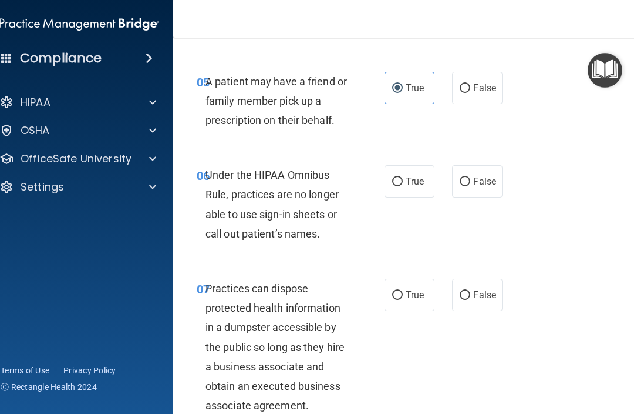
scroll to position [713, 0]
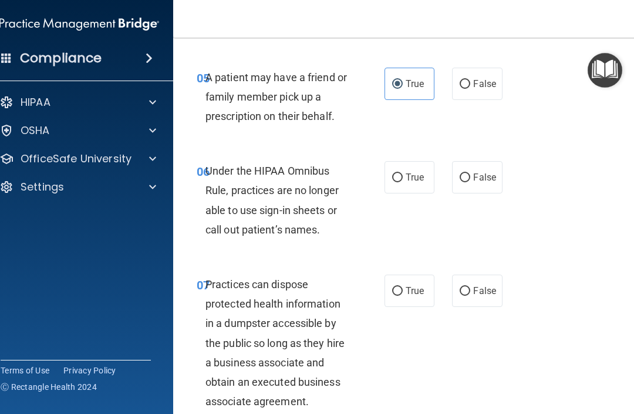
click at [423, 166] on label "True" at bounding box center [410, 177] width 50 height 32
click at [403, 173] on input "True" at bounding box center [397, 177] width 11 height 9
radio input "true"
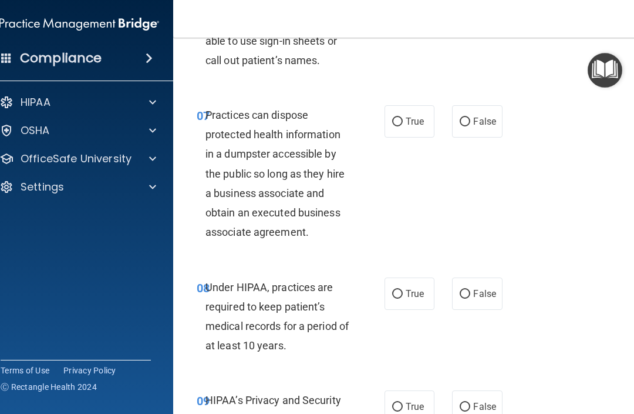
scroll to position [885, 0]
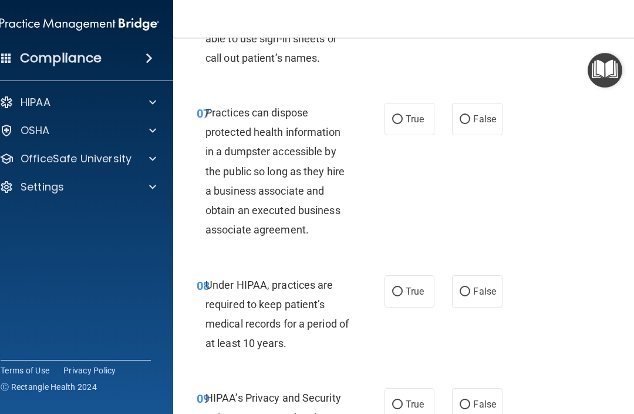
click at [475, 113] on span "False" at bounding box center [484, 118] width 23 height 11
click at [471, 115] on input "False" at bounding box center [465, 119] width 11 height 9
radio input "true"
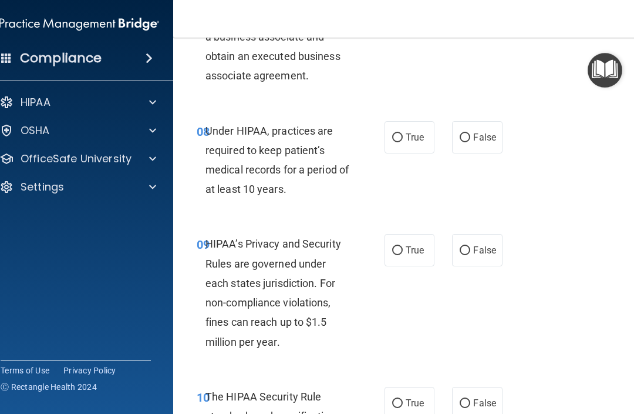
scroll to position [1041, 0]
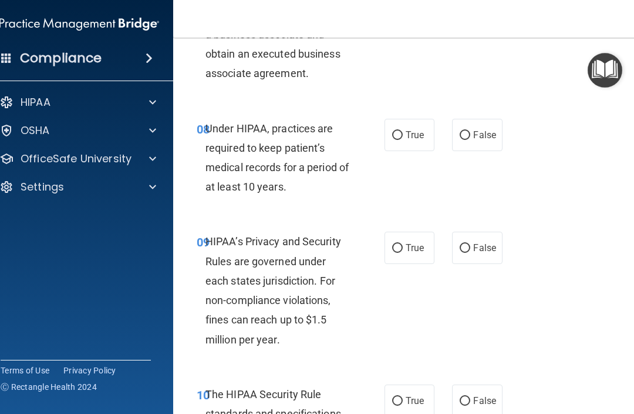
click at [475, 130] on span "False" at bounding box center [484, 134] width 23 height 11
click at [471, 131] on input "False" at bounding box center [465, 135] width 11 height 9
radio input "true"
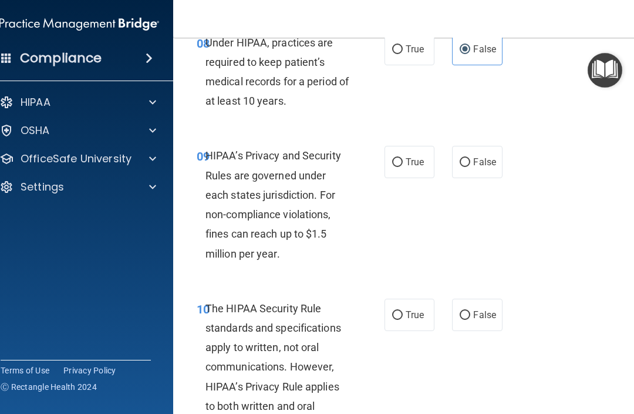
scroll to position [1128, 0]
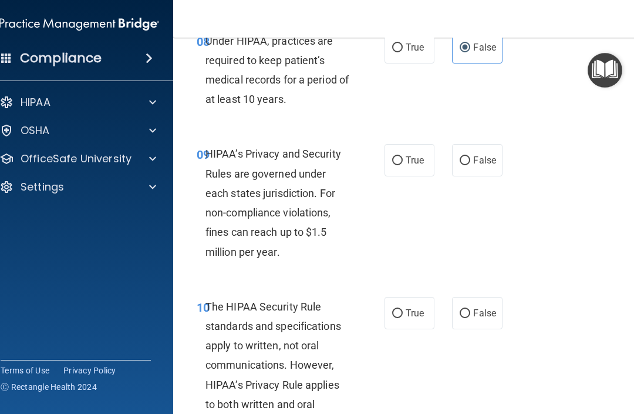
click at [414, 158] on span "True" at bounding box center [415, 159] width 18 height 11
click at [403, 158] on input "True" at bounding box center [397, 160] width 11 height 9
radio input "true"
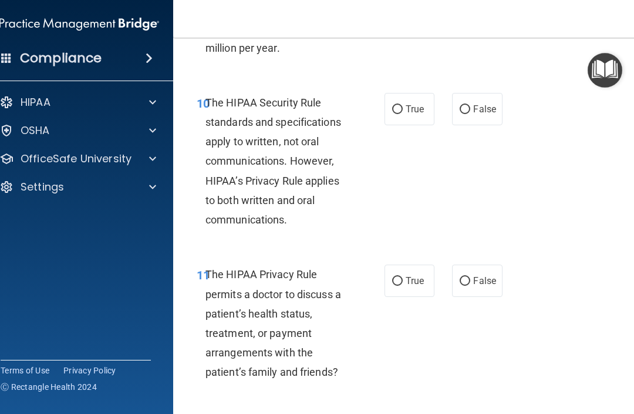
scroll to position [1335, 0]
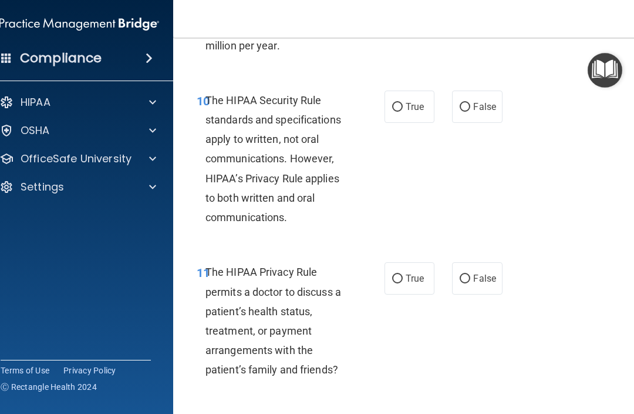
click at [412, 101] on span "True" at bounding box center [415, 106] width 18 height 11
click at [403, 103] on input "True" at bounding box center [397, 107] width 11 height 9
radio input "true"
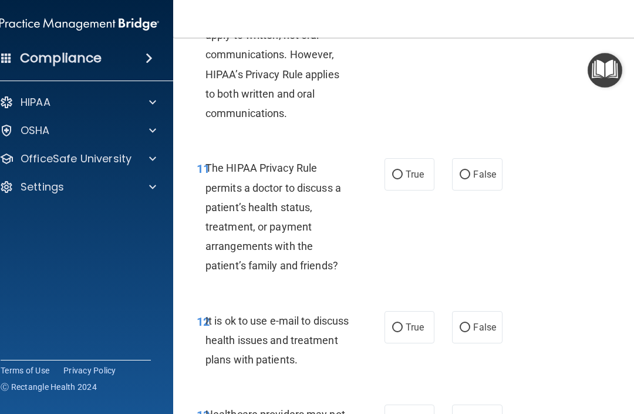
scroll to position [1443, 0]
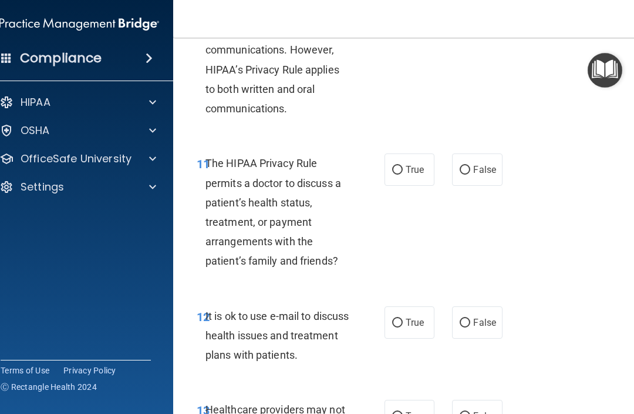
click at [418, 164] on span "True" at bounding box center [415, 169] width 18 height 11
click at [403, 166] on input "True" at bounding box center [397, 170] width 11 height 9
radio input "true"
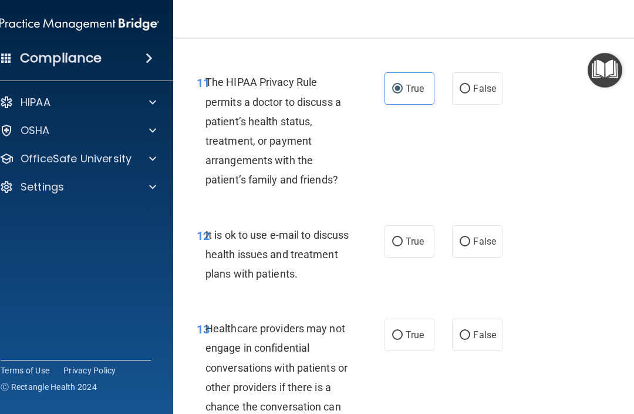
scroll to position [1529, 0]
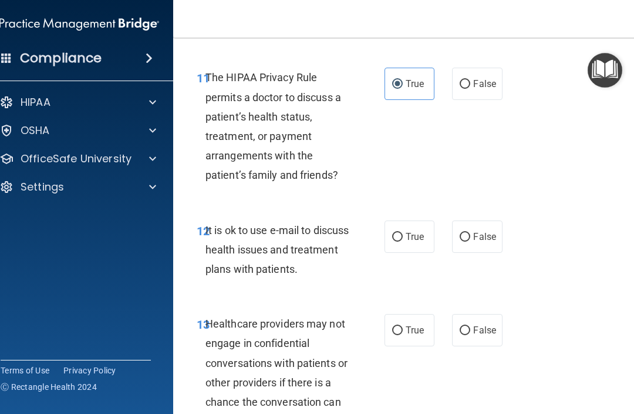
click at [473, 78] on span "False" at bounding box center [484, 83] width 23 height 11
click at [471, 80] on input "False" at bounding box center [465, 84] width 11 height 9
radio input "true"
radio input "false"
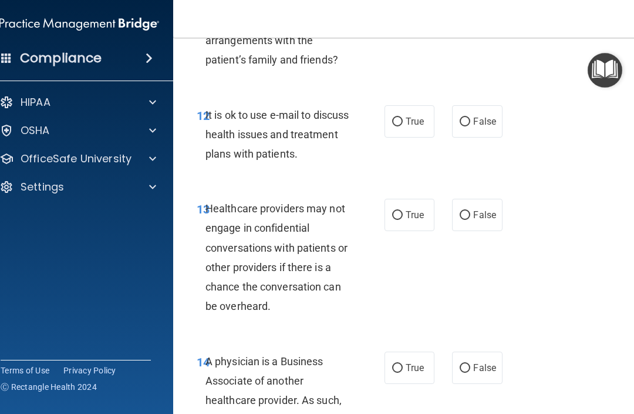
scroll to position [1645, 0]
click at [468, 117] on input "False" at bounding box center [465, 121] width 11 height 9
radio input "true"
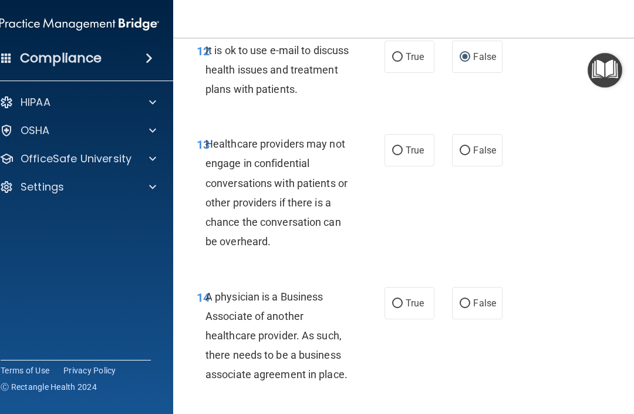
scroll to position [1711, 0]
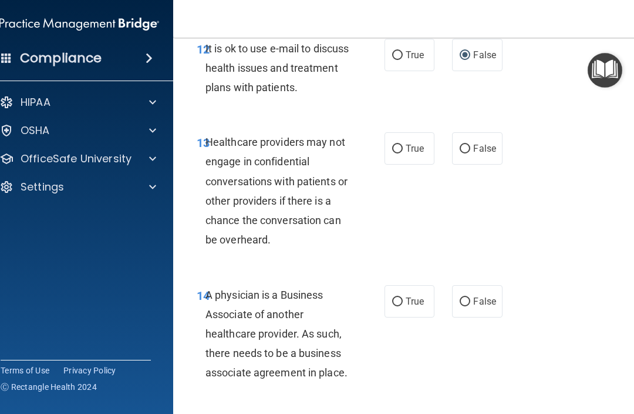
click at [401, 145] on input "True" at bounding box center [397, 149] width 11 height 9
radio input "true"
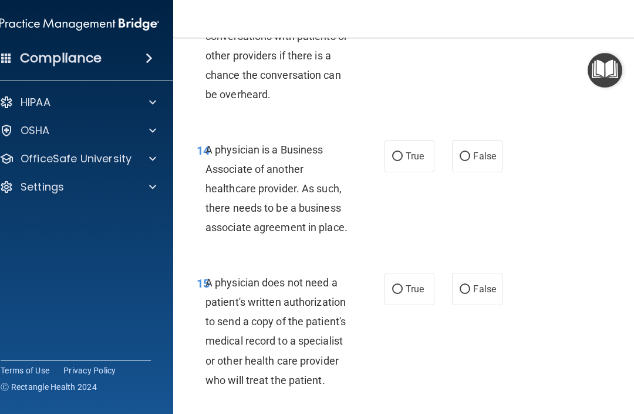
scroll to position [1857, 0]
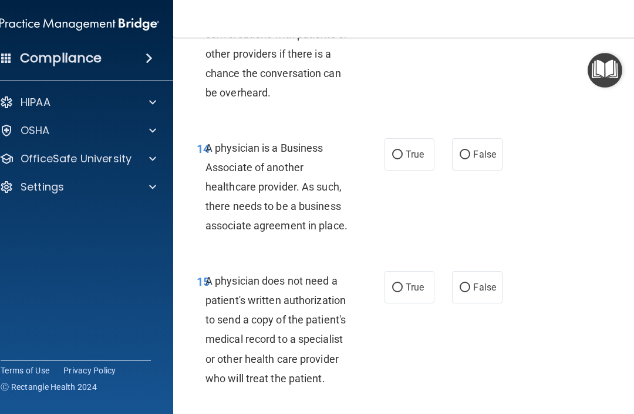
click at [414, 149] on span "True" at bounding box center [415, 154] width 18 height 11
click at [403, 150] on input "True" at bounding box center [397, 154] width 11 height 9
radio input "true"
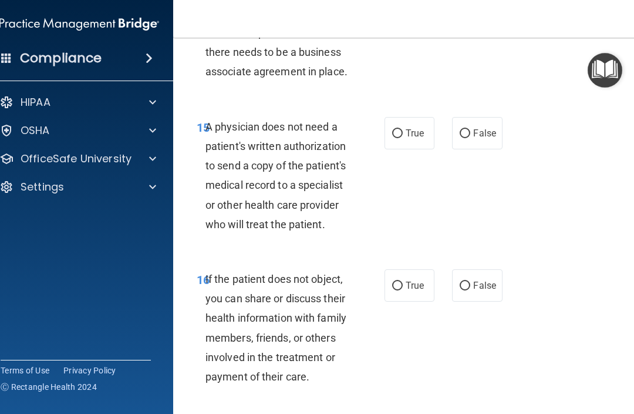
scroll to position [2013, 0]
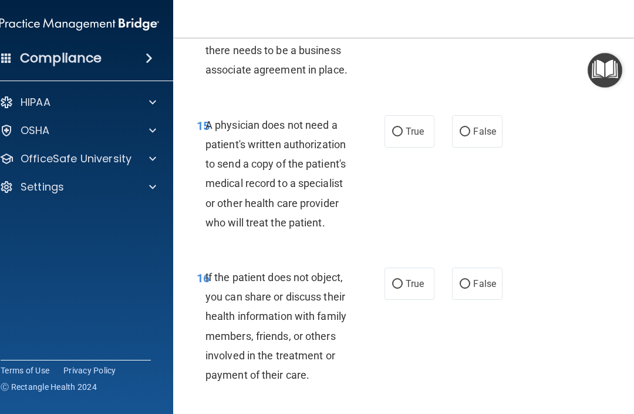
click at [409, 126] on span "True" at bounding box center [415, 131] width 18 height 11
click at [403, 127] on input "True" at bounding box center [397, 131] width 11 height 9
radio input "true"
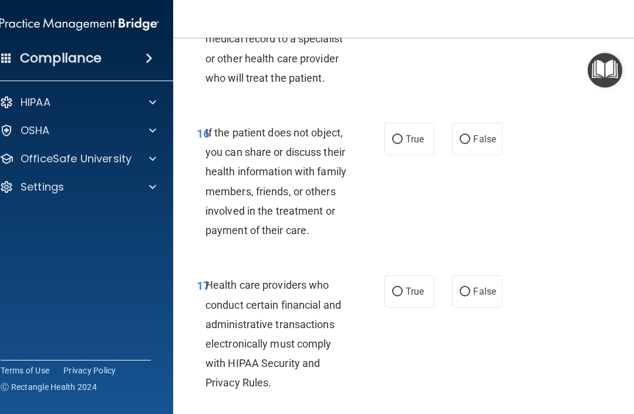
scroll to position [2160, 0]
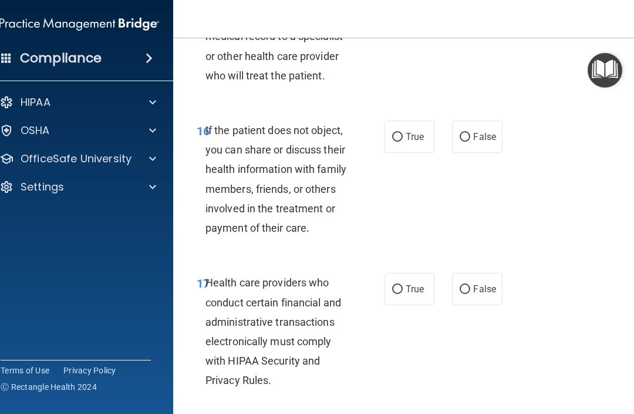
click at [407, 120] on label "True" at bounding box center [410, 136] width 50 height 32
click at [403, 133] on input "True" at bounding box center [397, 137] width 11 height 9
radio input "true"
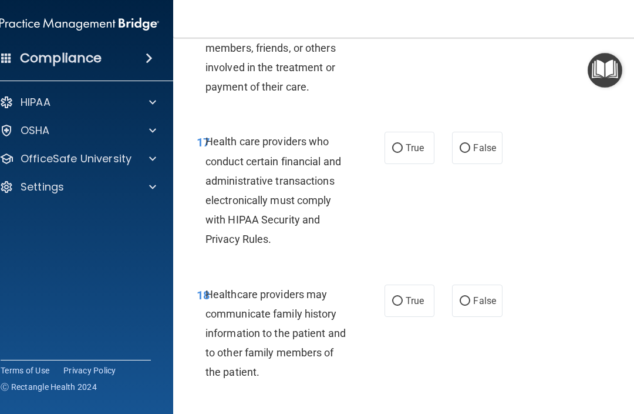
scroll to position [2305, 0]
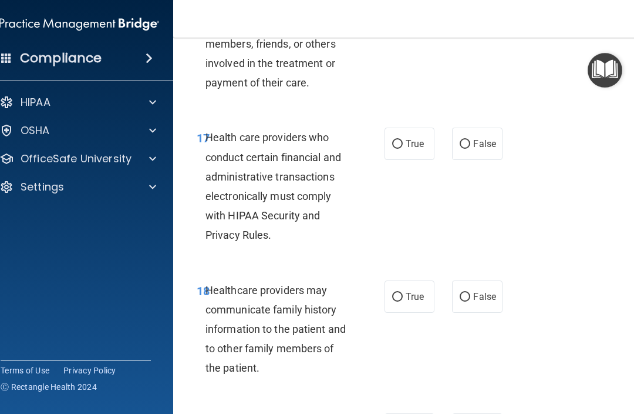
click at [401, 140] on input "True" at bounding box center [397, 144] width 11 height 9
radio input "true"
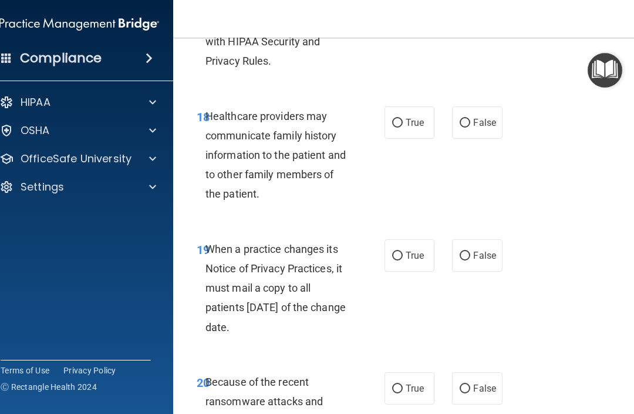
scroll to position [2481, 0]
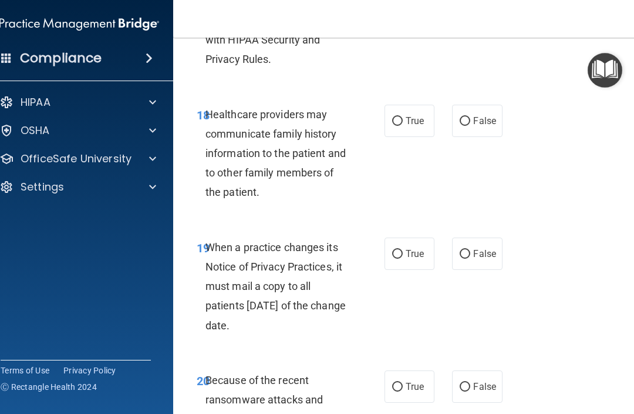
click at [468, 117] on input "False" at bounding box center [465, 121] width 11 height 9
radio input "true"
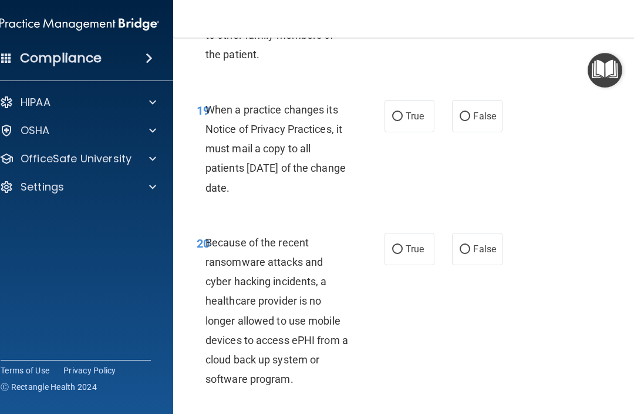
scroll to position [2611, 0]
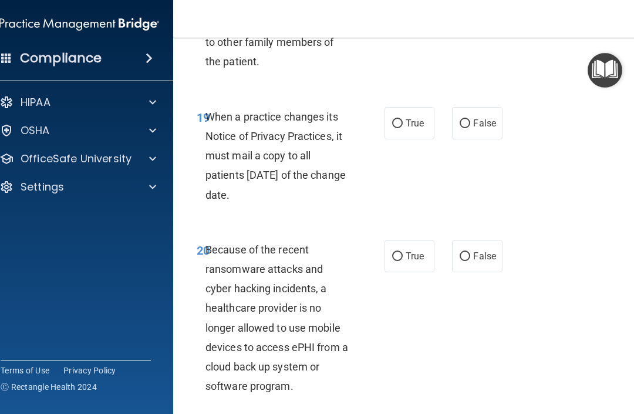
click at [407, 117] on span "True" at bounding box center [415, 122] width 18 height 11
click at [403, 119] on input "True" at bounding box center [397, 123] width 11 height 9
radio input "true"
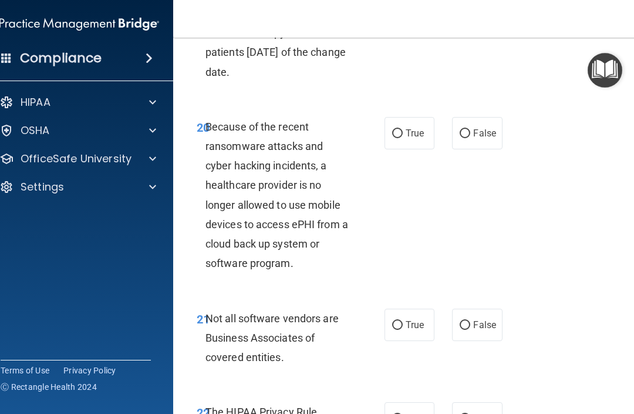
scroll to position [2736, 0]
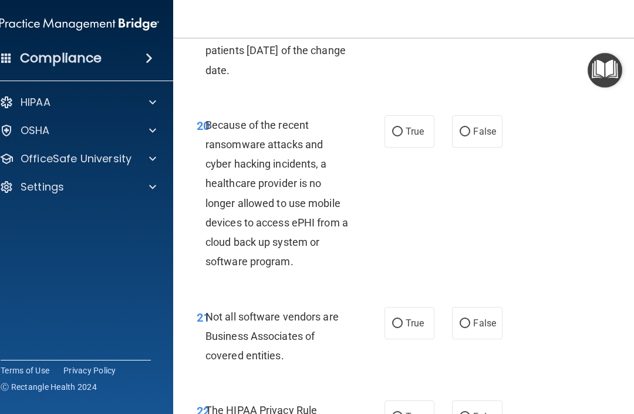
click at [472, 115] on label "False" at bounding box center [477, 131] width 50 height 32
click at [471, 127] on input "False" at bounding box center [465, 131] width 11 height 9
radio input "true"
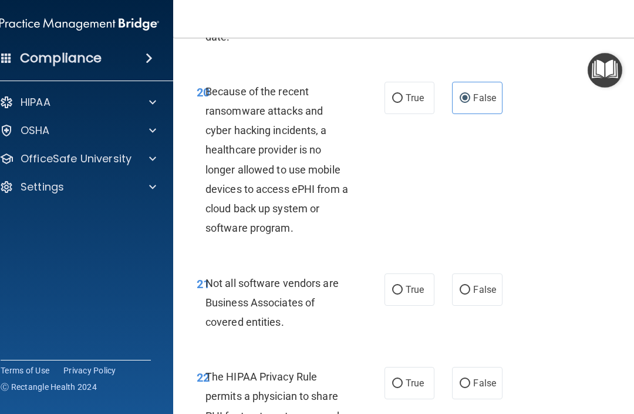
scroll to position [2767, 0]
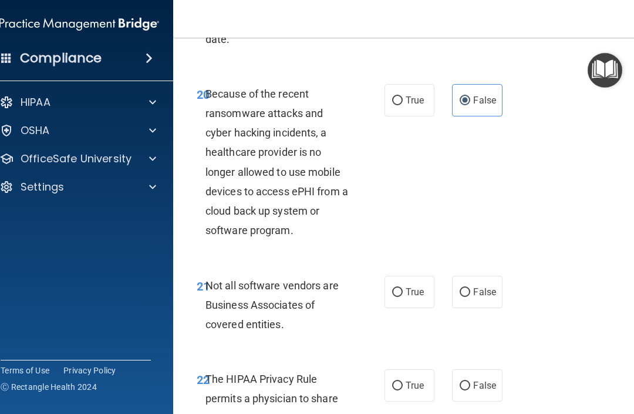
click at [407, 98] on label "True" at bounding box center [410, 100] width 50 height 32
click at [403, 98] on input "True" at bounding box center [397, 100] width 11 height 9
radio input "true"
radio input "false"
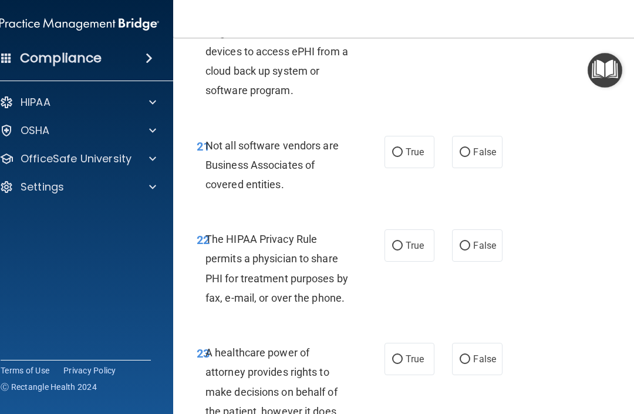
scroll to position [2907, 0]
click at [399, 147] on input "True" at bounding box center [397, 151] width 11 height 9
radio input "true"
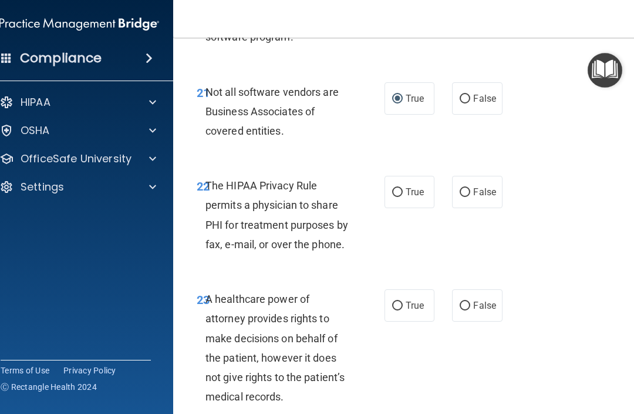
scroll to position [2961, 0]
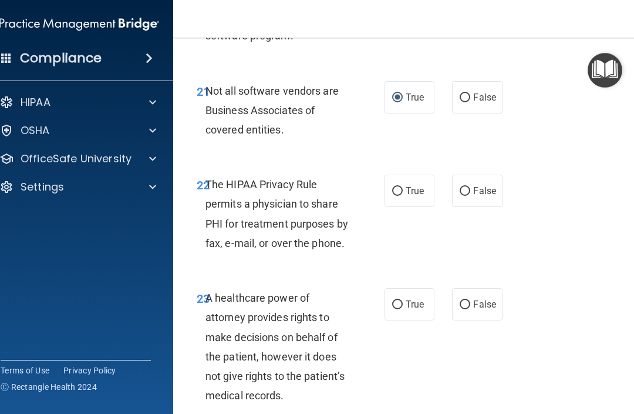
click at [469, 187] on input "False" at bounding box center [465, 191] width 11 height 9
radio input "true"
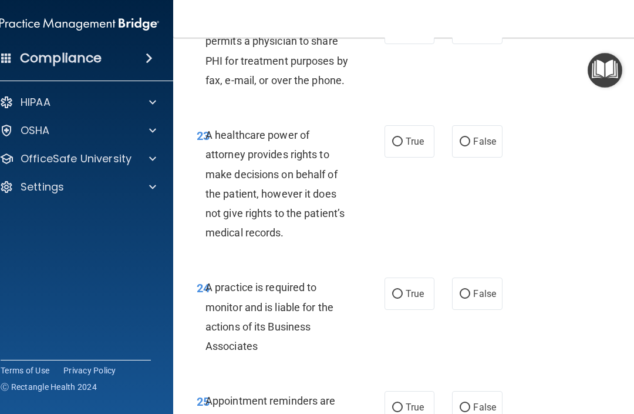
scroll to position [3125, 0]
click at [399, 137] on input "True" at bounding box center [397, 141] width 11 height 9
radio input "true"
click at [464, 137] on input "False" at bounding box center [465, 141] width 11 height 9
radio input "true"
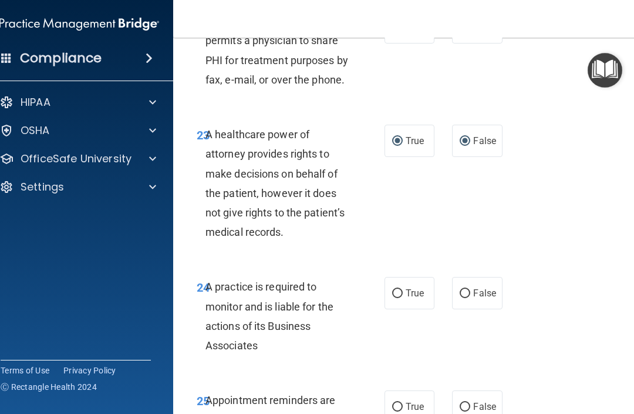
radio input "false"
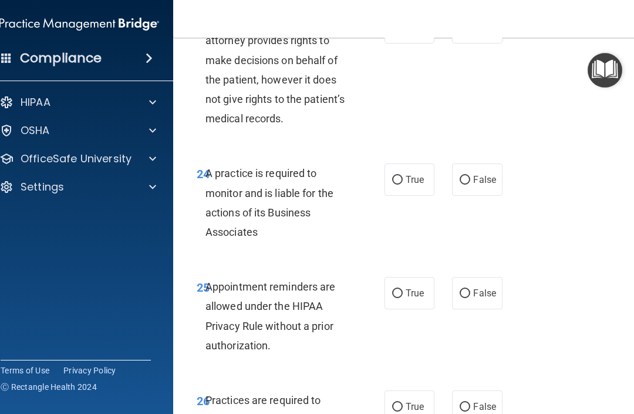
scroll to position [3240, 0]
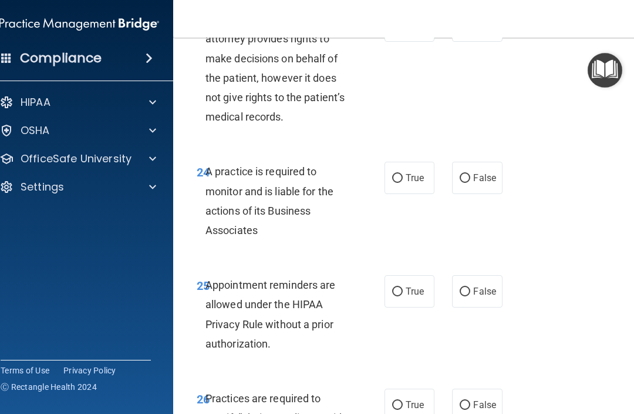
click at [415, 172] on span "True" at bounding box center [415, 177] width 18 height 11
click at [403, 174] on input "True" at bounding box center [397, 178] width 11 height 9
radio input "true"
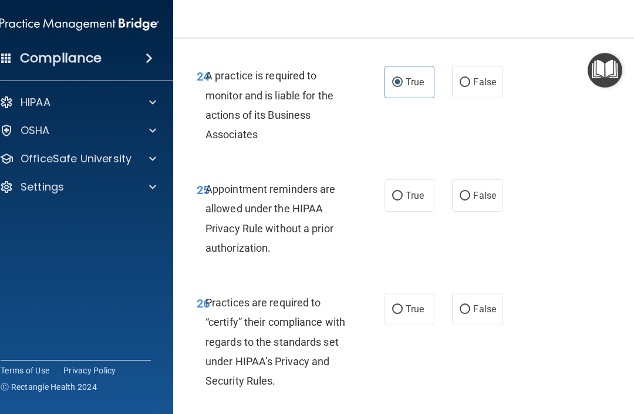
scroll to position [3336, 0]
click at [475, 189] on span "False" at bounding box center [484, 194] width 23 height 11
click at [471, 191] on input "False" at bounding box center [465, 195] width 11 height 9
radio input "true"
click at [412, 179] on label "True" at bounding box center [410, 195] width 50 height 32
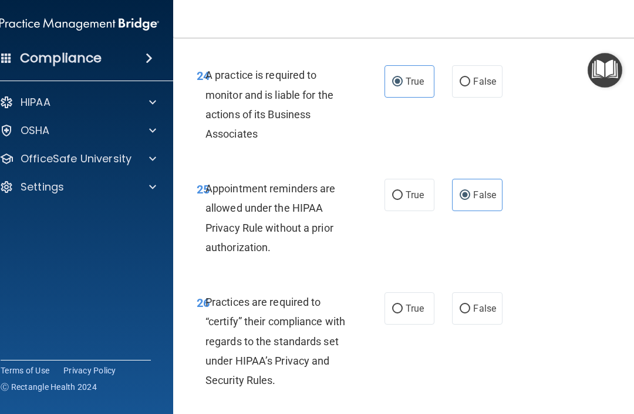
click at [403, 191] on input "True" at bounding box center [397, 195] width 11 height 9
radio input "true"
radio input "false"
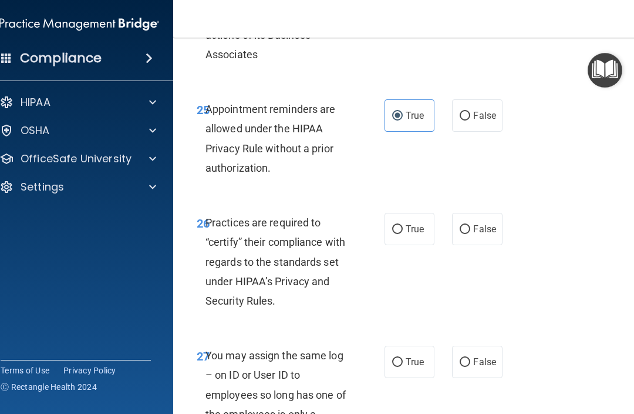
scroll to position [3420, 0]
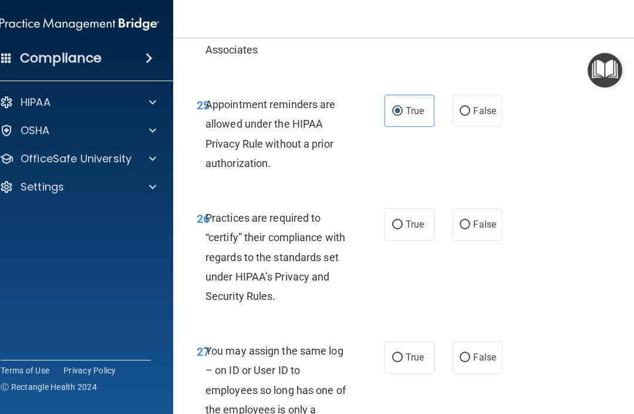
click at [410, 219] on span "True" at bounding box center [415, 224] width 18 height 11
click at [403, 220] on input "True" at bounding box center [397, 224] width 11 height 9
radio input "true"
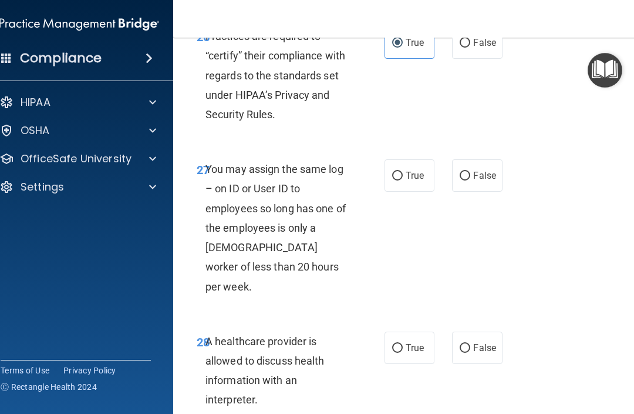
scroll to position [3602, 0]
click at [469, 171] on input "False" at bounding box center [465, 175] width 11 height 9
radio input "true"
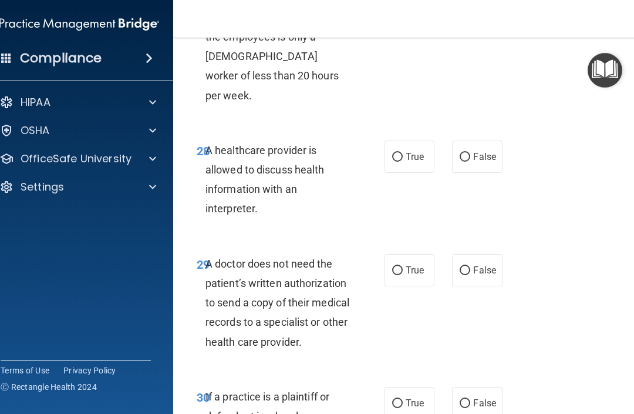
scroll to position [3794, 0]
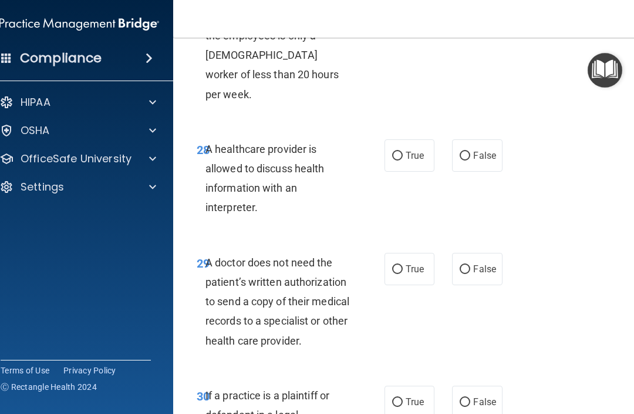
click at [471, 152] on input "False" at bounding box center [465, 156] width 11 height 9
radio input "true"
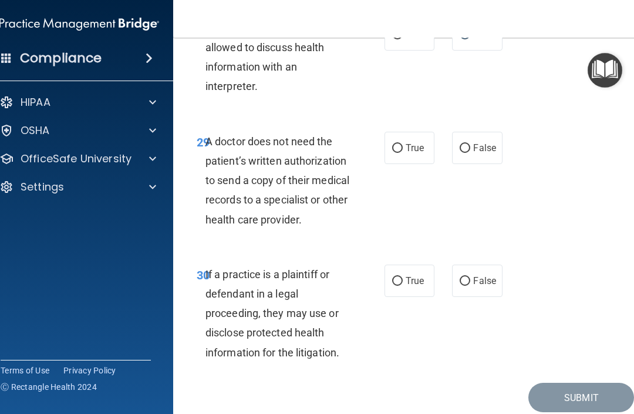
scroll to position [3914, 0]
click at [396, 145] on input "True" at bounding box center [397, 149] width 11 height 9
radio input "true"
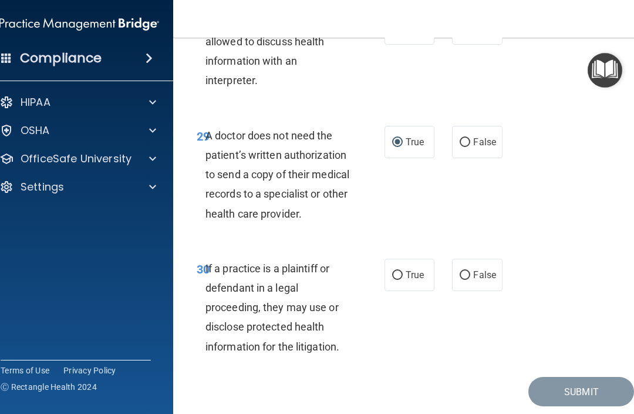
scroll to position [3919, 0]
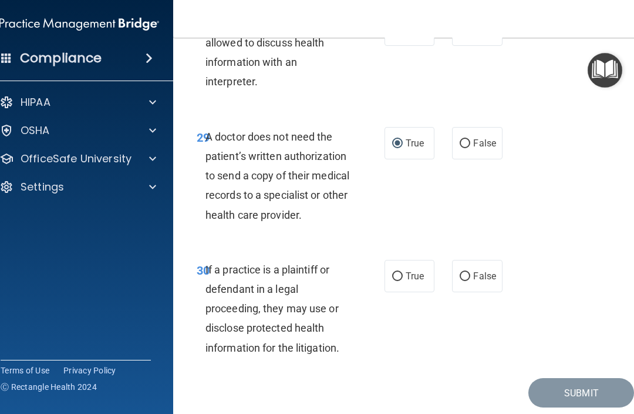
click at [398, 273] on div "30 If a practice is a plaintiff or defendant in a legal proceeding, they may us…" at bounding box center [290, 311] width 223 height 103
click at [402, 260] on label "True" at bounding box center [410, 276] width 50 height 32
click at [402, 272] on input "True" at bounding box center [397, 276] width 11 height 9
radio input "true"
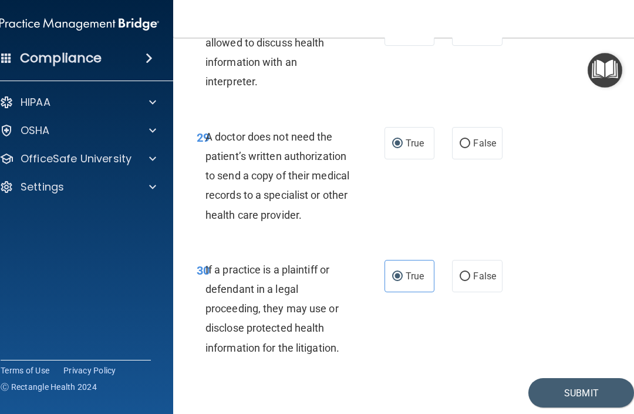
click at [475, 378] on button "Submit" at bounding box center [582, 393] width 106 height 30
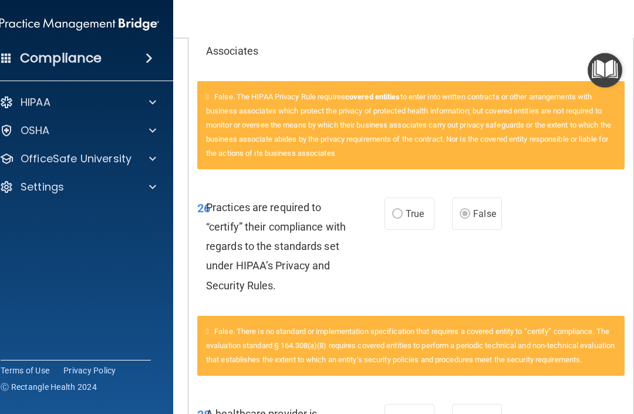
scroll to position [2530, 0]
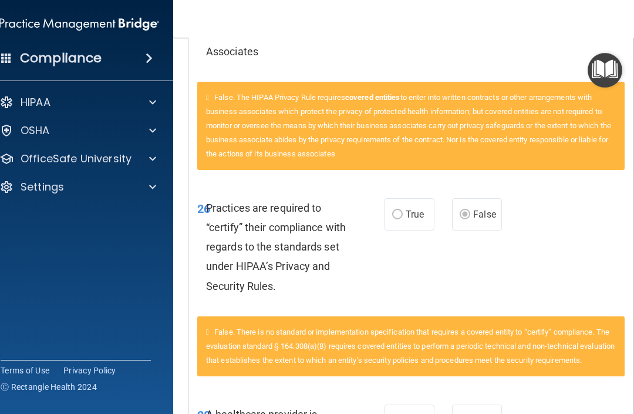
click at [150, 157] on span at bounding box center [152, 159] width 7 height 14
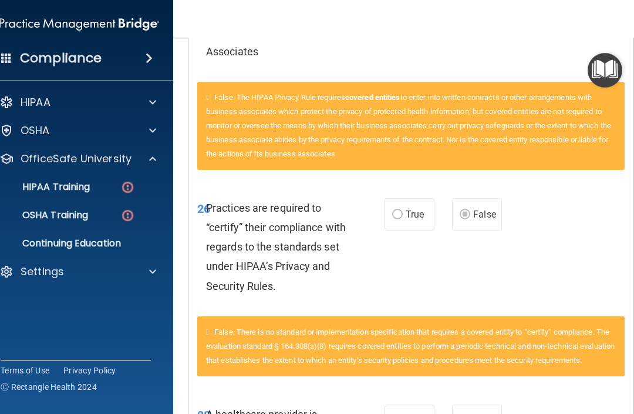
click at [104, 195] on link "HIPAA Training" at bounding box center [66, 186] width 185 height 23
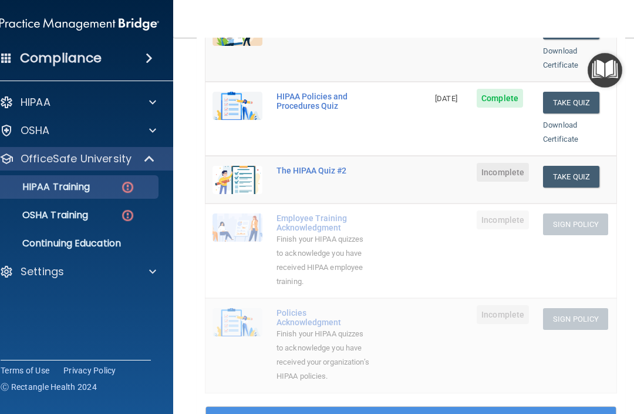
scroll to position [214, 0]
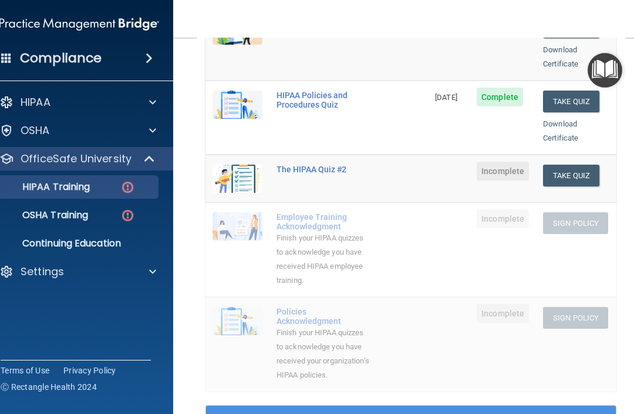
click at [475, 164] on button "Take Quiz" at bounding box center [571, 175] width 56 height 22
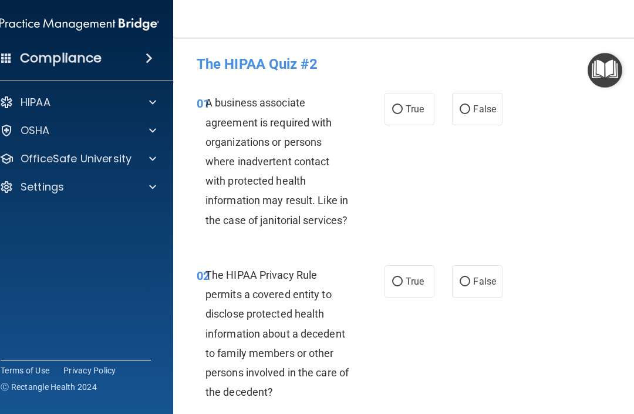
click at [470, 106] on input "False" at bounding box center [465, 109] width 11 height 9
radio input "true"
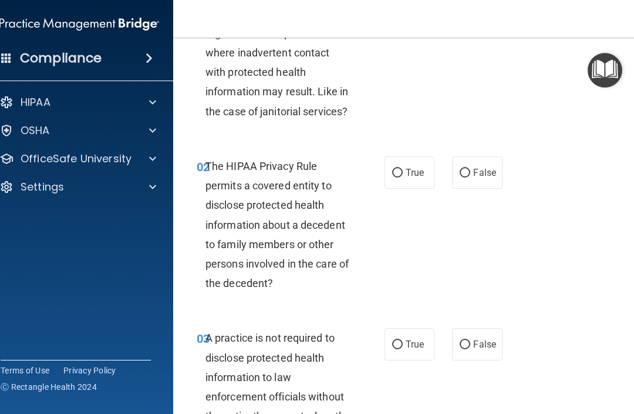
scroll to position [112, 0]
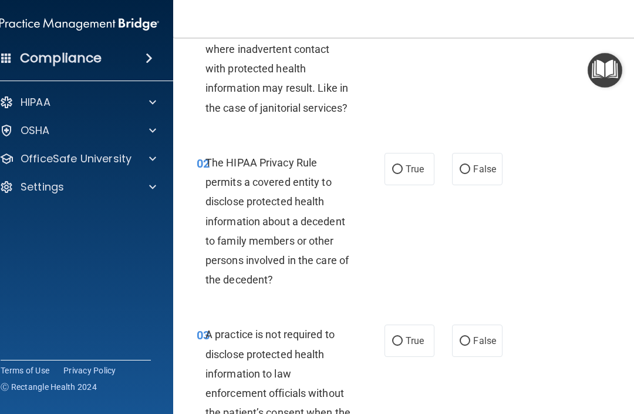
click at [407, 162] on label "True" at bounding box center [410, 169] width 50 height 32
click at [403, 165] on input "True" at bounding box center [397, 169] width 11 height 9
radio input "true"
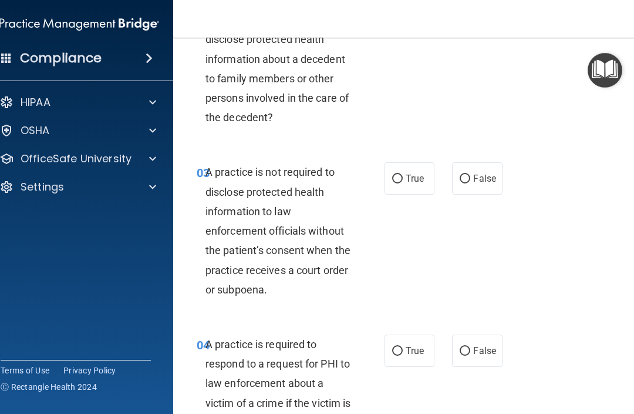
scroll to position [275, 0]
click at [469, 174] on input "False" at bounding box center [465, 178] width 11 height 9
radio input "true"
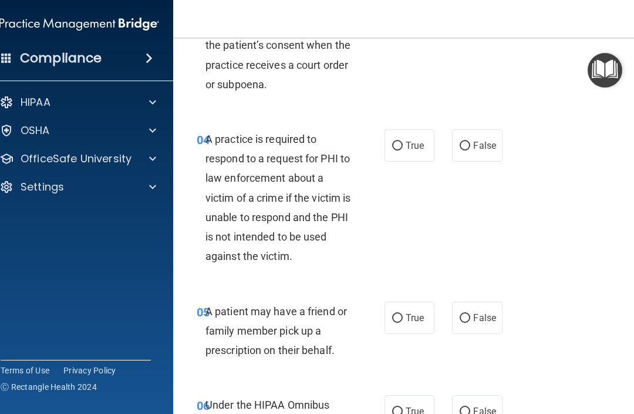
scroll to position [480, 0]
click at [399, 145] on input "True" at bounding box center [397, 145] width 11 height 9
radio input "true"
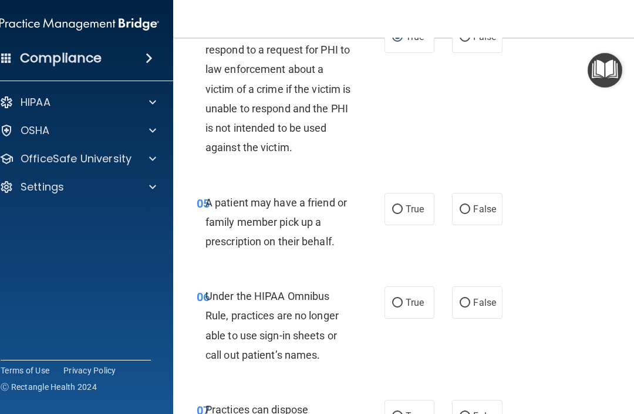
scroll to position [589, 0]
click at [406, 203] on span "True" at bounding box center [415, 208] width 18 height 11
click at [403, 204] on input "True" at bounding box center [397, 208] width 11 height 9
radio input "true"
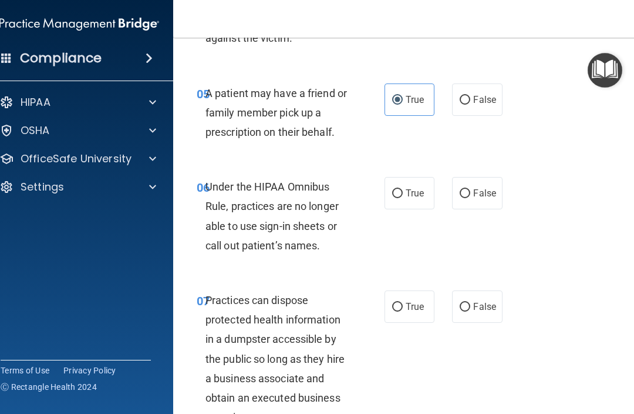
scroll to position [698, 0]
click at [470, 189] on input "False" at bounding box center [465, 193] width 11 height 9
radio input "true"
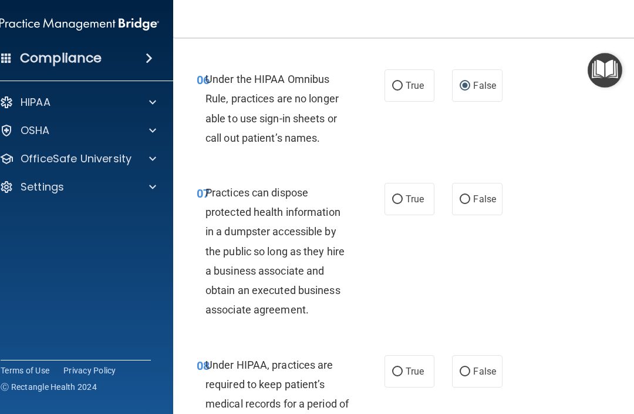
scroll to position [809, 0]
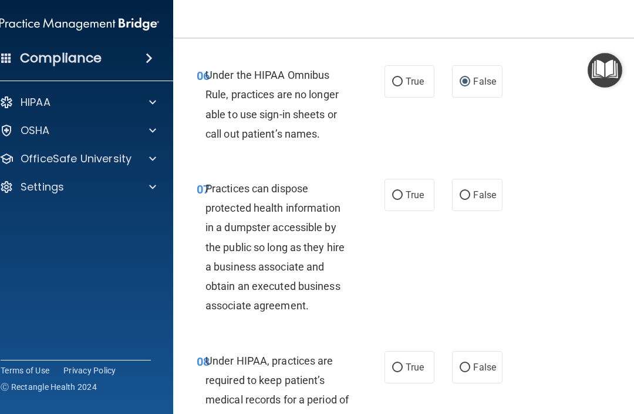
click at [469, 191] on input "False" at bounding box center [465, 195] width 11 height 9
radio input "true"
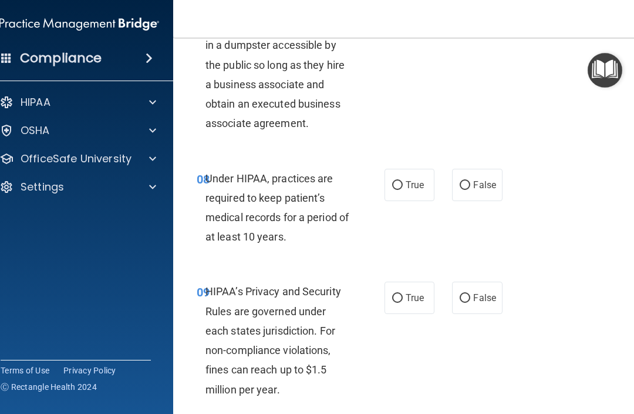
scroll to position [992, 0]
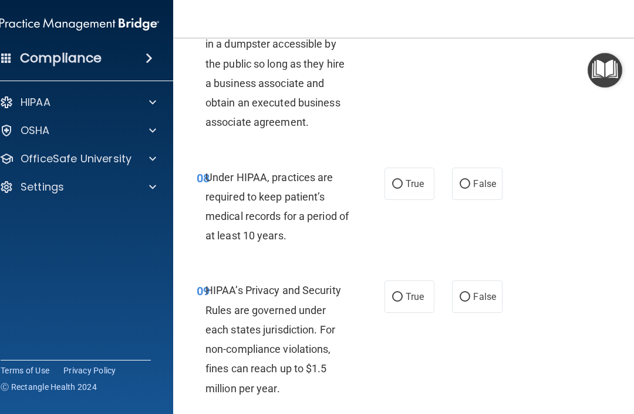
click at [466, 180] on input "False" at bounding box center [465, 184] width 11 height 9
radio input "true"
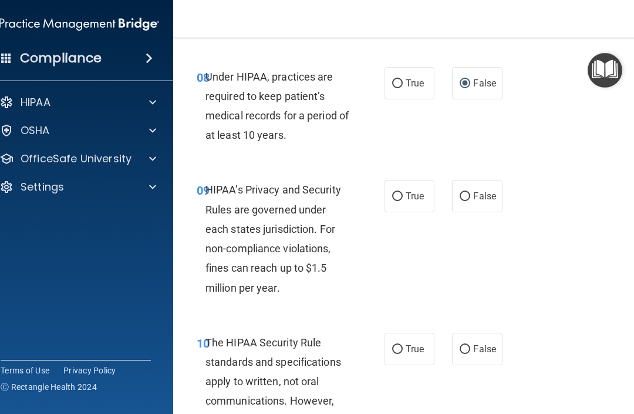
scroll to position [1094, 0]
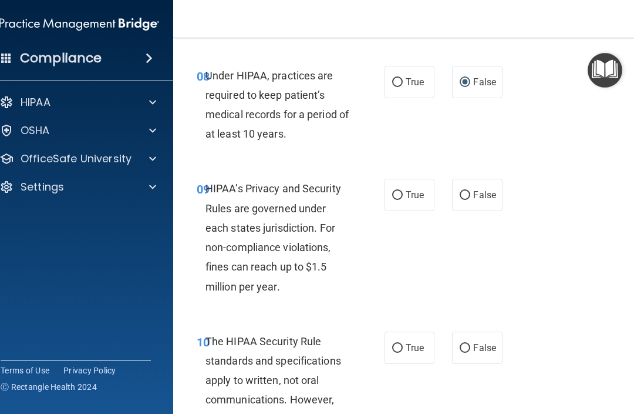
click at [475, 192] on span "False" at bounding box center [484, 194] width 23 height 11
click at [471, 192] on input "False" at bounding box center [465, 195] width 11 height 9
radio input "true"
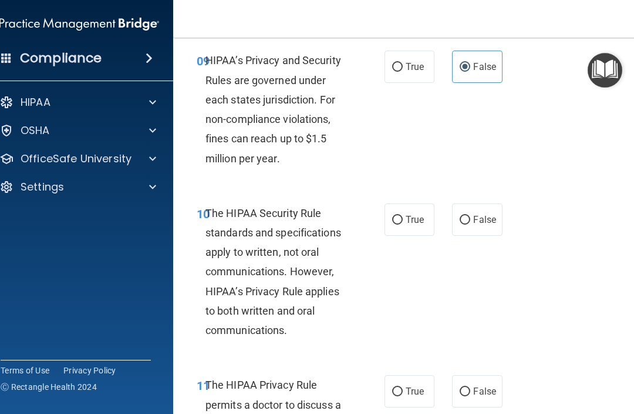
scroll to position [1223, 0]
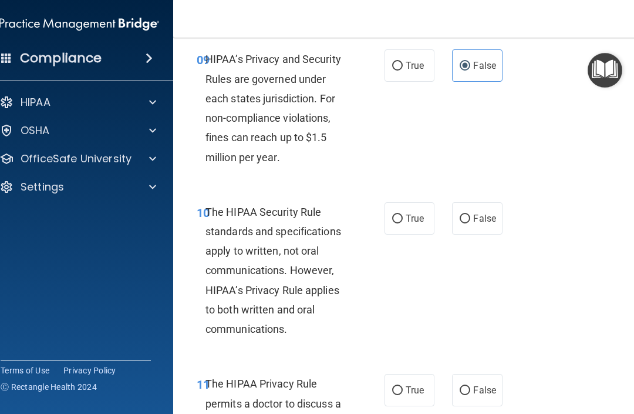
click at [414, 213] on span "True" at bounding box center [415, 218] width 18 height 11
click at [403, 214] on input "True" at bounding box center [397, 218] width 11 height 9
radio input "true"
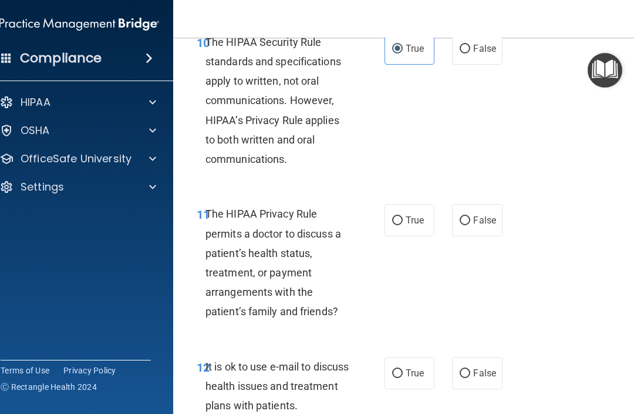
scroll to position [1396, 0]
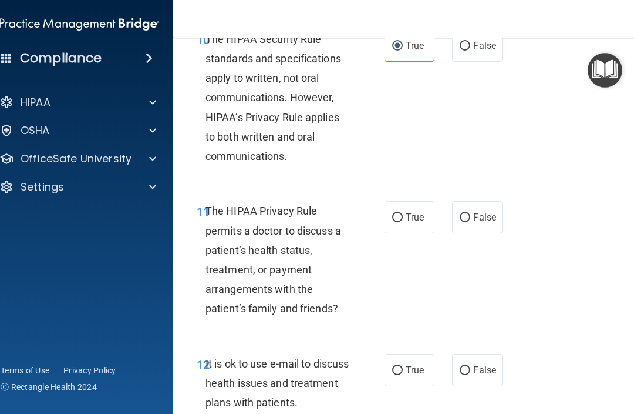
click at [401, 213] on input "True" at bounding box center [397, 217] width 11 height 9
radio input "true"
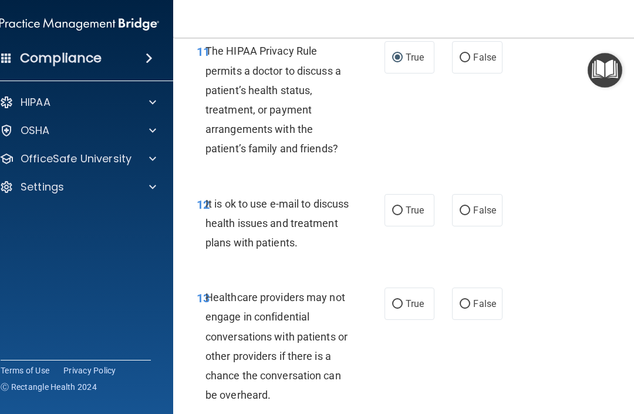
scroll to position [1555, 0]
click at [468, 207] on input "False" at bounding box center [465, 211] width 11 height 9
radio input "true"
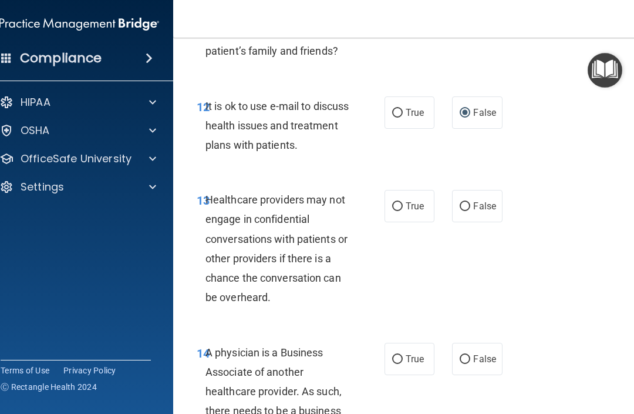
scroll to position [1654, 0]
click at [395, 201] on input "True" at bounding box center [397, 205] width 11 height 9
radio input "true"
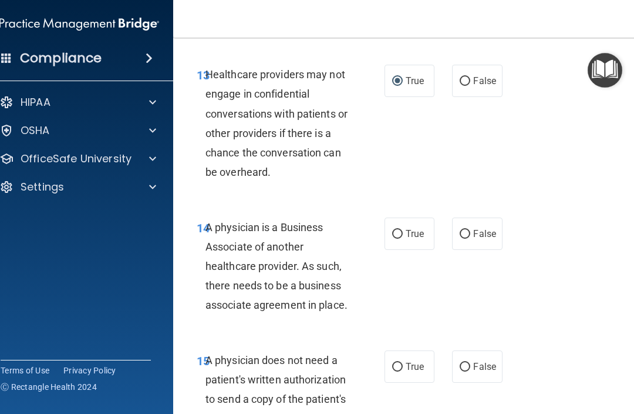
scroll to position [1778, 0]
click at [466, 230] on input "False" at bounding box center [465, 234] width 11 height 9
radio input "true"
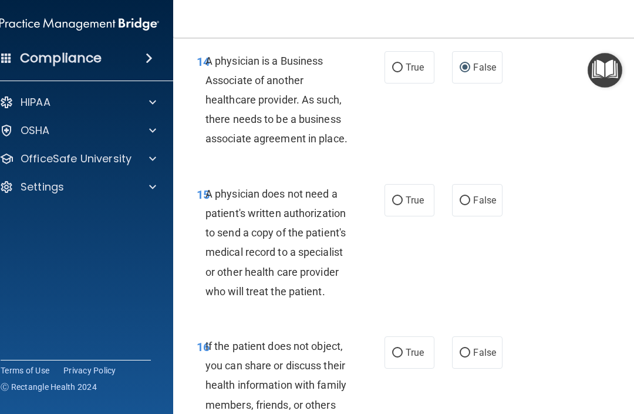
scroll to position [1947, 0]
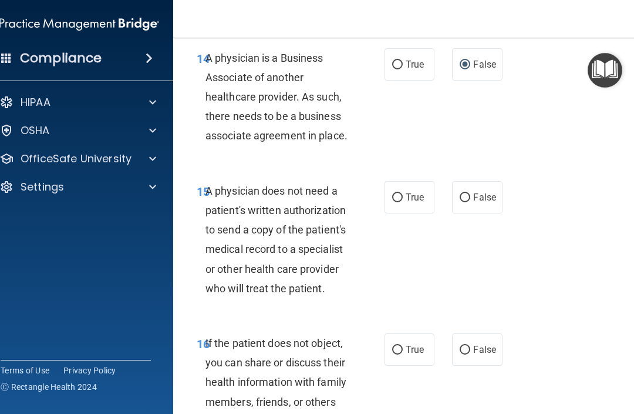
click at [399, 193] on input "True" at bounding box center [397, 197] width 11 height 9
radio input "true"
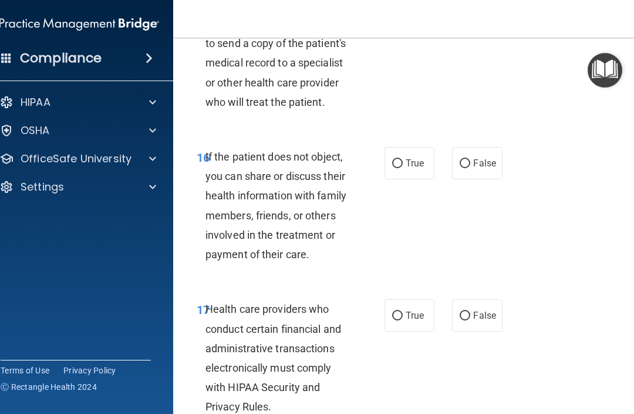
scroll to position [2132, 0]
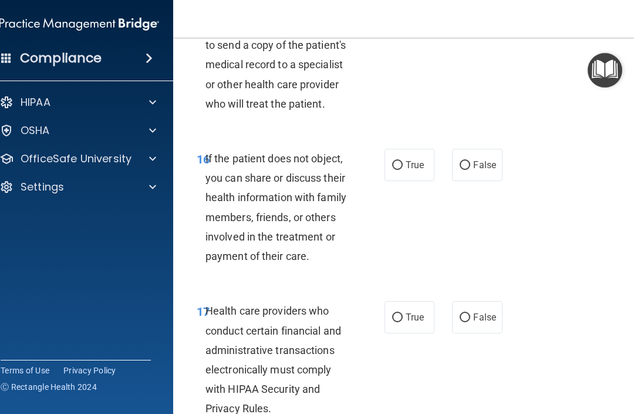
click at [393, 161] on input "True" at bounding box center [397, 165] width 11 height 9
radio input "true"
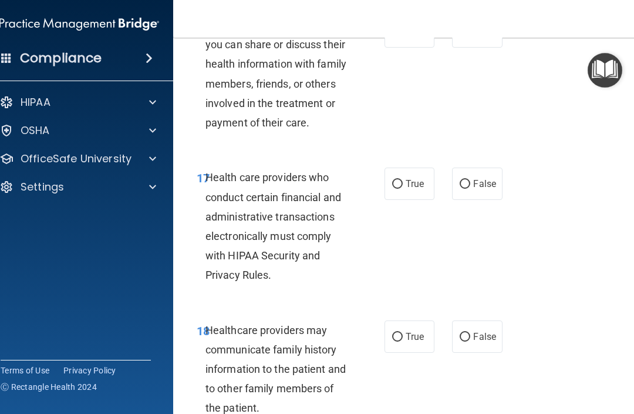
scroll to position [2267, 0]
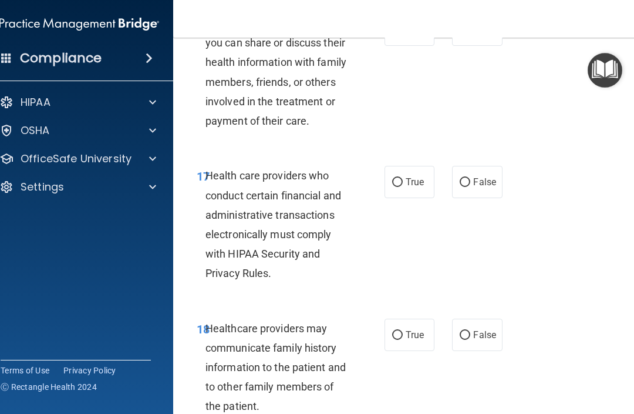
click at [412, 176] on span "True" at bounding box center [415, 181] width 18 height 11
click at [403, 178] on input "True" at bounding box center [397, 182] width 11 height 9
radio input "true"
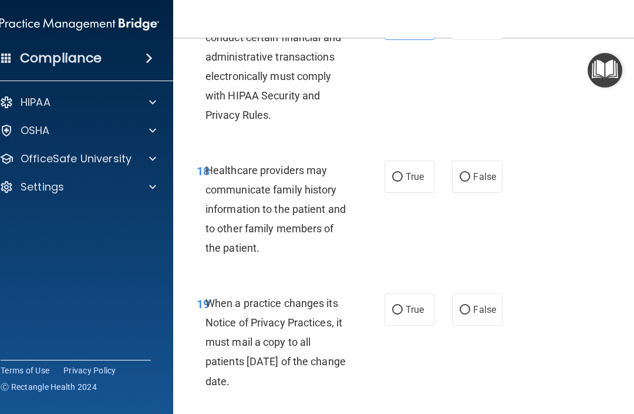
scroll to position [2426, 0]
click at [469, 172] on input "False" at bounding box center [465, 176] width 11 height 9
radio input "true"
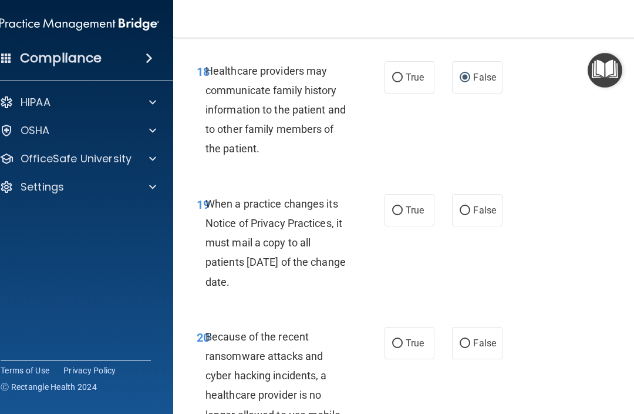
scroll to position [2527, 0]
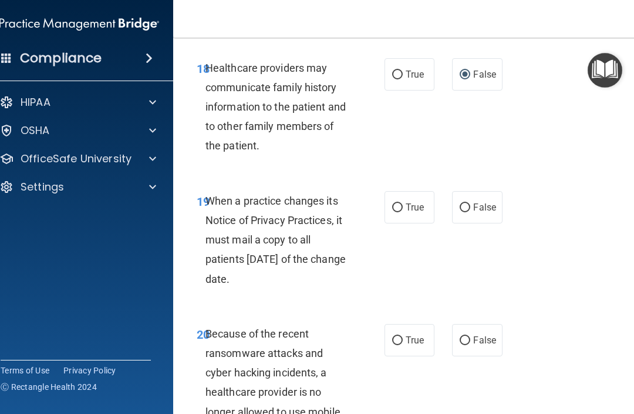
click at [475, 201] on span "False" at bounding box center [484, 206] width 23 height 11
click at [471, 203] on input "False" at bounding box center [465, 207] width 11 height 9
radio input "true"
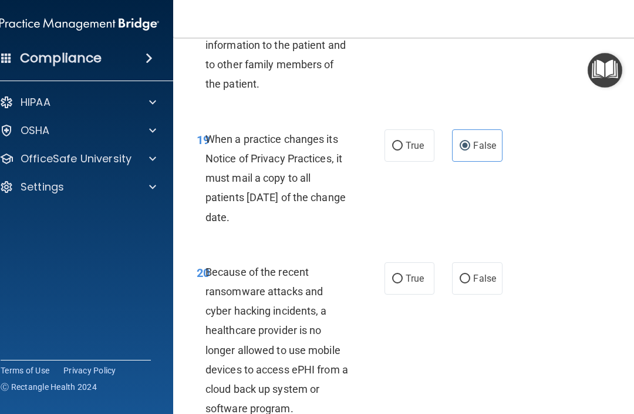
scroll to position [2589, 0]
click at [469, 274] on input "False" at bounding box center [465, 278] width 11 height 9
radio input "true"
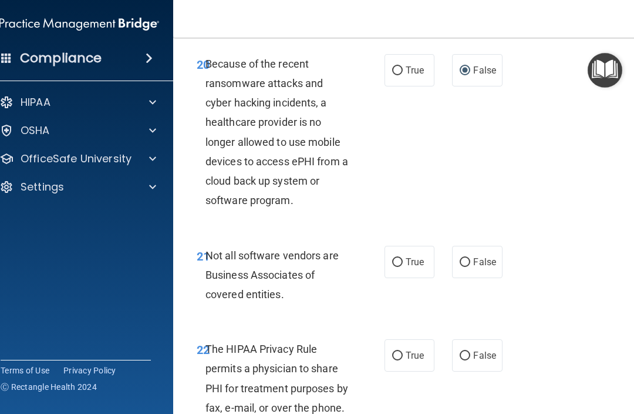
scroll to position [2802, 0]
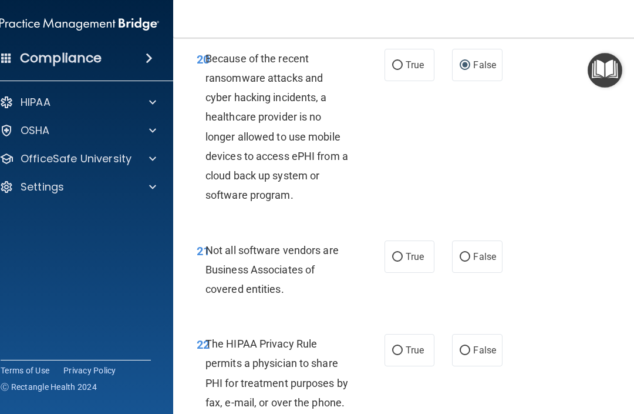
click at [400, 346] on input "True" at bounding box center [397, 350] width 11 height 9
radio input "true"
click at [409, 251] on span "True" at bounding box center [415, 256] width 18 height 11
click at [403, 253] on input "True" at bounding box center [397, 257] width 11 height 9
radio input "true"
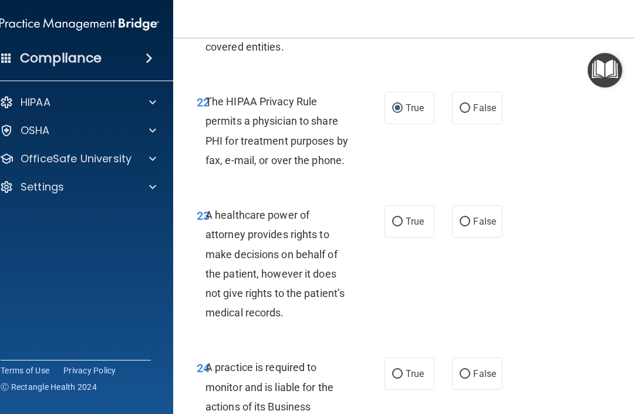
scroll to position [3046, 0]
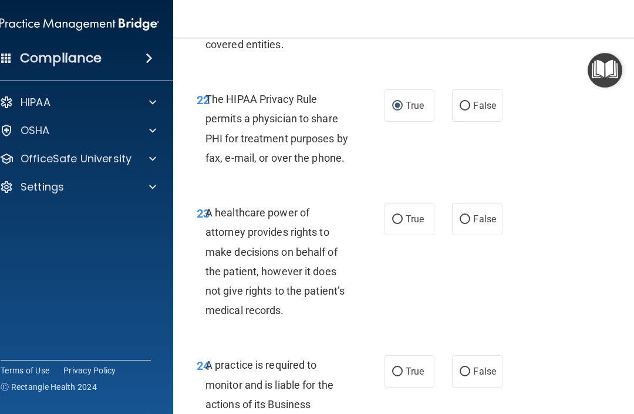
click at [468, 215] on input "False" at bounding box center [465, 219] width 11 height 9
radio input "true"
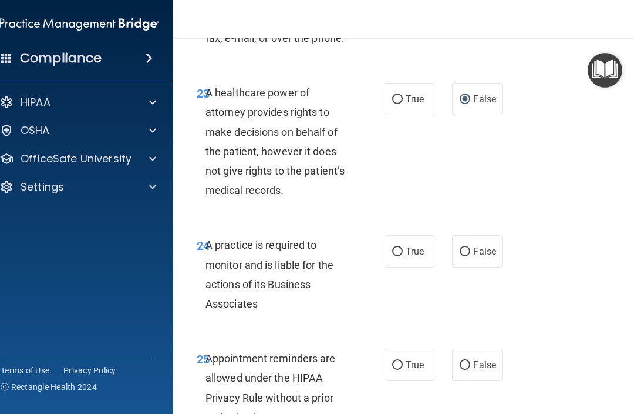
scroll to position [3166, 0]
click at [466, 248] on input "False" at bounding box center [465, 252] width 11 height 9
radio input "true"
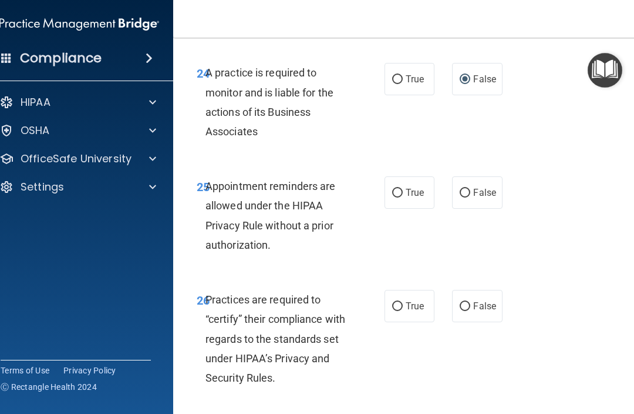
scroll to position [3340, 0]
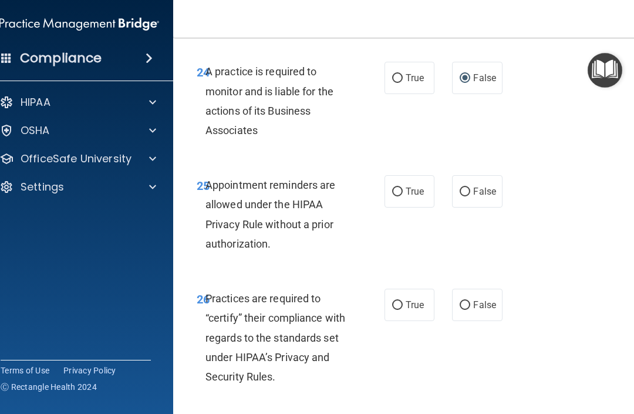
click at [402, 187] on input "True" at bounding box center [397, 191] width 11 height 9
radio input "true"
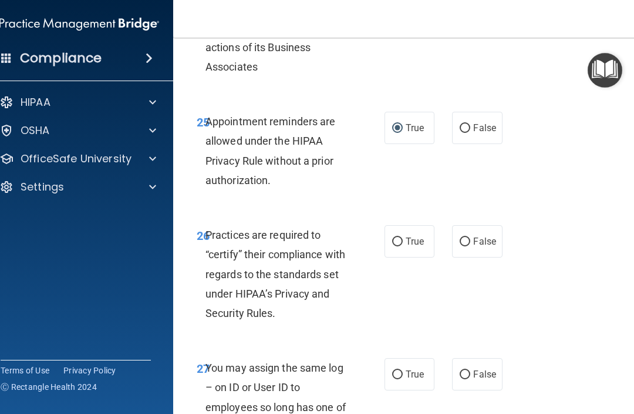
scroll to position [3404, 0]
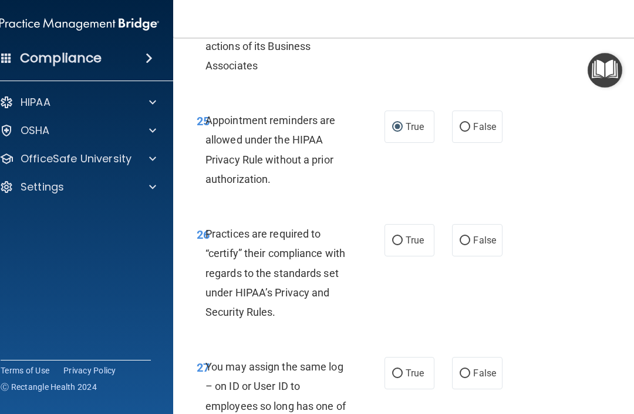
click at [472, 235] on label "False" at bounding box center [477, 240] width 50 height 32
click at [471, 236] on input "False" at bounding box center [465, 240] width 11 height 9
radio input "true"
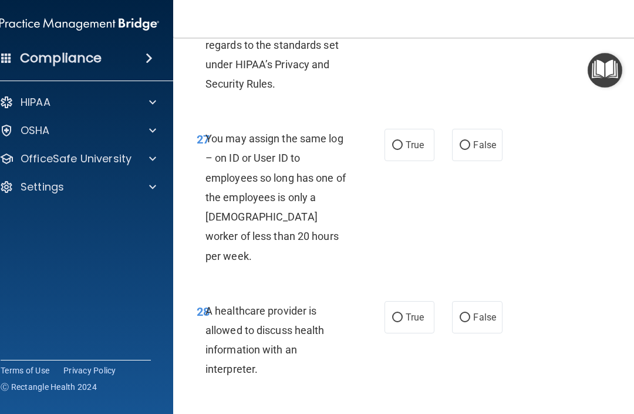
scroll to position [3633, 0]
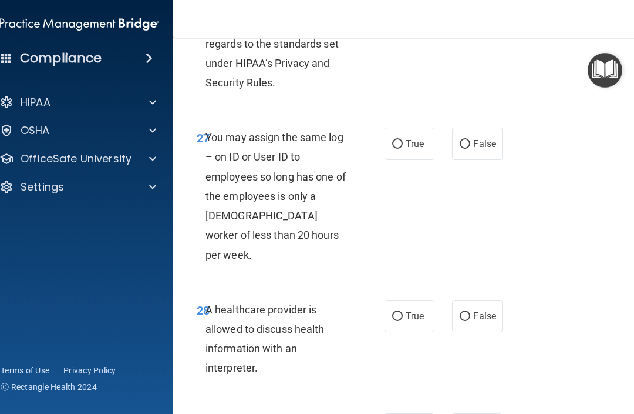
click at [410, 300] on label "True" at bounding box center [410, 316] width 50 height 32
click at [403, 312] on input "True" at bounding box center [397, 316] width 11 height 9
radio input "true"
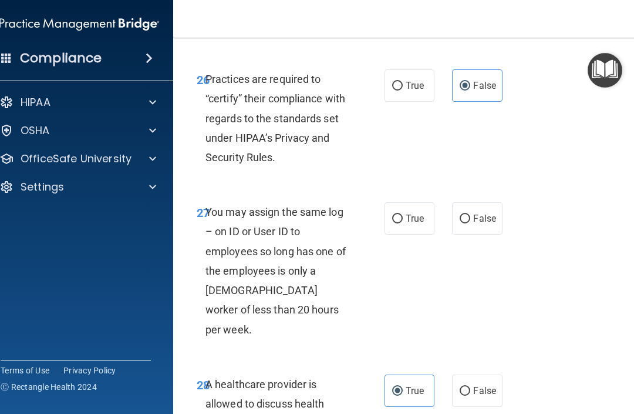
scroll to position [3557, 0]
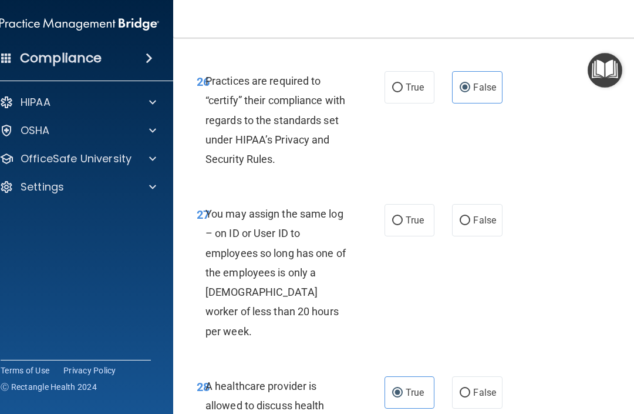
click at [475, 210] on label "False" at bounding box center [477, 220] width 50 height 32
click at [471, 216] on input "False" at bounding box center [465, 220] width 11 height 9
radio input "true"
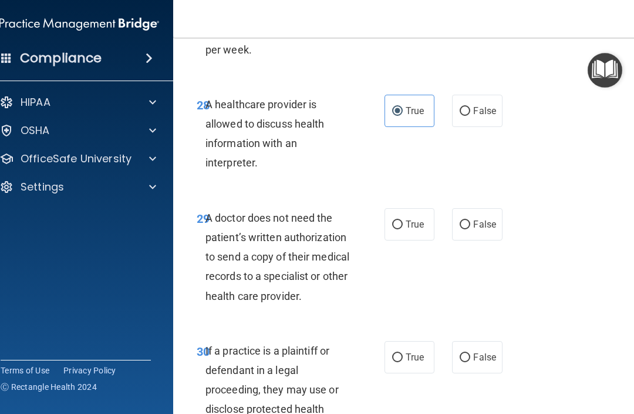
scroll to position [3839, 0]
click at [397, 220] on input "True" at bounding box center [397, 224] width 11 height 9
radio input "true"
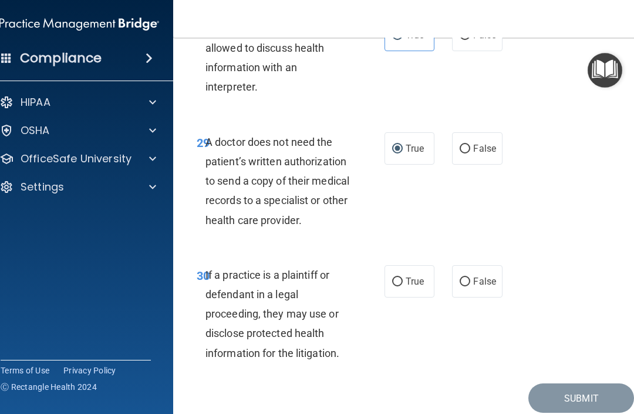
scroll to position [3915, 0]
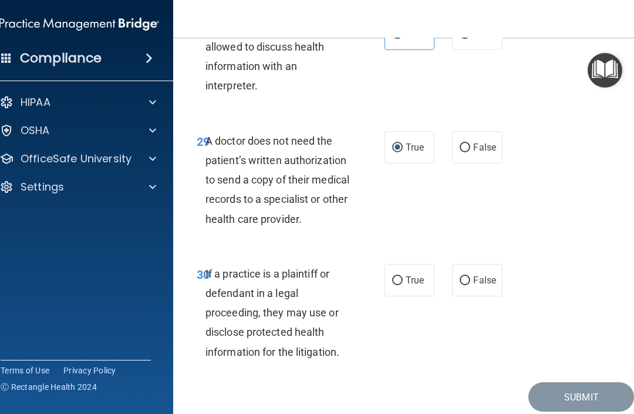
click at [468, 276] on input "False" at bounding box center [465, 280] width 11 height 9
radio input "true"
click at [475, 382] on button "Submit" at bounding box center [582, 397] width 106 height 30
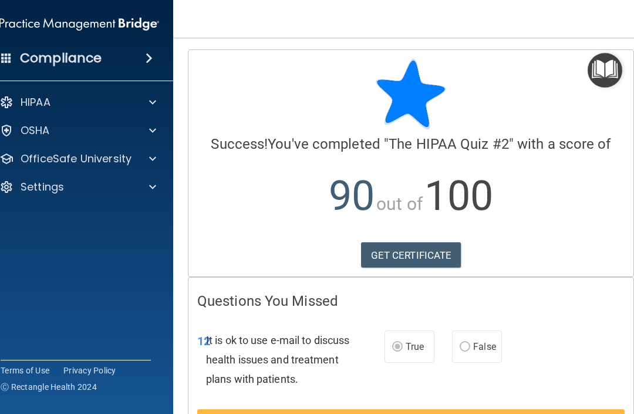
click at [155, 164] on span at bounding box center [152, 159] width 7 height 14
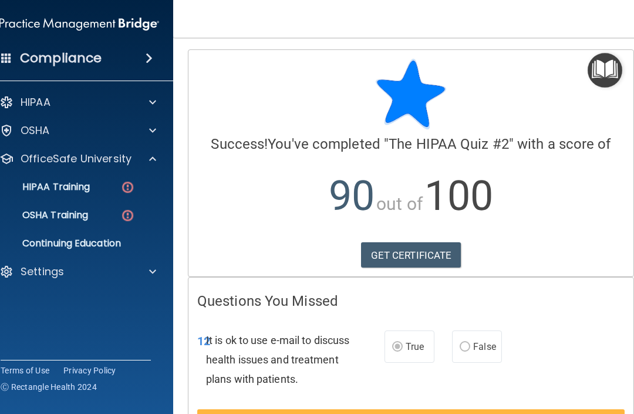
click at [75, 184] on p "HIPAA Training" at bounding box center [41, 187] width 97 height 12
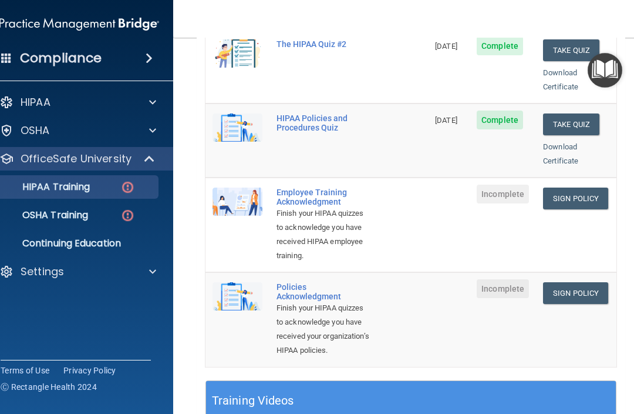
scroll to position [266, 0]
click at [475, 187] on link "Sign Policy" at bounding box center [575, 198] width 65 height 22
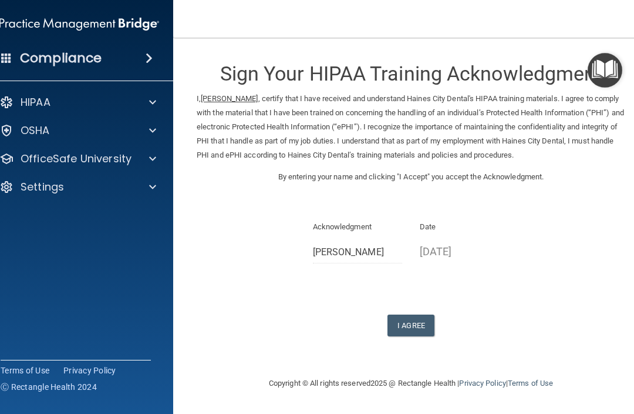
click at [412, 319] on button "I Agree" at bounding box center [411, 325] width 47 height 22
click at [414, 314] on button "I Agree" at bounding box center [411, 325] width 47 height 22
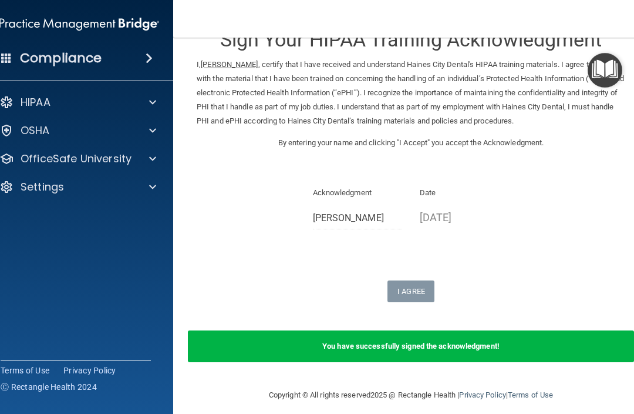
scroll to position [34, 0]
click at [58, 163] on p "OfficeSafe University" at bounding box center [76, 159] width 111 height 14
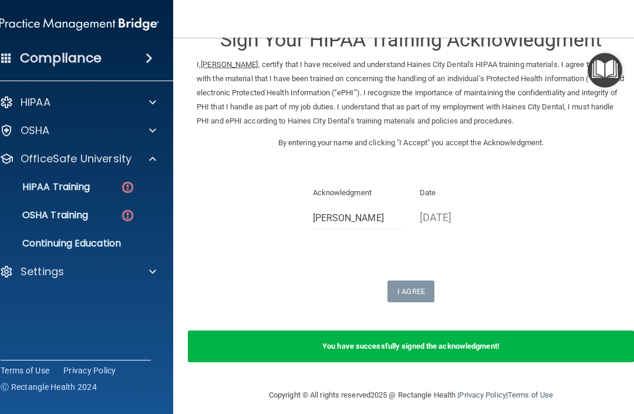
click at [63, 193] on p "HIPAA Training" at bounding box center [41, 187] width 97 height 12
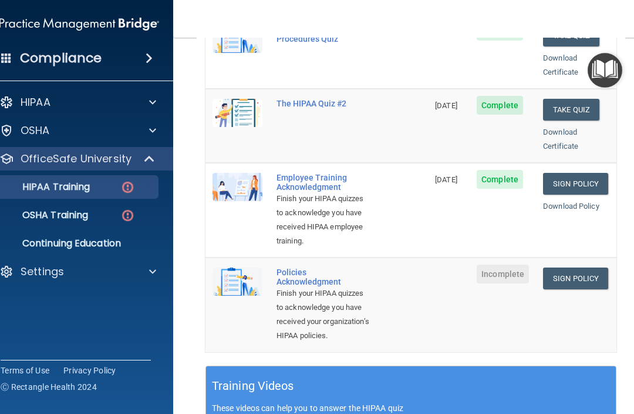
scroll to position [284, 0]
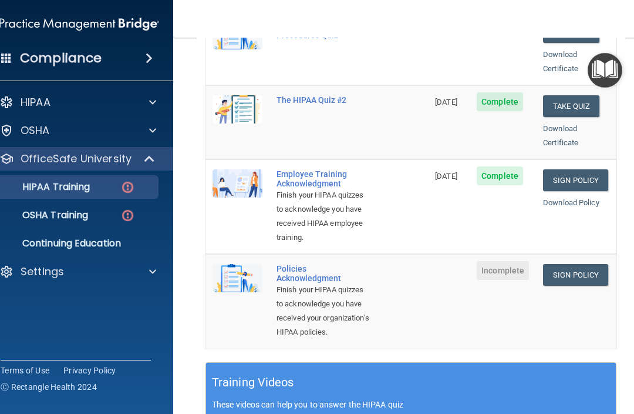
click at [590, 270] on link "Sign Policy" at bounding box center [575, 275] width 65 height 22
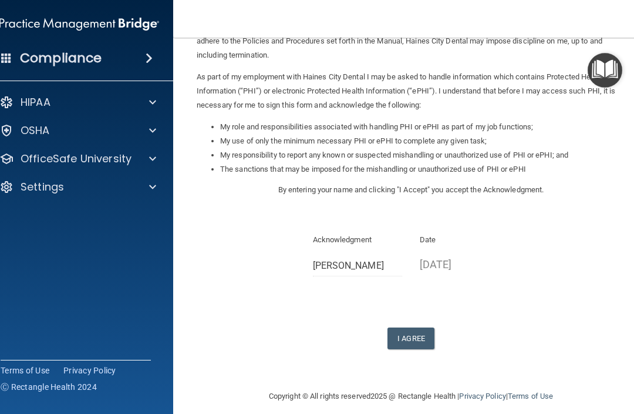
scroll to position [113, 0]
click at [418, 328] on button "I Agree" at bounding box center [411, 339] width 47 height 22
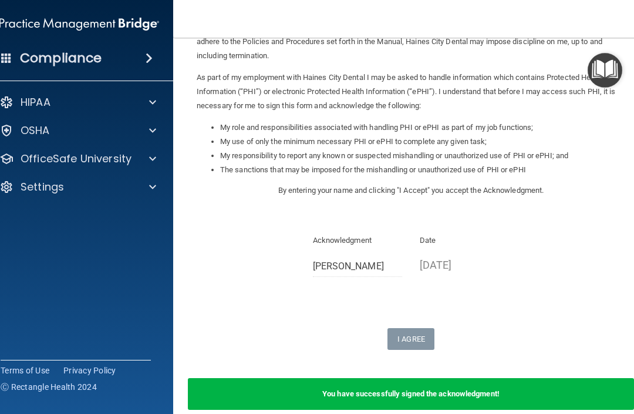
click at [56, 161] on p "OfficeSafe University" at bounding box center [76, 159] width 111 height 14
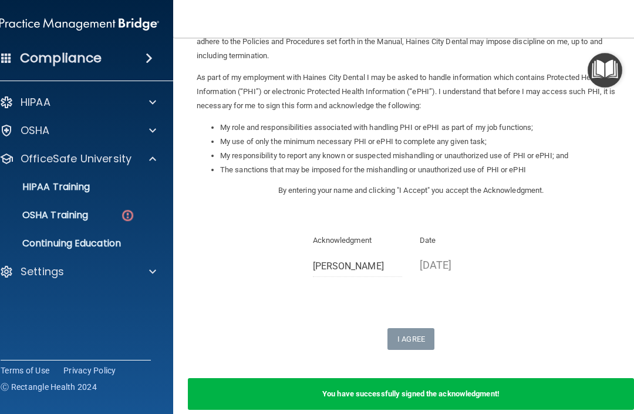
click at [42, 182] on p "HIPAA Training" at bounding box center [41, 187] width 97 height 12
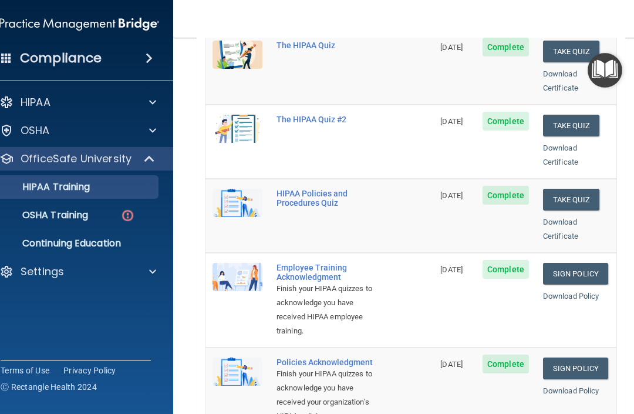
click at [51, 214] on p "OSHA Training" at bounding box center [40, 215] width 95 height 12
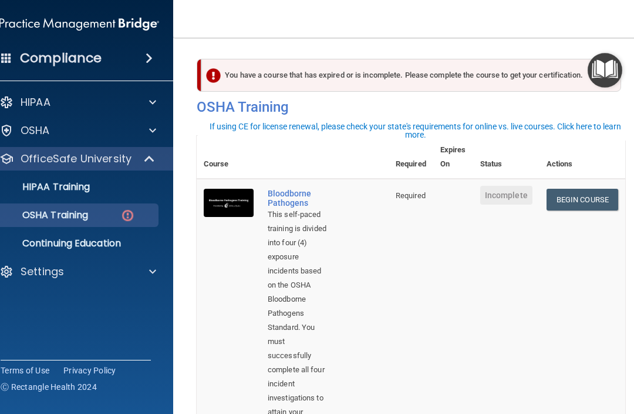
click at [587, 200] on link "Begin Course" at bounding box center [583, 200] width 72 height 22
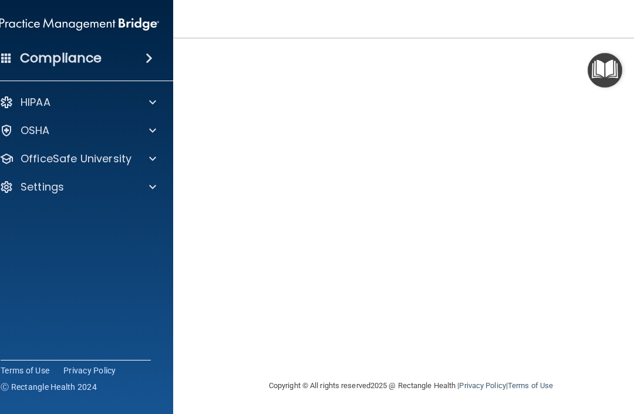
scroll to position [89, 0]
click at [88, 162] on p "OfficeSafe University" at bounding box center [76, 159] width 111 height 14
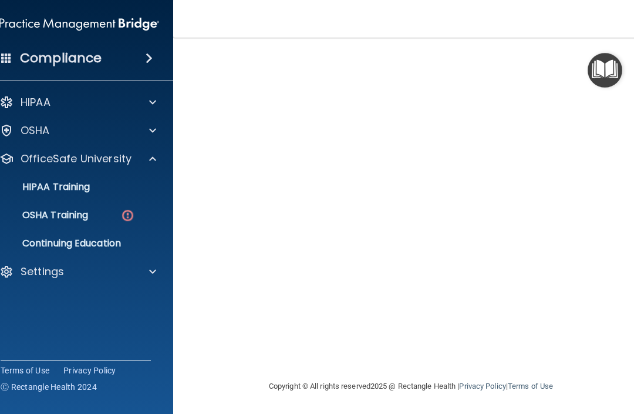
click at [33, 215] on p "OSHA Training" at bounding box center [40, 215] width 95 height 12
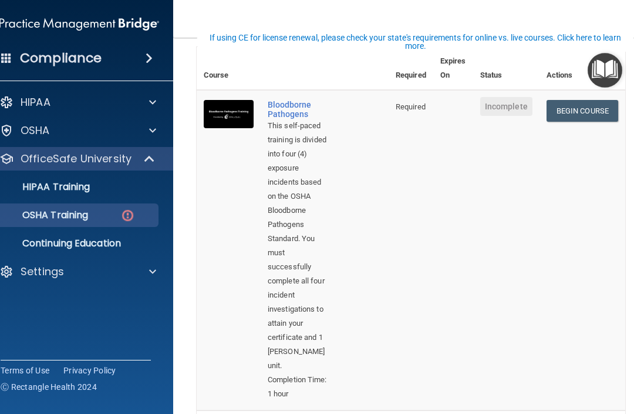
click at [151, 276] on span at bounding box center [152, 271] width 7 height 14
click at [58, 332] on p "Sign Out" at bounding box center [73, 328] width 160 height 12
